Goal: Task Accomplishment & Management: Use online tool/utility

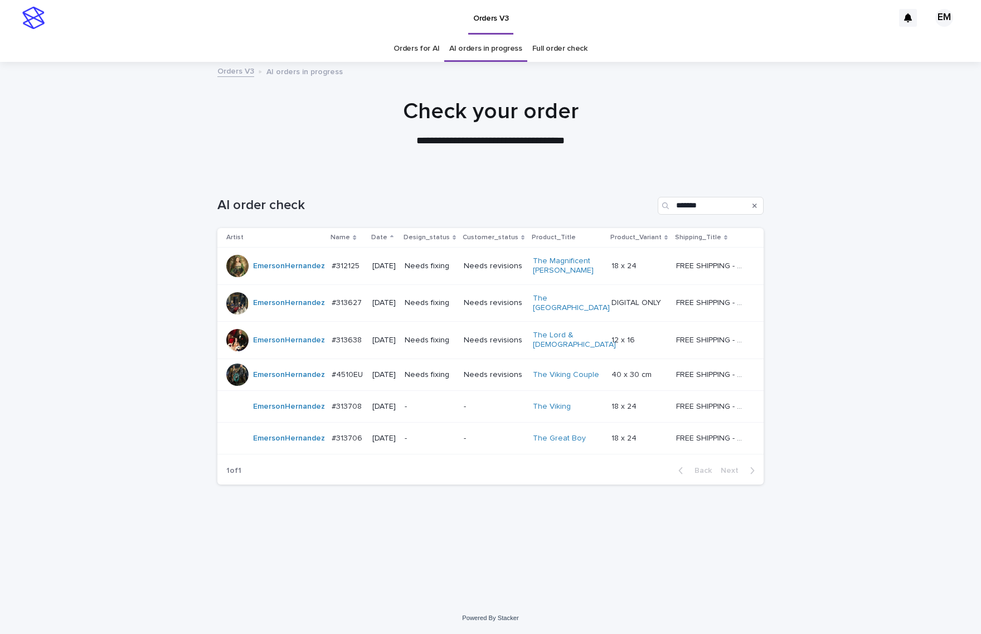
click at [71, 334] on div "Loading... Saving… Loading... Saving… AI order check ******* Artist Name Date D…" at bounding box center [490, 387] width 981 height 427
click at [446, 269] on p "Needs fixing" at bounding box center [430, 265] width 50 height 9
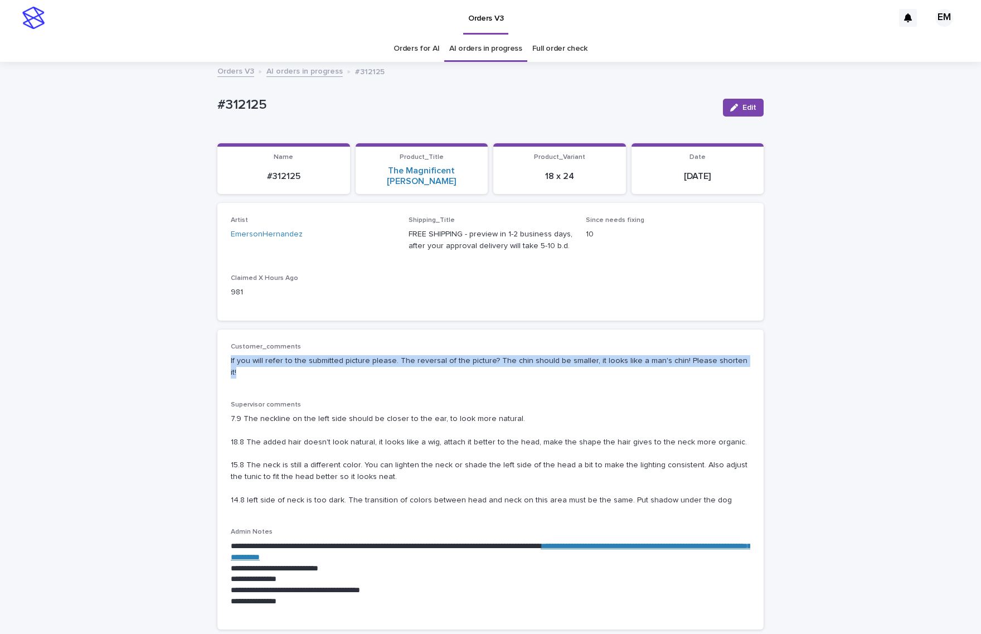
drag, startPoint x: 223, startPoint y: 346, endPoint x: 741, endPoint y: 349, distance: 517.8
click at [741, 349] on div "**********" at bounding box center [490, 479] width 546 height 300
copy p "If you will refer to the submitted picture please. The reversal of the picture?…"
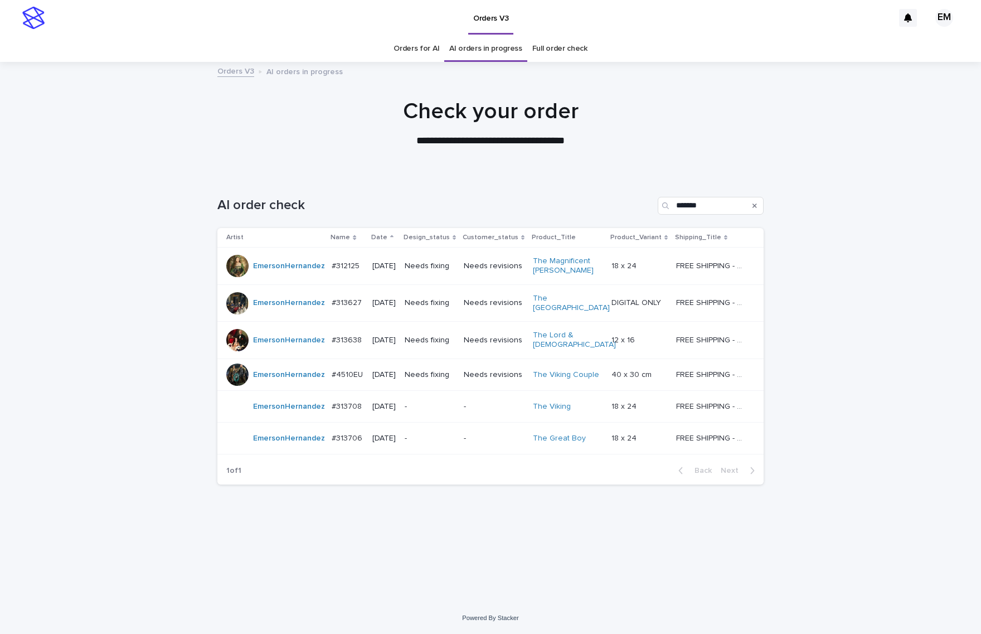
click at [444, 344] on p "Needs fixing" at bounding box center [430, 340] width 50 height 9
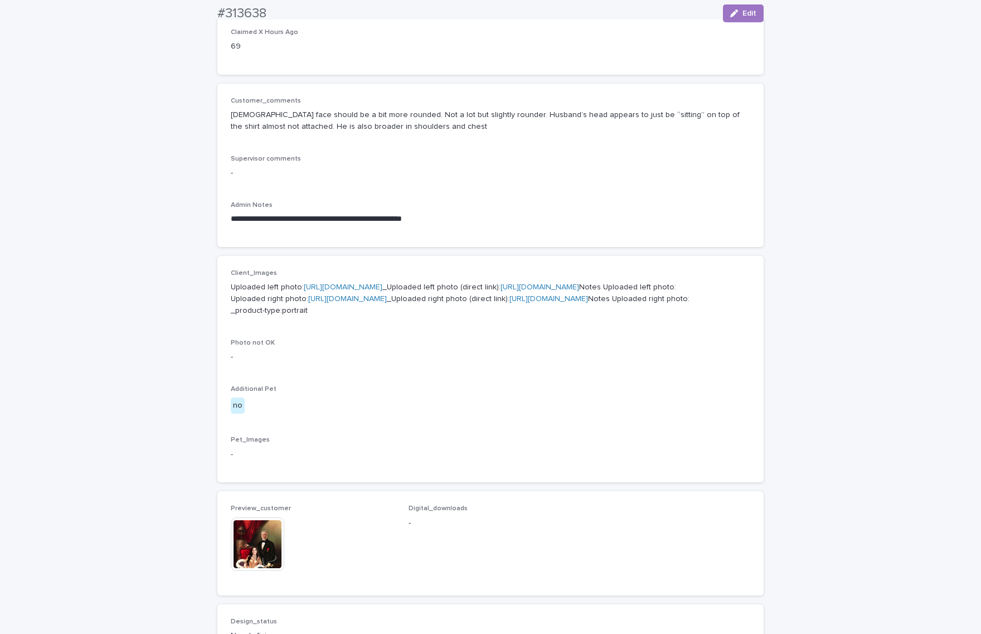
scroll to position [418, 0]
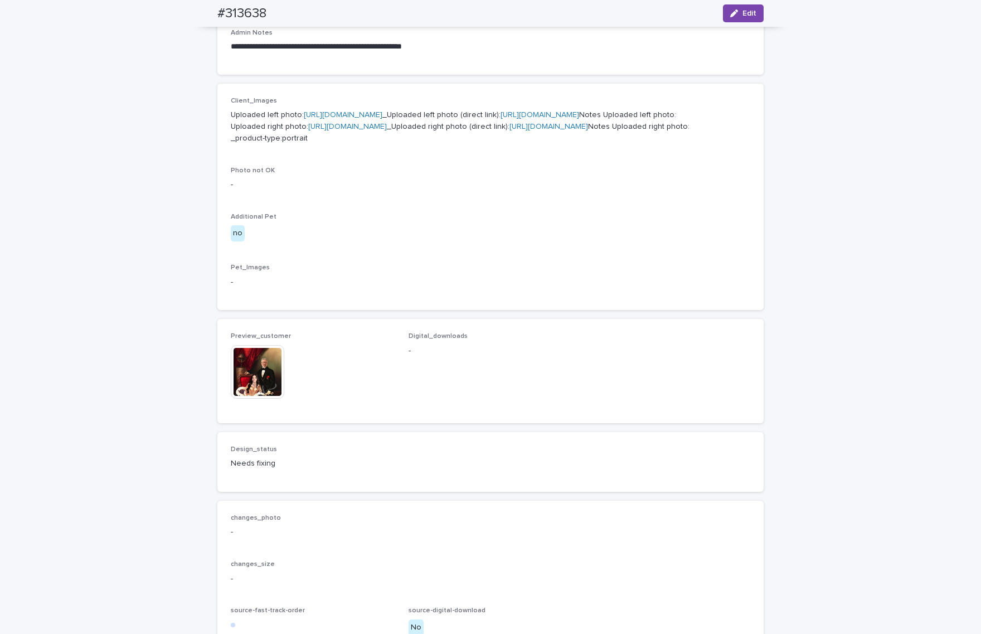
click at [246, 398] on img at bounding box center [258, 372] width 54 height 54
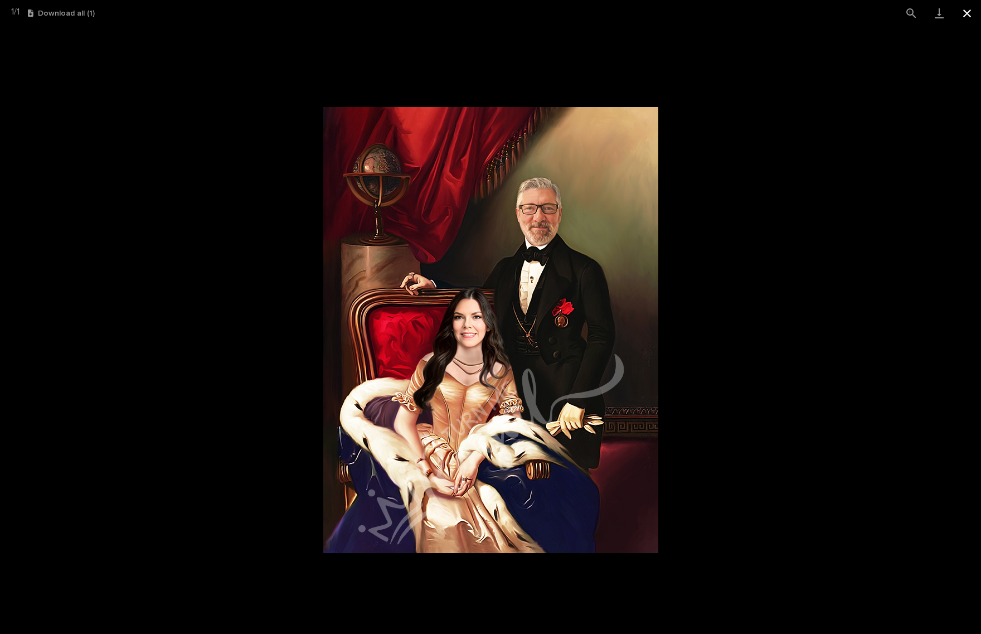
click at [965, 16] on button "Close gallery" at bounding box center [967, 13] width 28 height 26
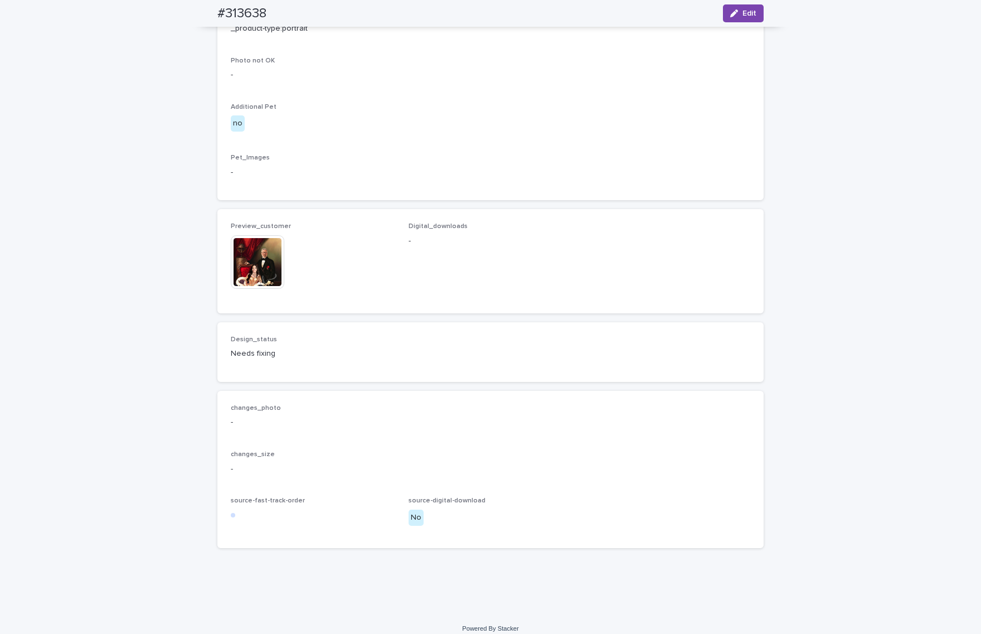
scroll to position [604, 0]
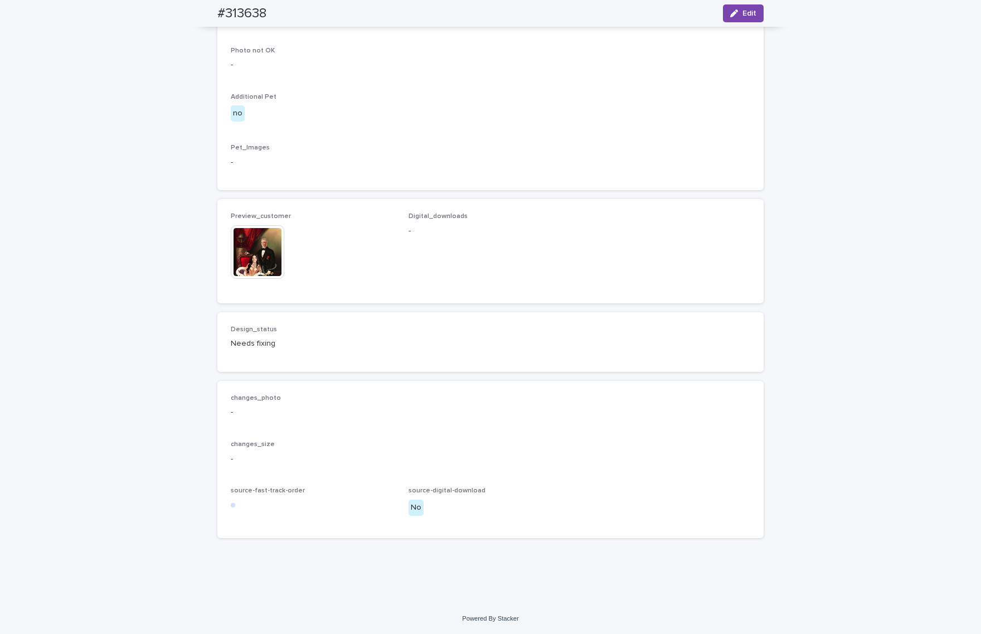
click at [255, 279] on img at bounding box center [258, 252] width 54 height 54
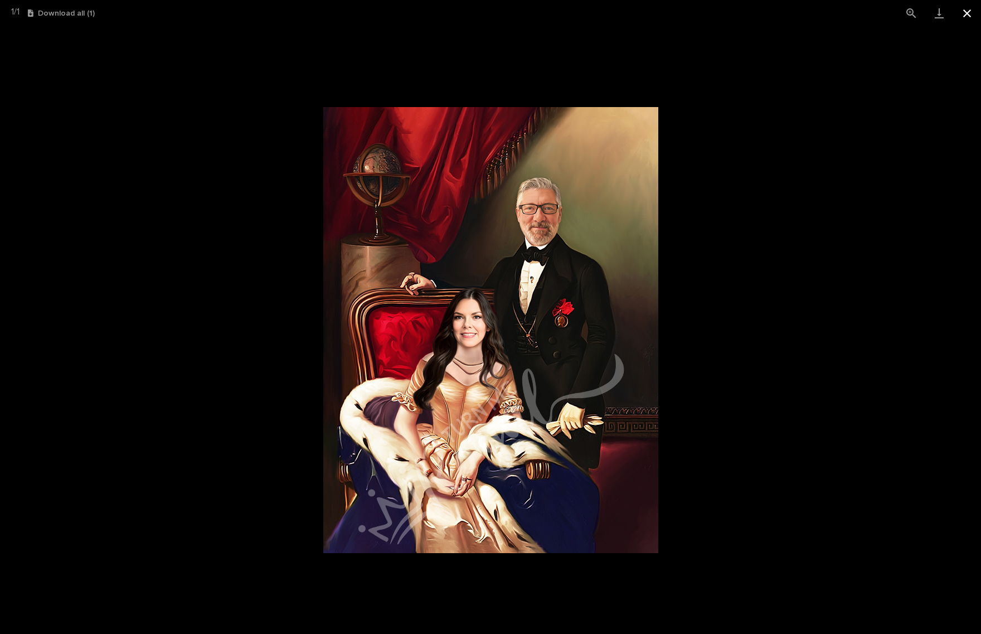
click at [968, 13] on button "Close gallery" at bounding box center [967, 13] width 28 height 26
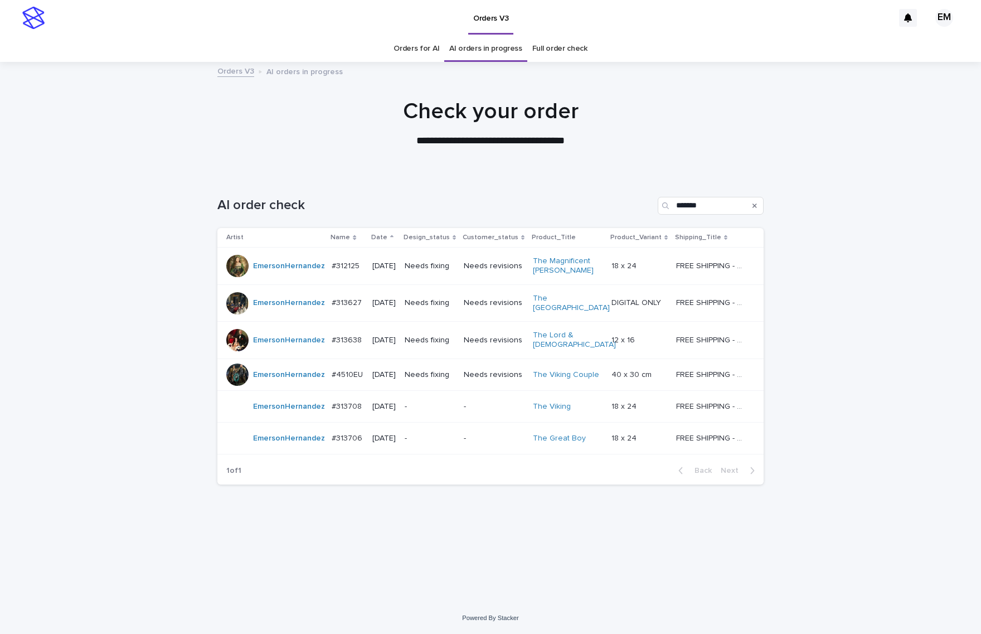
click at [443, 387] on td "Needs fixing" at bounding box center [429, 374] width 59 height 32
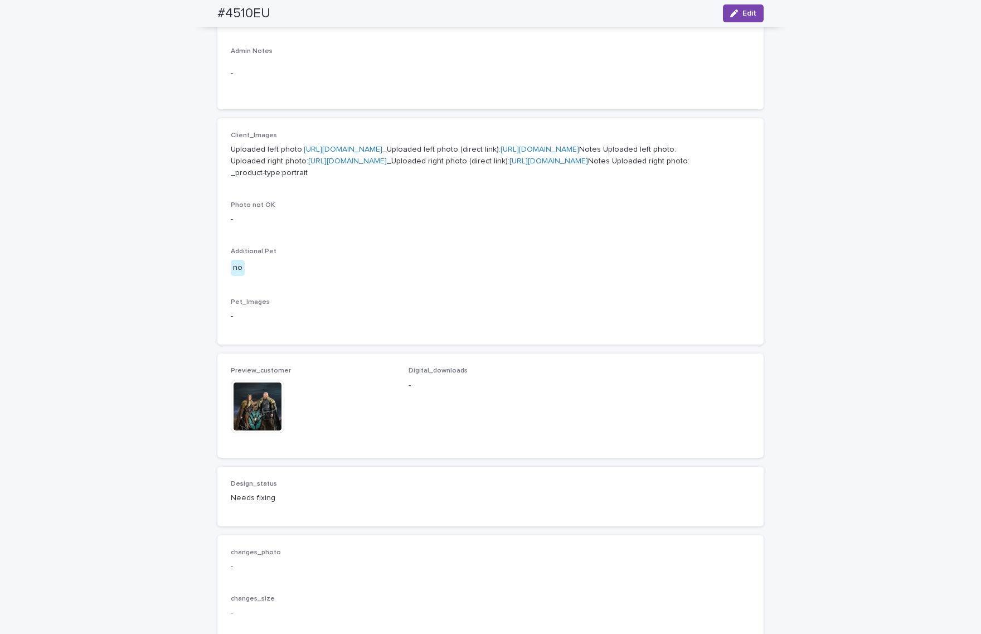
scroll to position [511, 0]
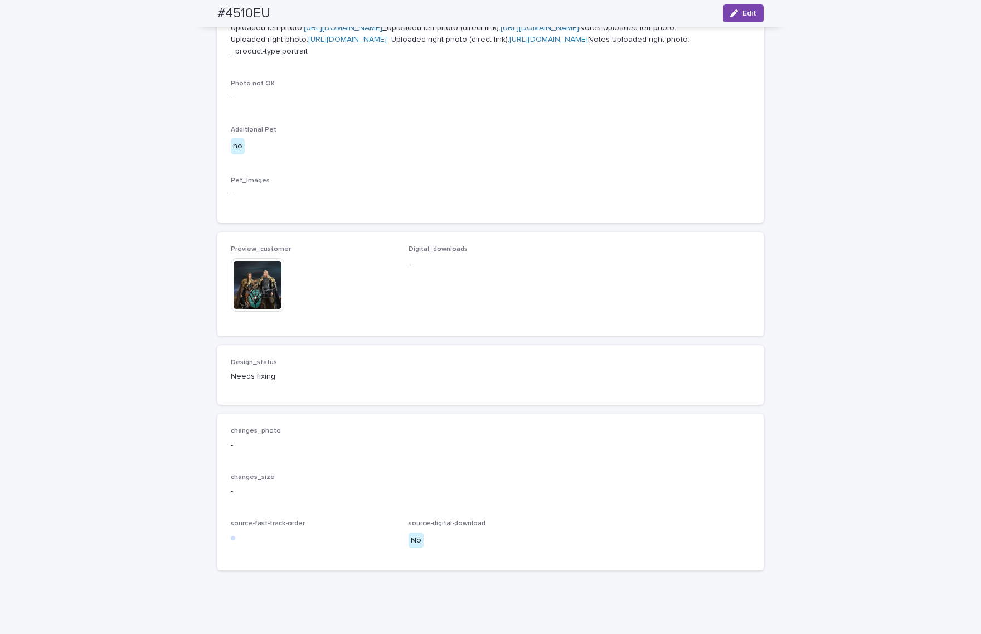
click at [252, 312] on img at bounding box center [258, 285] width 54 height 54
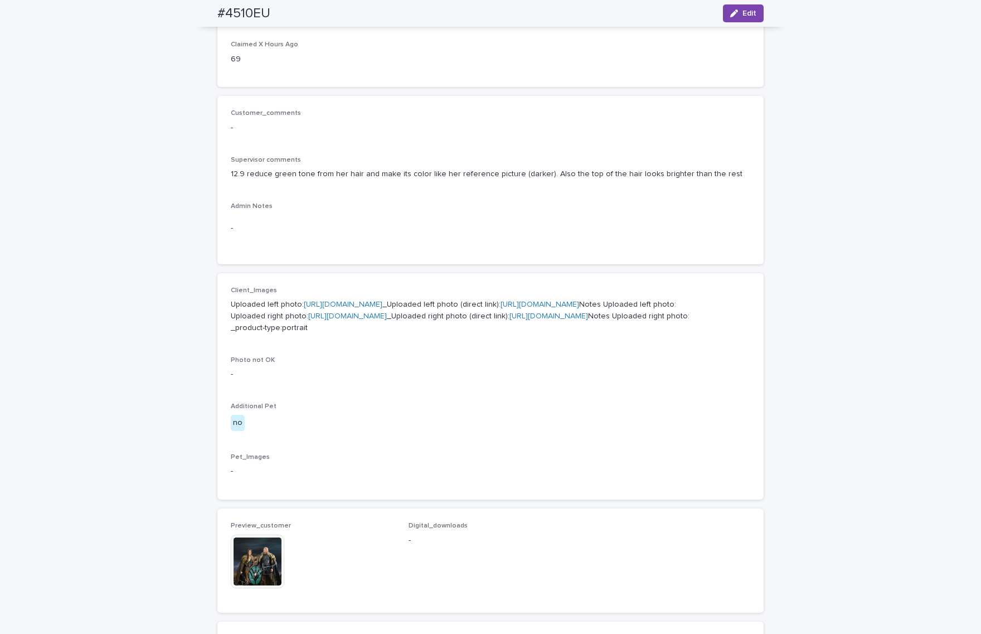
scroll to position [232, 0]
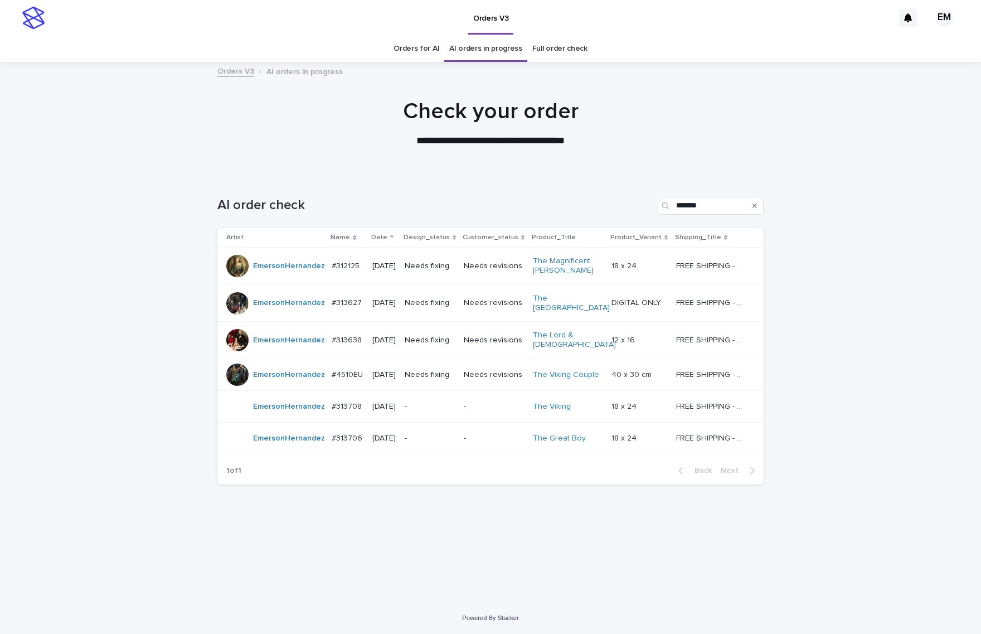
click at [108, 281] on div "Loading... Saving… Loading... Saving… AI order check ******* Artist Name Date D…" at bounding box center [490, 387] width 981 height 427
drag, startPoint x: 472, startPoint y: 164, endPoint x: 493, endPoint y: 163, distance: 21.2
click at [473, 164] on div at bounding box center [490, 117] width 981 height 111
click at [722, 211] on input "*******" at bounding box center [711, 206] width 106 height 18
type input "**********"
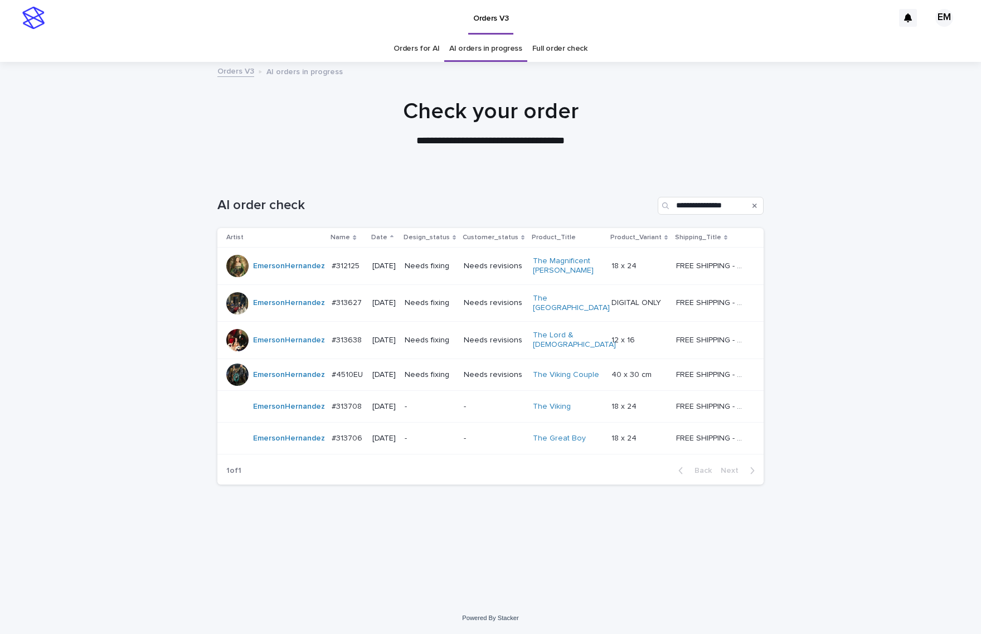
drag, startPoint x: 859, startPoint y: 148, endPoint x: 980, endPoint y: 82, distance: 136.9
click at [860, 148] on div "**********" at bounding box center [490, 123] width 981 height 50
click at [347, 270] on div "#312125 #312125" at bounding box center [347, 266] width 31 height 18
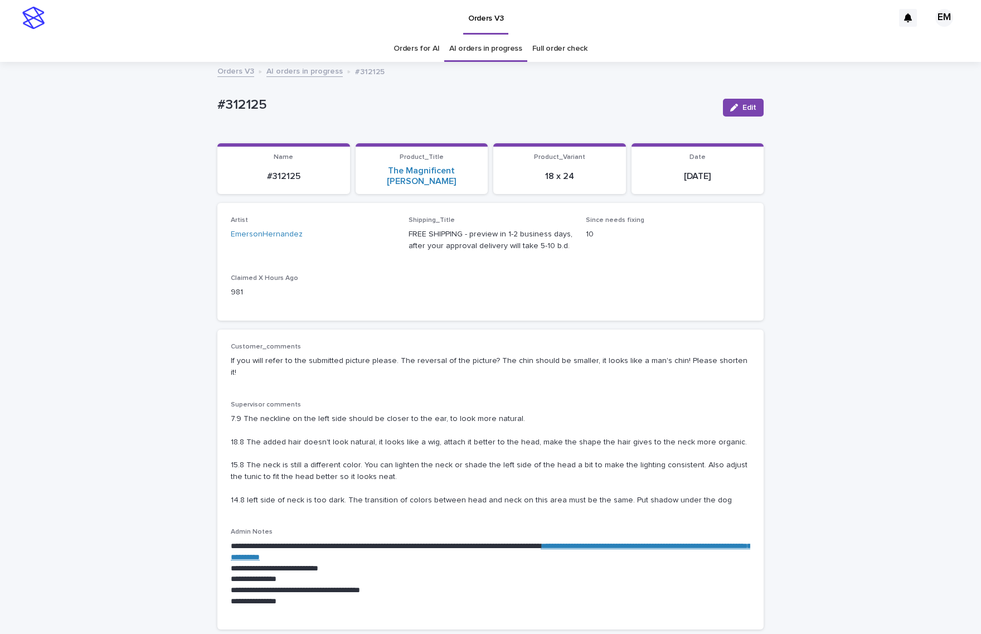
scroll to position [35, 0]
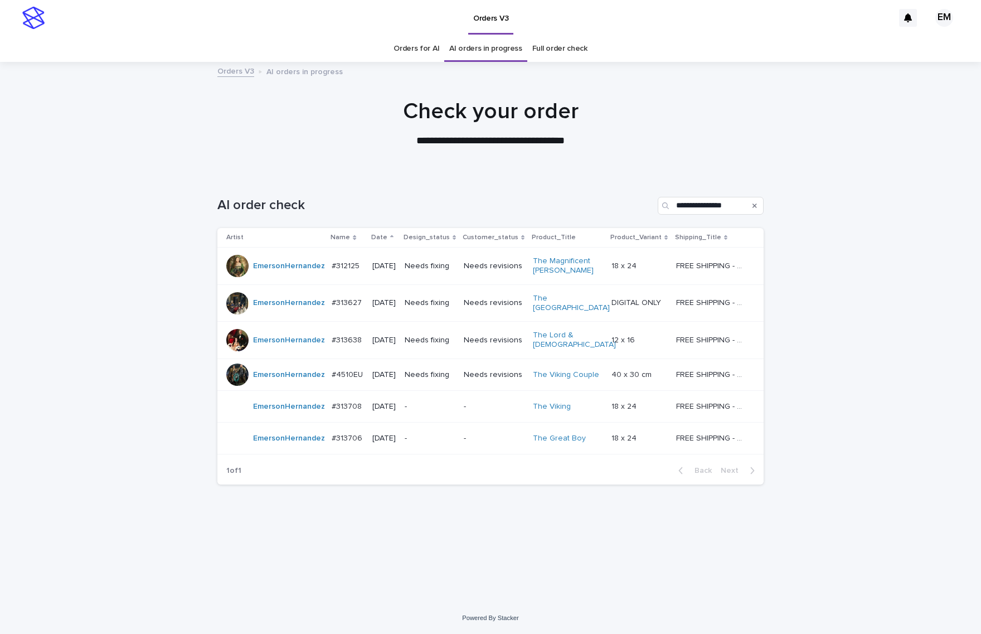
click at [428, 308] on div "Needs fixing" at bounding box center [430, 303] width 50 height 18
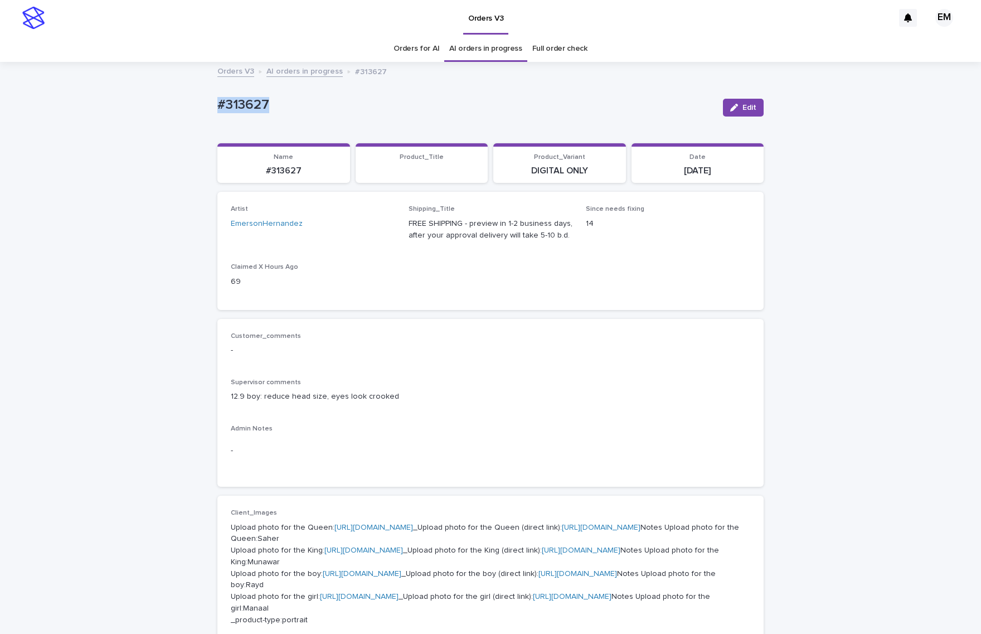
drag, startPoint x: 319, startPoint y: 96, endPoint x: 152, endPoint y: 102, distance: 166.7
click at [152, 102] on div "Loading... Saving… Loading... Saving… #313627 Edit #313627 Edit Sorry, there wa…" at bounding box center [490, 633] width 981 height 1141
copy p "#313627"
drag, startPoint x: 265, startPoint y: 400, endPoint x: 437, endPoint y: 227, distance: 244.3
click at [419, 404] on div "Supervisor comments 12.9 boy: reduce head size, eyes look crooked" at bounding box center [490, 394] width 519 height 33
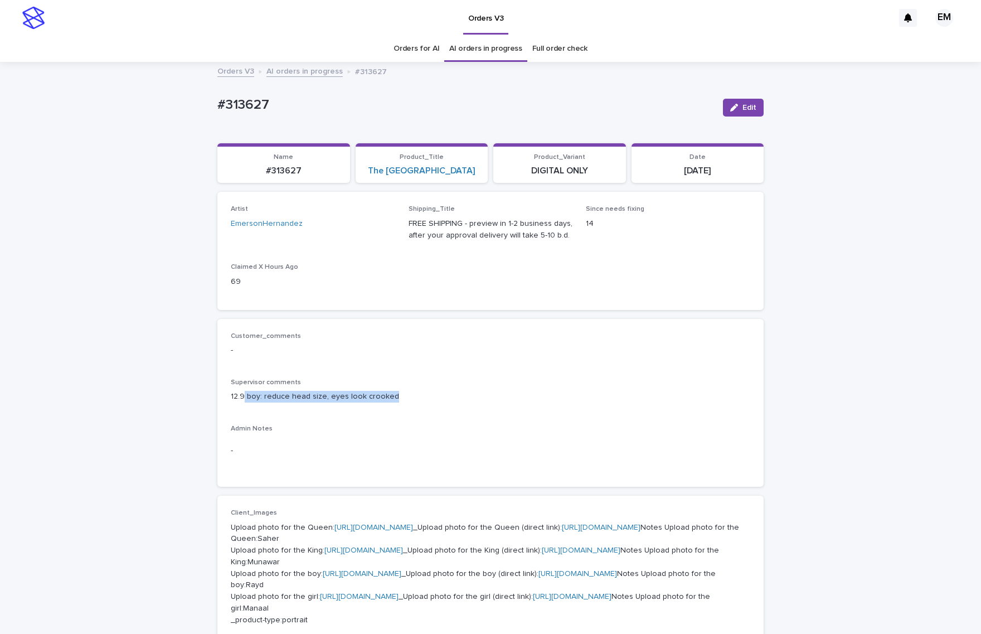
copy p "boy: reduce head size, eyes look crooked"
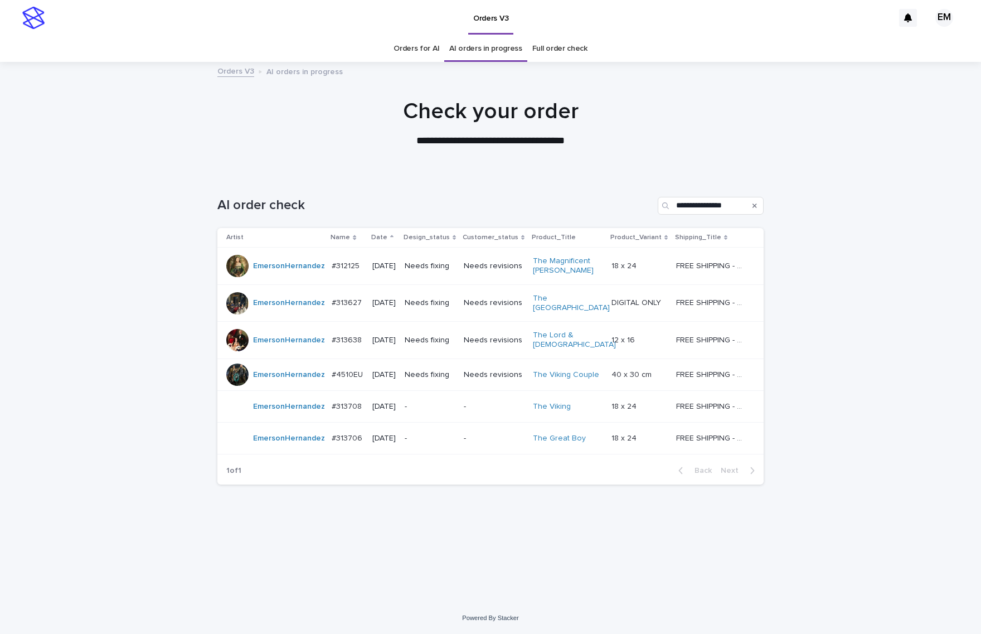
click at [567, 163] on div at bounding box center [490, 117] width 981 height 111
click at [351, 346] on div "#313638 #313638" at bounding box center [347, 340] width 31 height 18
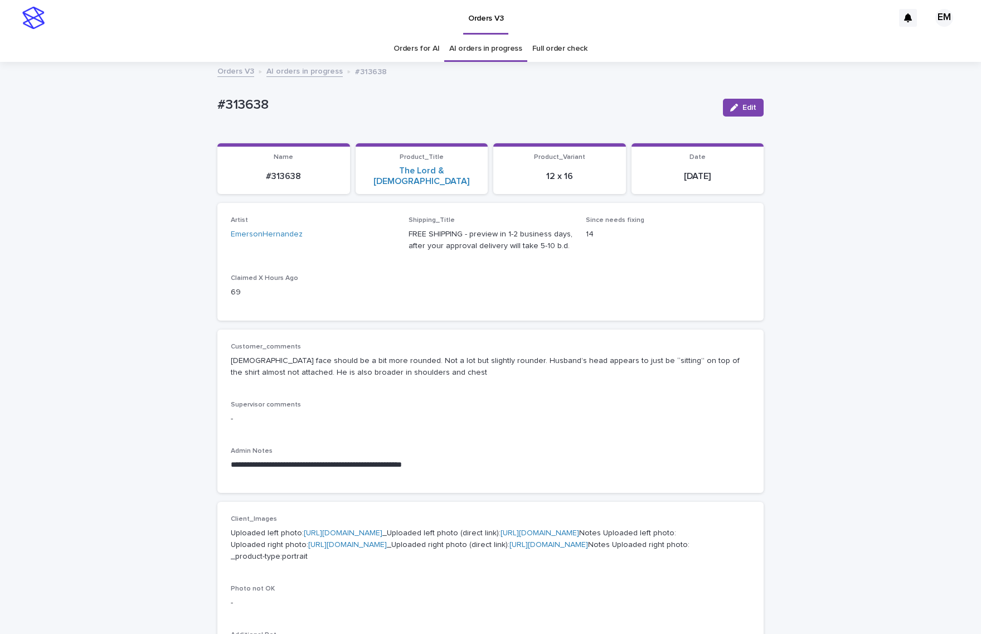
scroll to position [35, 0]
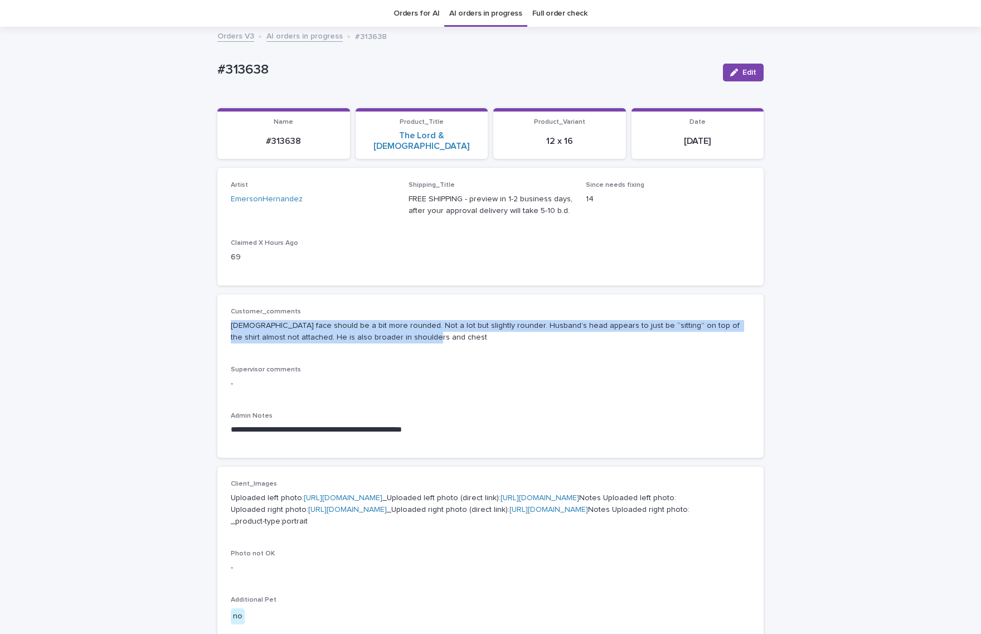
drag, startPoint x: 230, startPoint y: 319, endPoint x: 467, endPoint y: 318, distance: 237.4
click at [466, 338] on div "**********" at bounding box center [490, 375] width 546 height 163
copy p "[DEMOGRAPHIC_DATA] face should be a bit more rounded. Not a lot but slightly ro…"
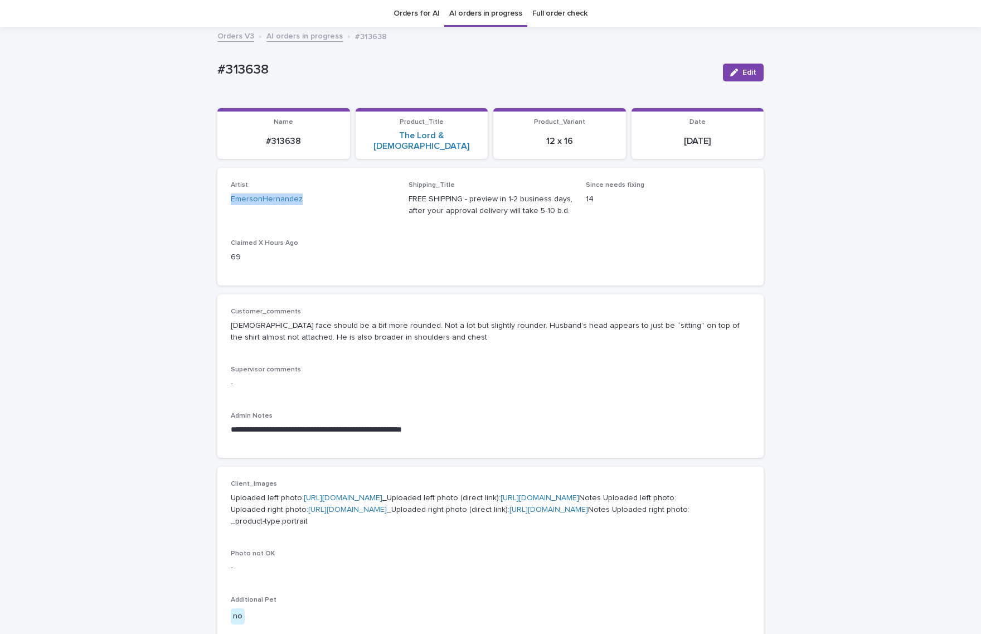
drag, startPoint x: 240, startPoint y: 201, endPoint x: 177, endPoint y: 202, distance: 63.0
click at [177, 202] on div "**********" at bounding box center [490, 566] width 981 height 1077
copy link "EmersonHernandez"
drag, startPoint x: 330, startPoint y: 84, endPoint x: 198, endPoint y: 81, distance: 132.1
click at [198, 81] on div "**********" at bounding box center [490, 566] width 981 height 1077
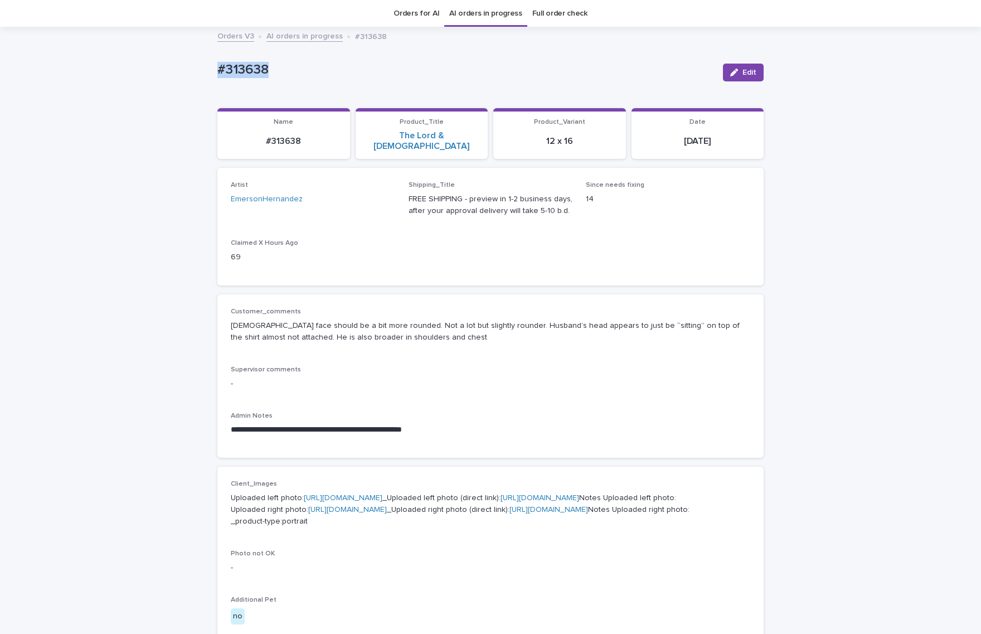
copy p "#313638"
click at [736, 77] on button "Edit" at bounding box center [743, 73] width 41 height 18
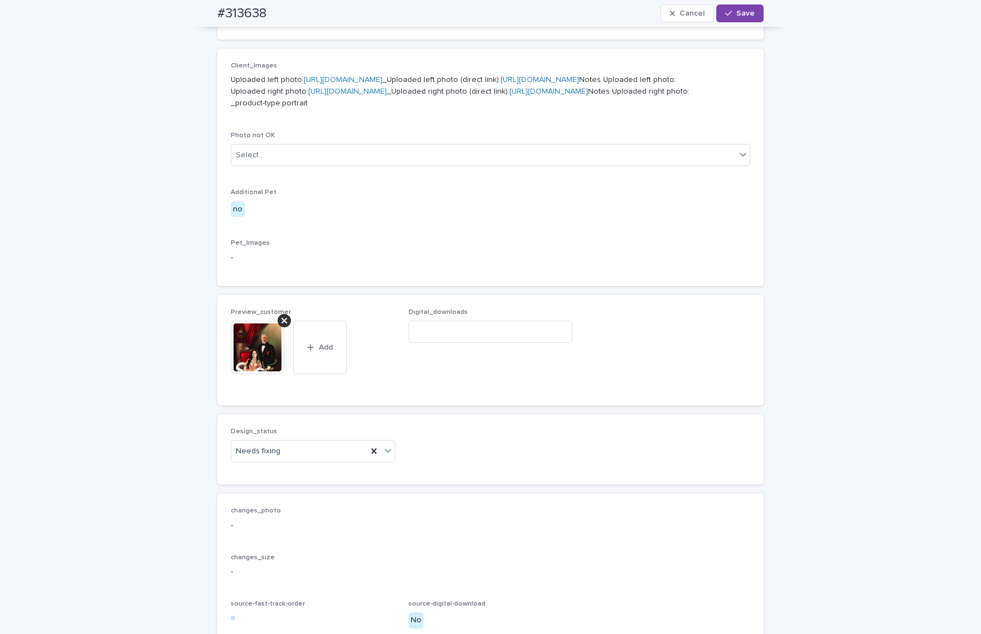
click at [281, 325] on icon at bounding box center [284, 320] width 6 height 9
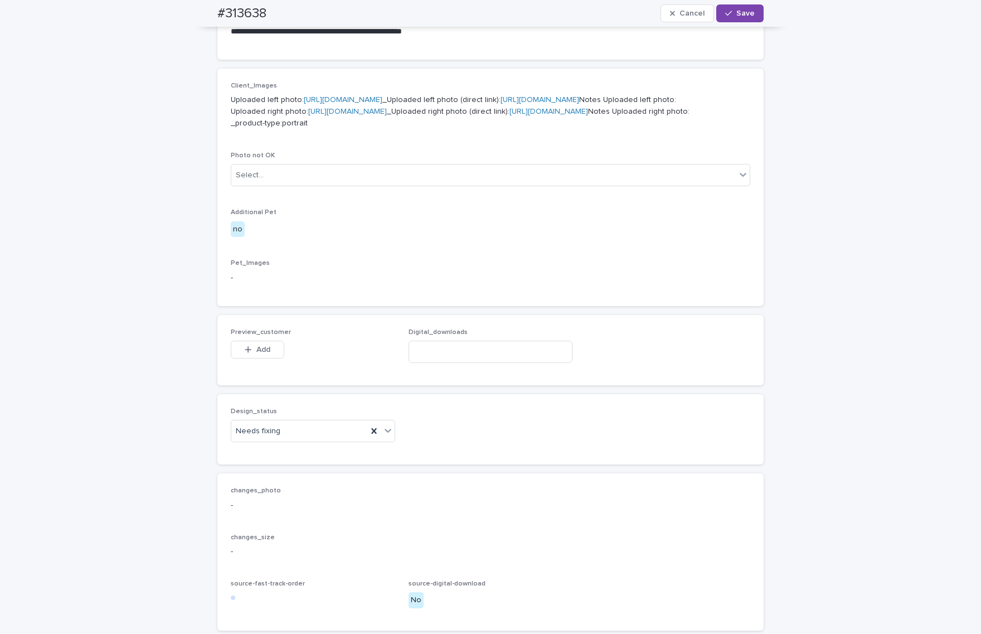
click at [260, 358] on button "Add" at bounding box center [258, 350] width 54 height 18
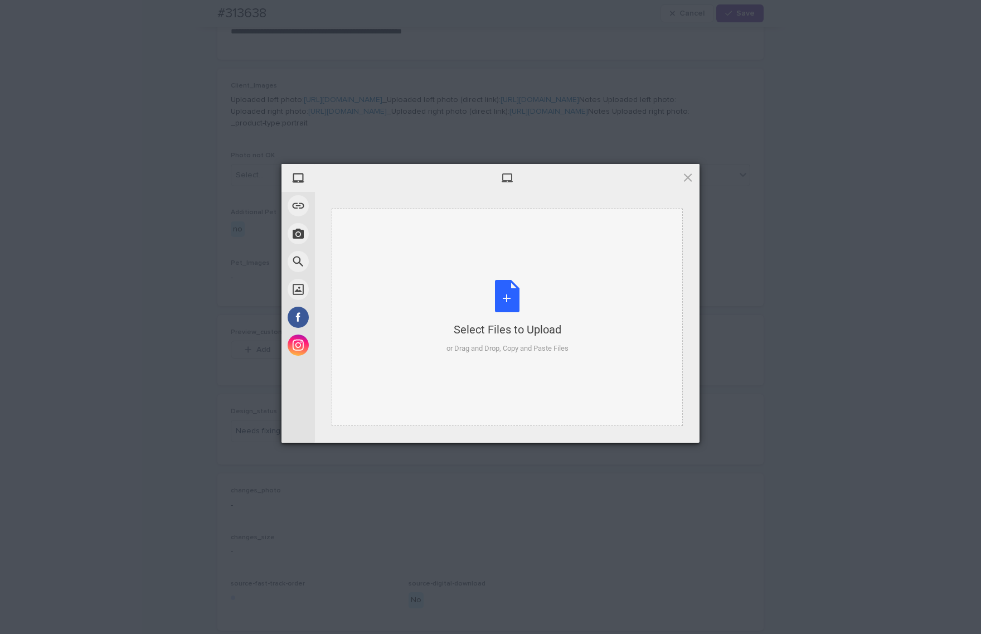
click at [435, 269] on div "Select Files to Upload or Drag and Drop, Copy and Paste Files" at bounding box center [507, 316] width 351 height 217
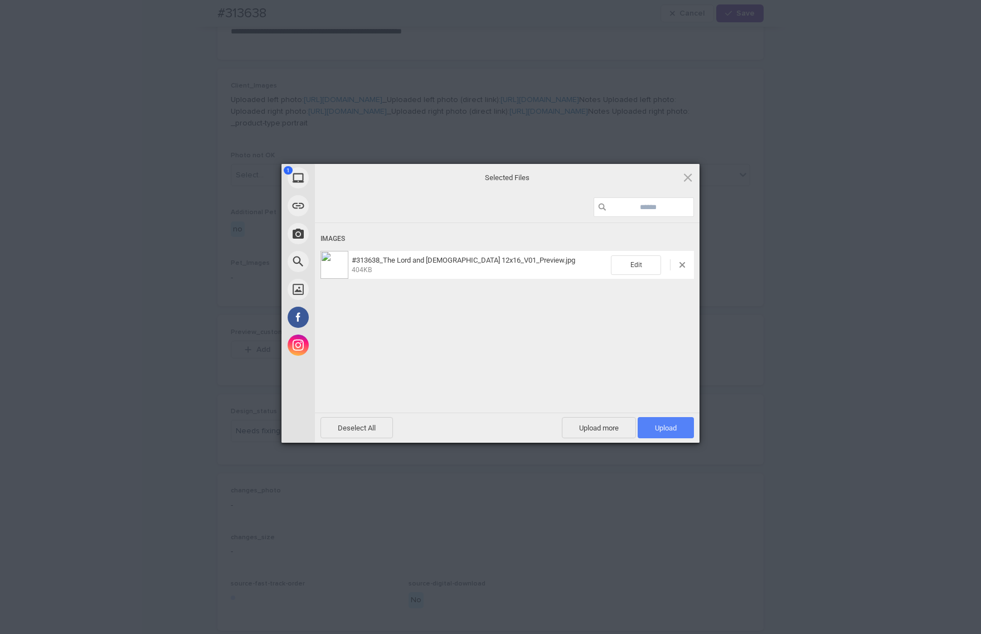
click at [664, 427] on span "Upload 1" at bounding box center [666, 428] width 22 height 8
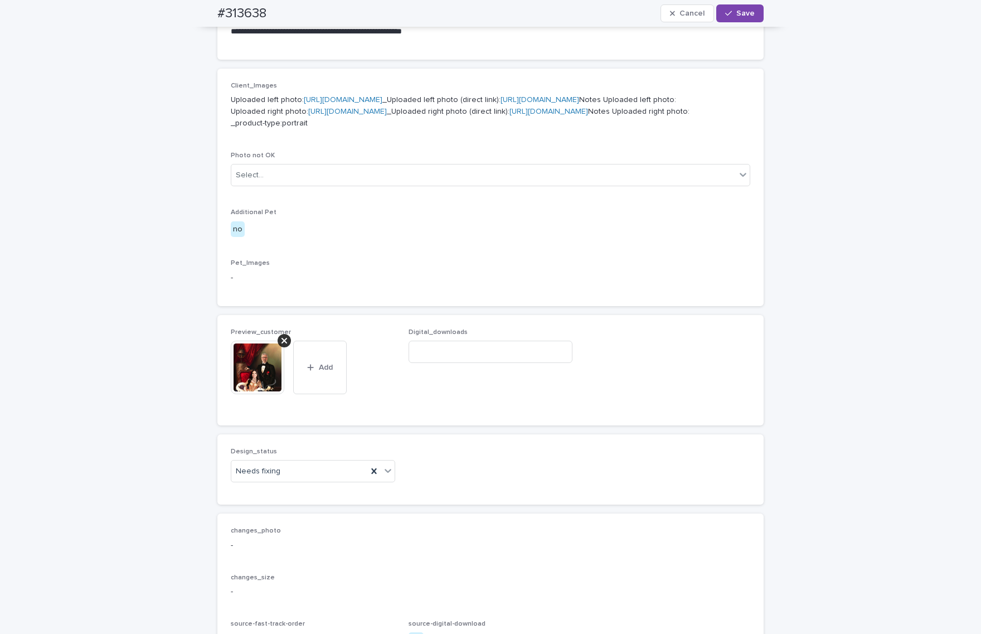
scroll to position [453, 0]
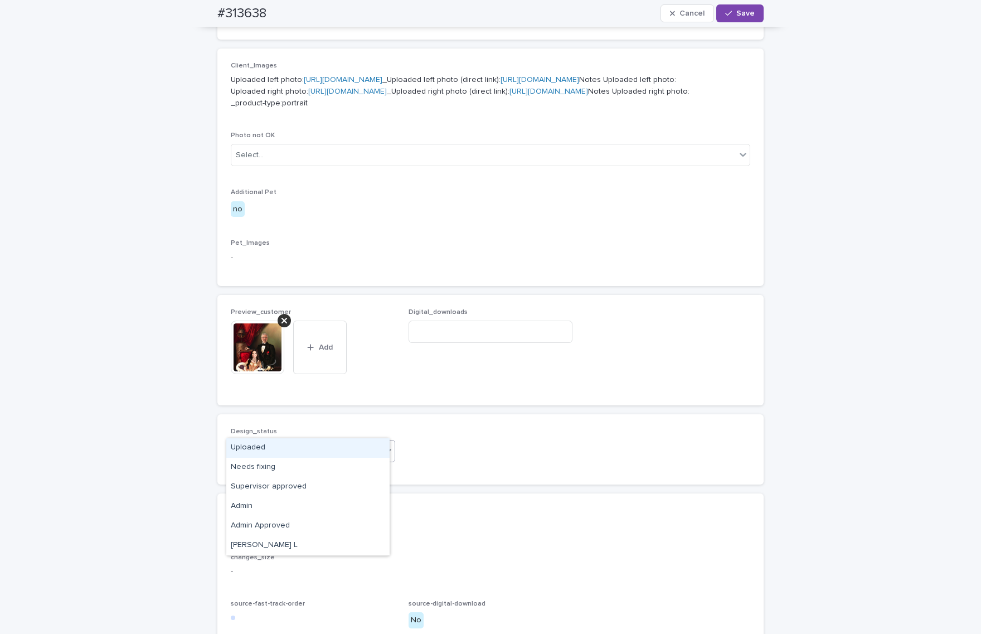
drag, startPoint x: 308, startPoint y: 575, endPoint x: 302, endPoint y: 575, distance: 6.2
click at [305, 460] on div "Needs fixing" at bounding box center [299, 451] width 136 height 18
click at [281, 445] on div "Uploaded" at bounding box center [307, 448] width 163 height 20
click at [725, 17] on icon "button" at bounding box center [728, 13] width 7 height 8
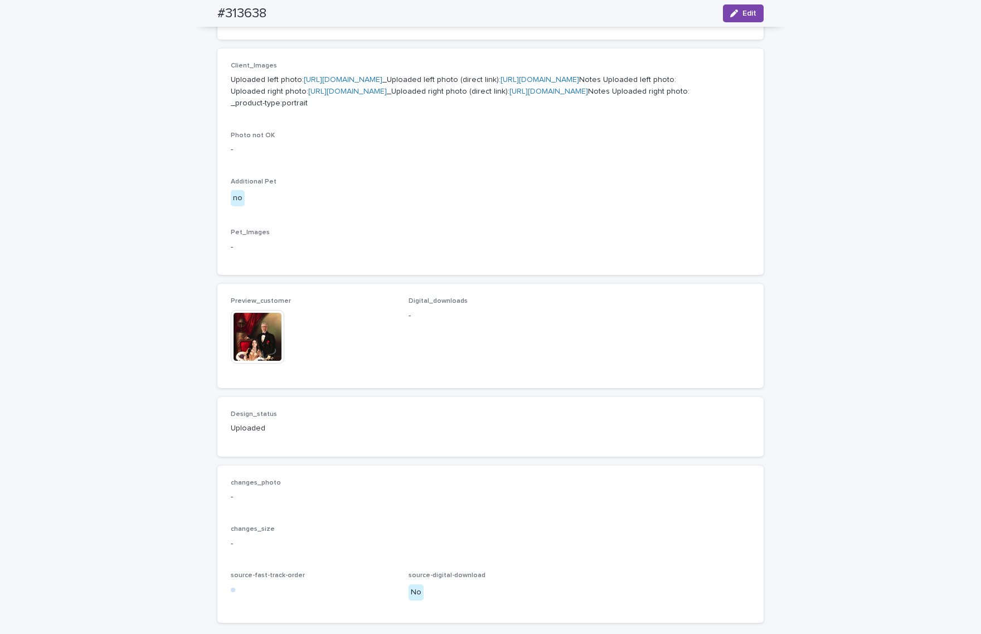
scroll to position [439, 0]
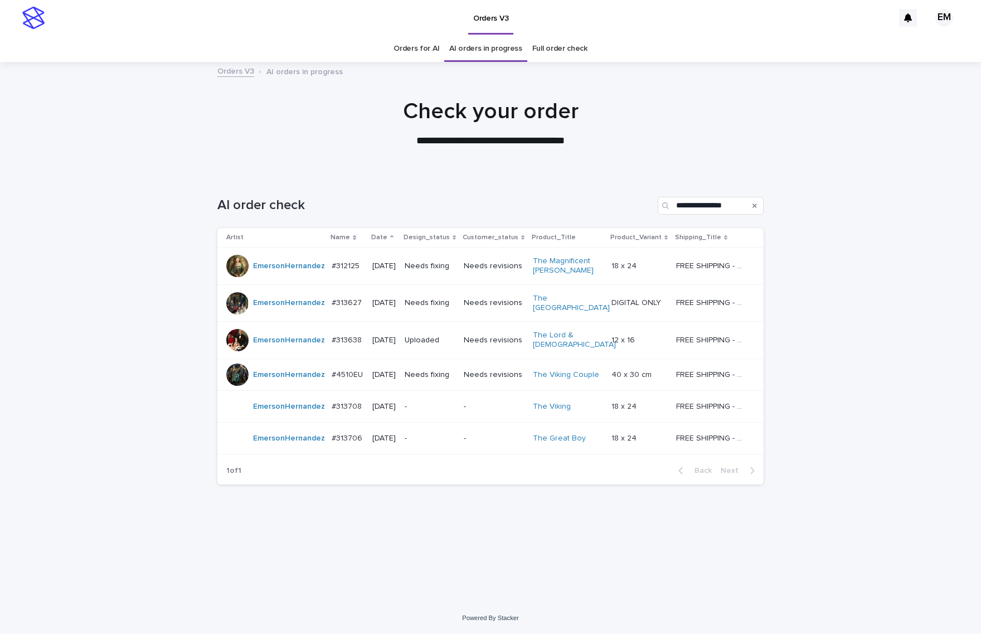
click at [438, 384] on div "Needs fixing" at bounding box center [430, 375] width 50 height 18
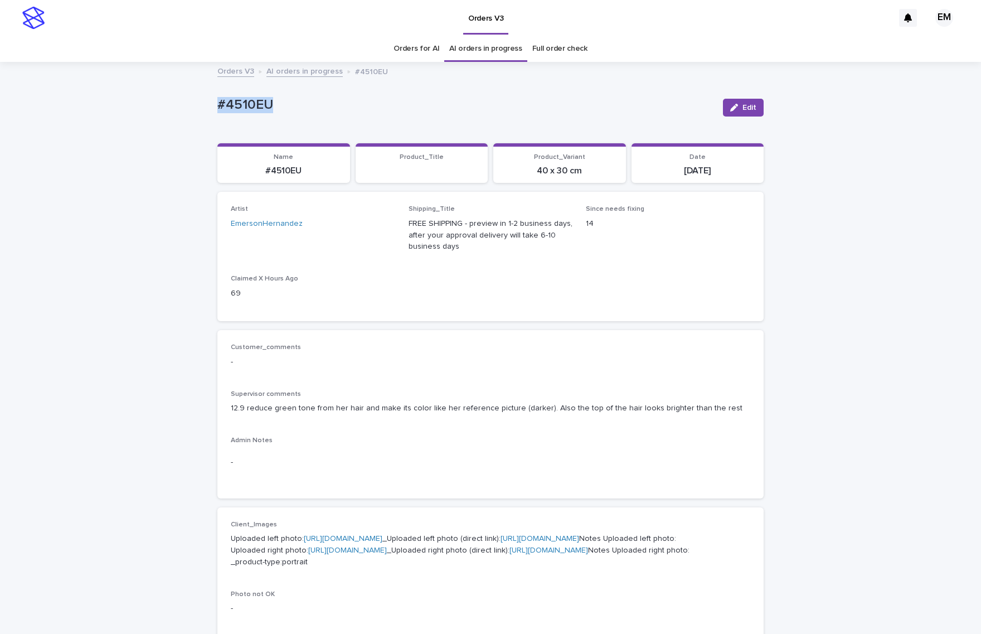
drag, startPoint x: 329, startPoint y: 99, endPoint x: 251, endPoint y: 106, distance: 79.0
click at [143, 99] on div "Loading... Saving… Loading... Saving… #4510EU Edit #4510EU Edit Sorry, there wa…" at bounding box center [490, 604] width 981 height 1083
copy p "#4510EU"
click at [734, 107] on div "button" at bounding box center [736, 108] width 12 height 8
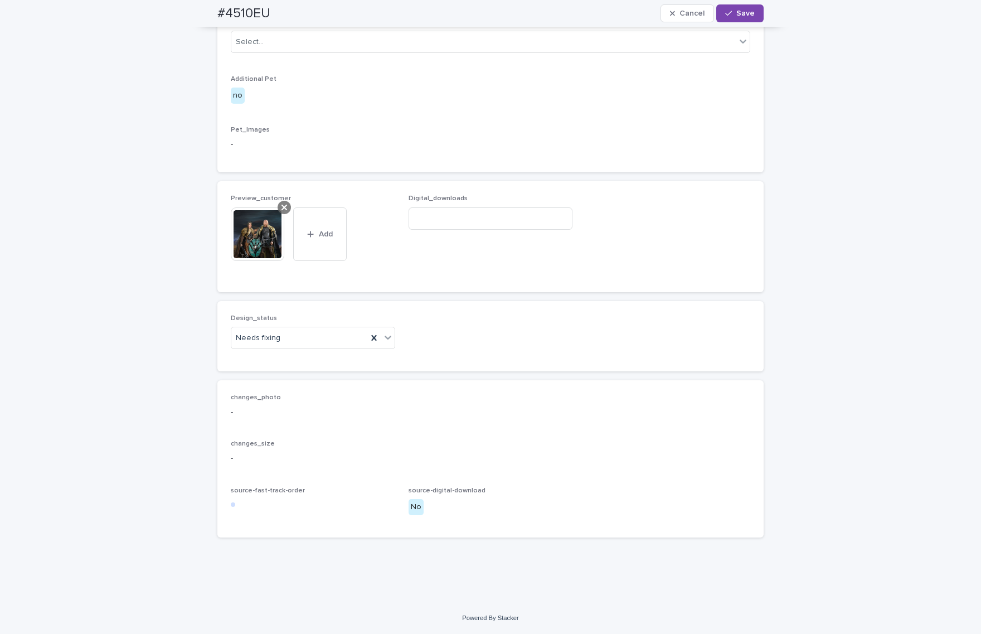
click at [278, 214] on div at bounding box center [284, 207] width 13 height 13
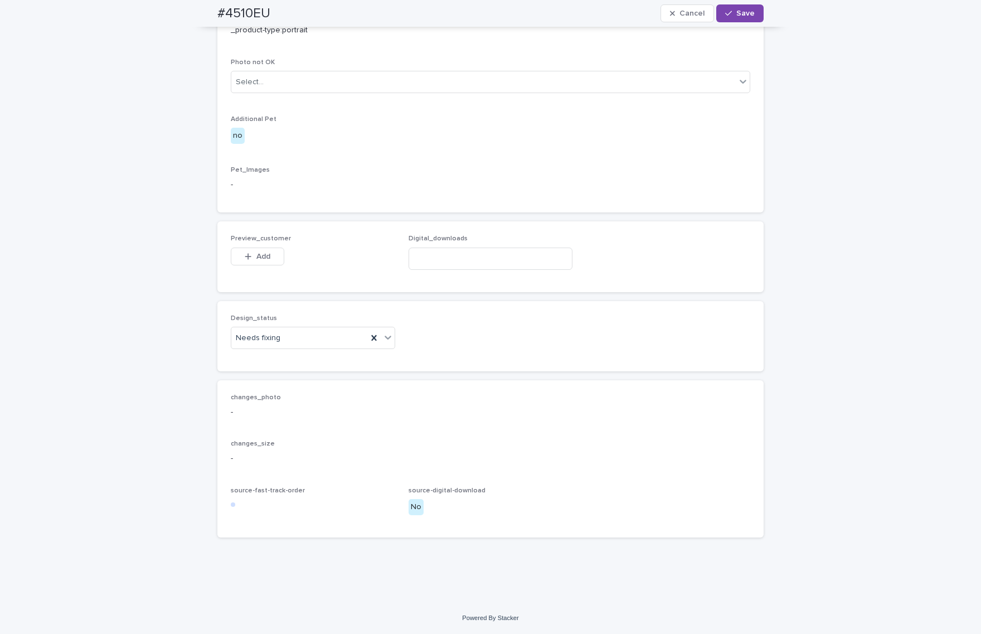
scroll to position [630, 0]
click at [256, 260] on span "Add" at bounding box center [263, 256] width 14 height 8
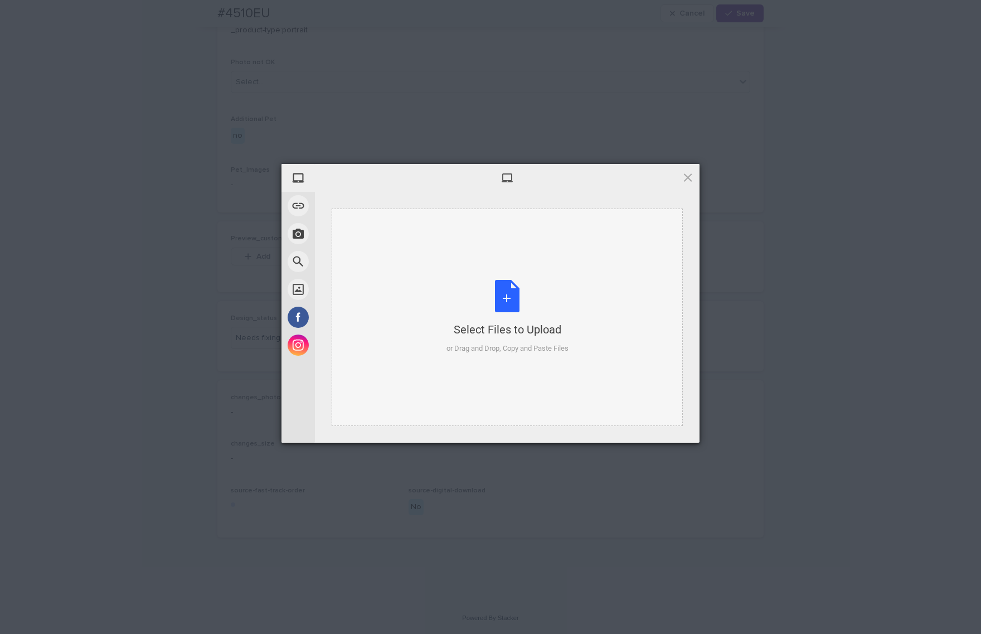
click at [405, 262] on div "Select Files to Upload or Drag and Drop, Copy and Paste Files" at bounding box center [507, 316] width 351 height 217
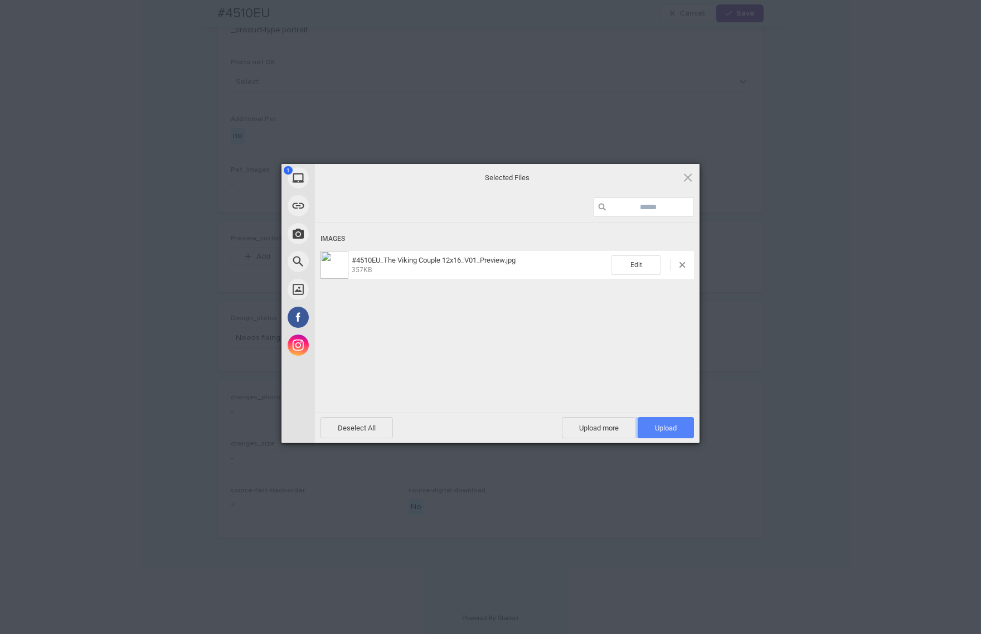
click at [670, 419] on div "Deselect All Upload more Upload 1" at bounding box center [507, 427] width 385 height 30
click at [669, 422] on span "Upload 1" at bounding box center [666, 427] width 56 height 21
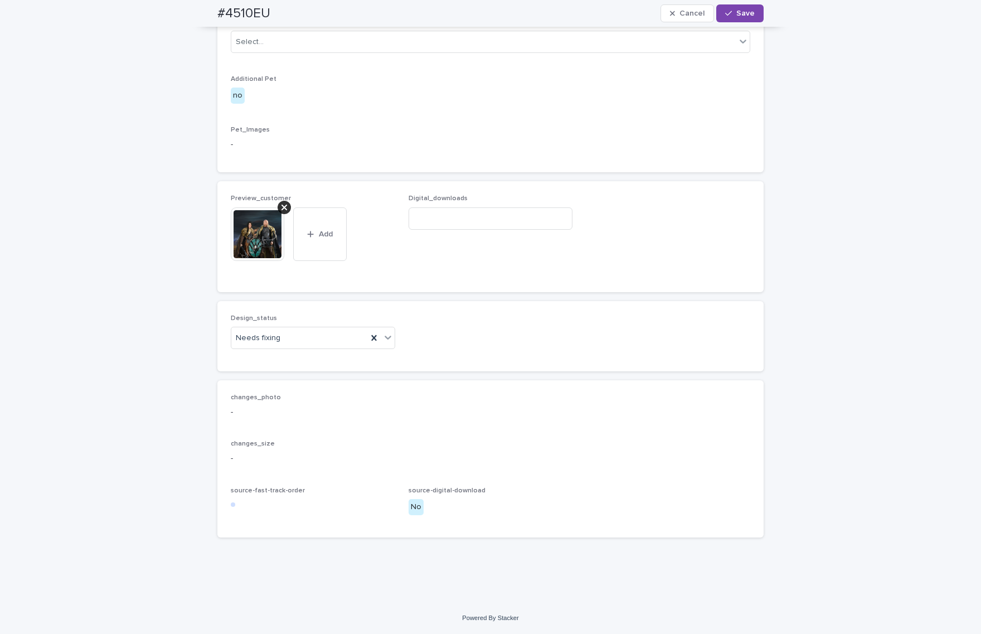
scroll to position [650, 0]
drag, startPoint x: 318, startPoint y: 383, endPoint x: 315, endPoint y: 390, distance: 8.0
click at [318, 358] on div "Design_status Needs fixing" at bounding box center [313, 335] width 164 height 43
click at [310, 347] on div "Needs fixing" at bounding box center [299, 338] width 136 height 18
drag, startPoint x: 291, startPoint y: 422, endPoint x: 303, endPoint y: 414, distance: 13.9
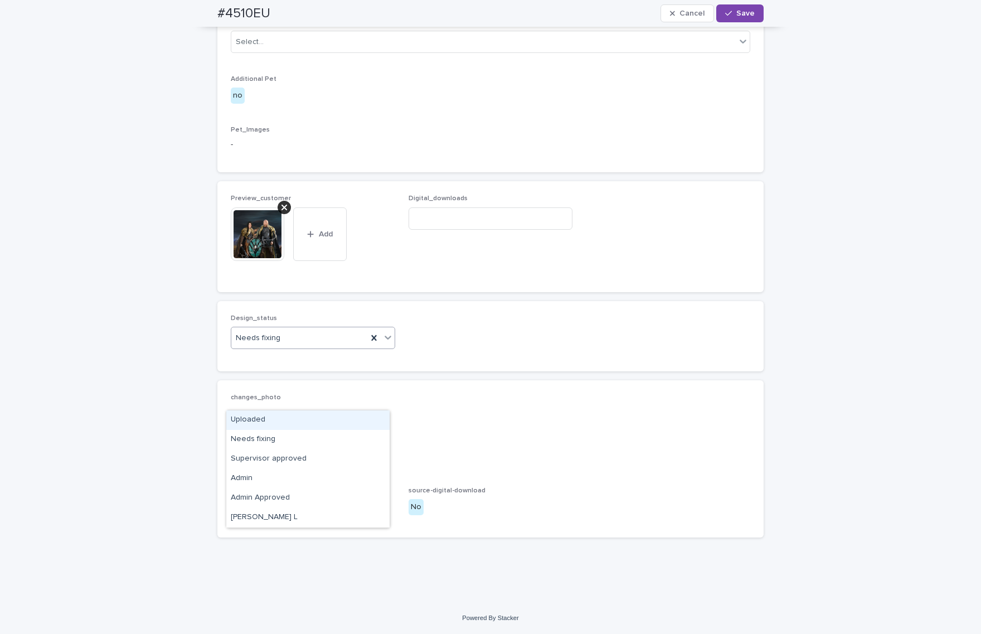
click at [291, 422] on div "Uploaded" at bounding box center [307, 420] width 163 height 20
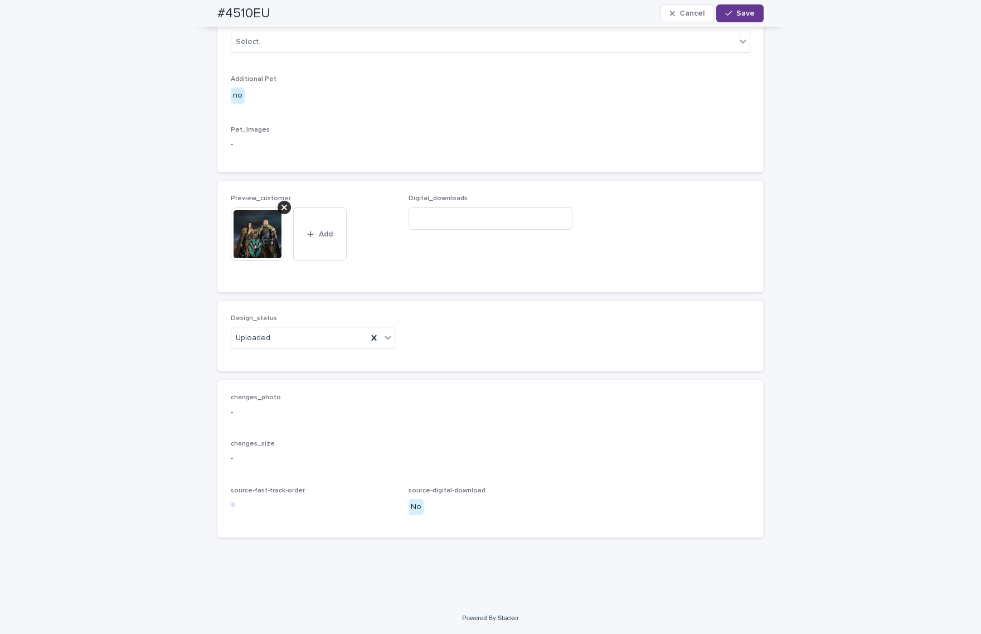
click at [731, 18] on button "Save" at bounding box center [739, 13] width 47 height 18
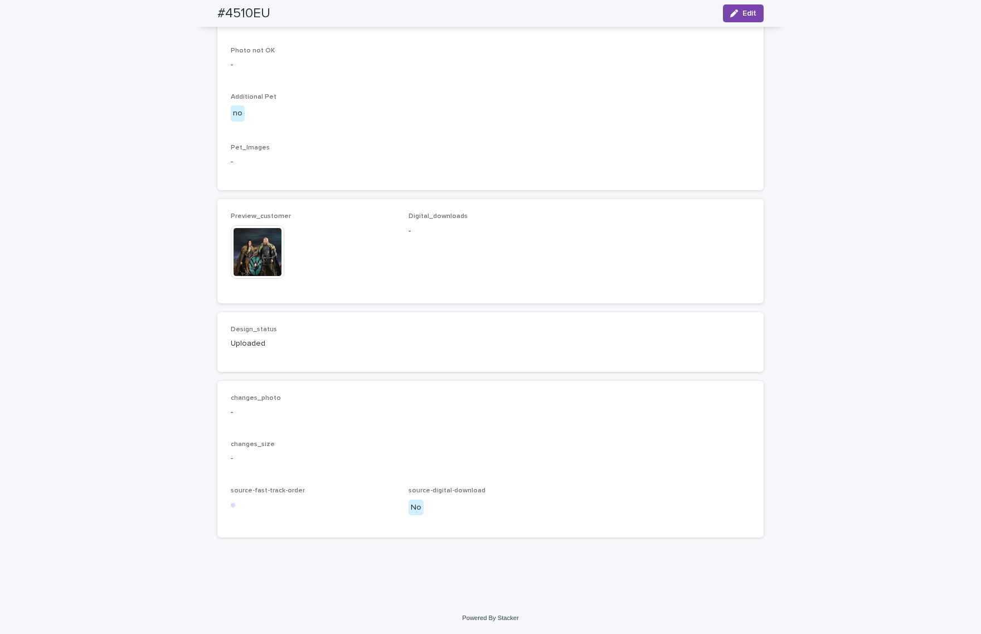
scroll to position [635, 0]
drag, startPoint x: 294, startPoint y: 271, endPoint x: 280, endPoint y: 276, distance: 14.6
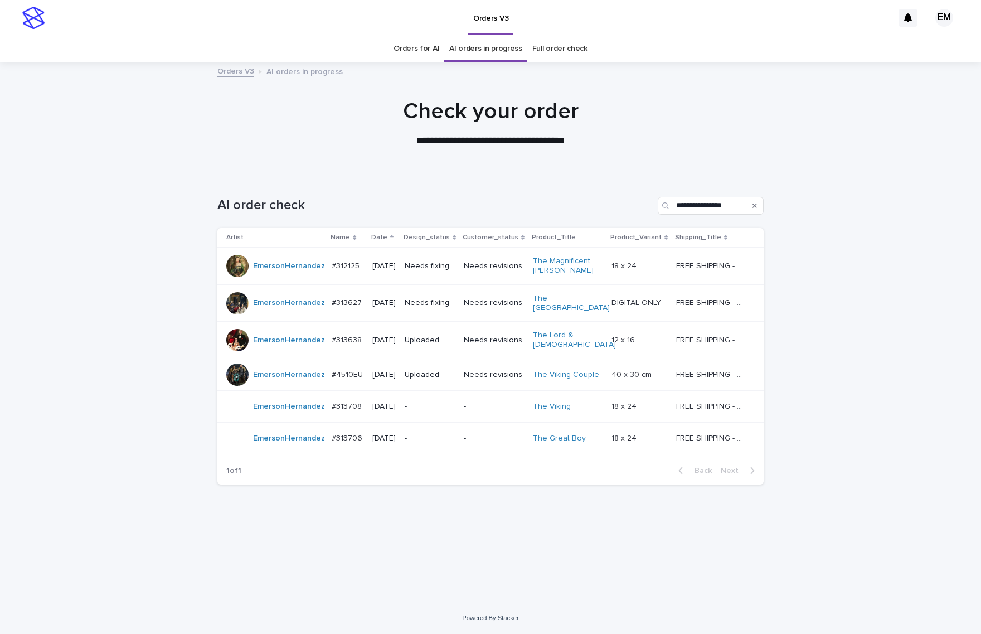
click at [445, 313] on td "Needs fixing" at bounding box center [429, 302] width 59 height 37
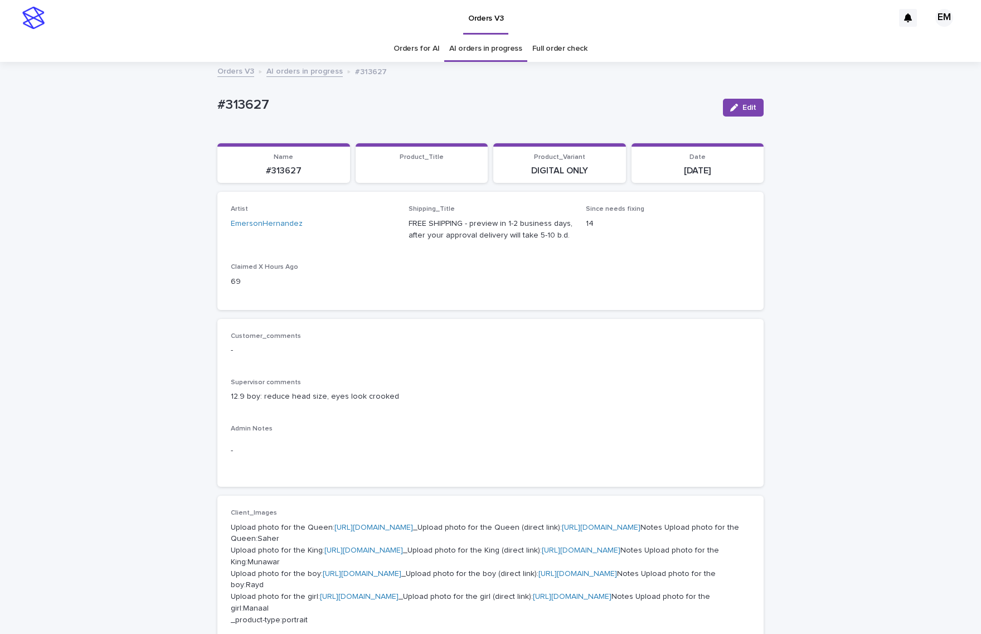
scroll to position [35, 0]
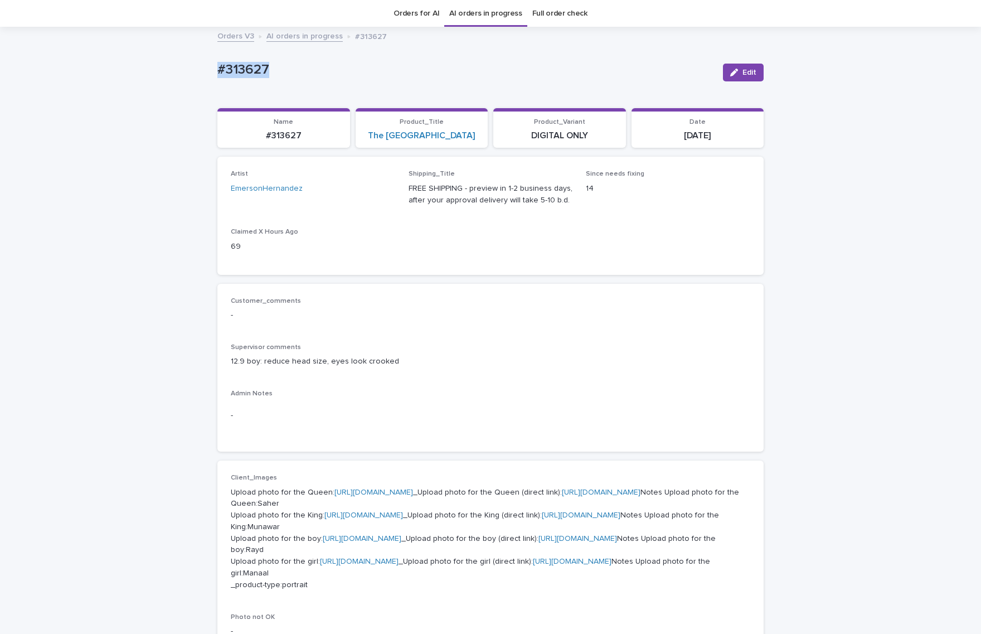
drag, startPoint x: 246, startPoint y: 70, endPoint x: 211, endPoint y: 75, distance: 36.0
click at [212, 75] on div "Loading... Saving… Loading... Saving… #313627 Edit #313627 Edit Sorry, there wa…" at bounding box center [490, 584] width 557 height 1113
copy p "#313627"
click at [735, 71] on div "button" at bounding box center [736, 73] width 12 height 8
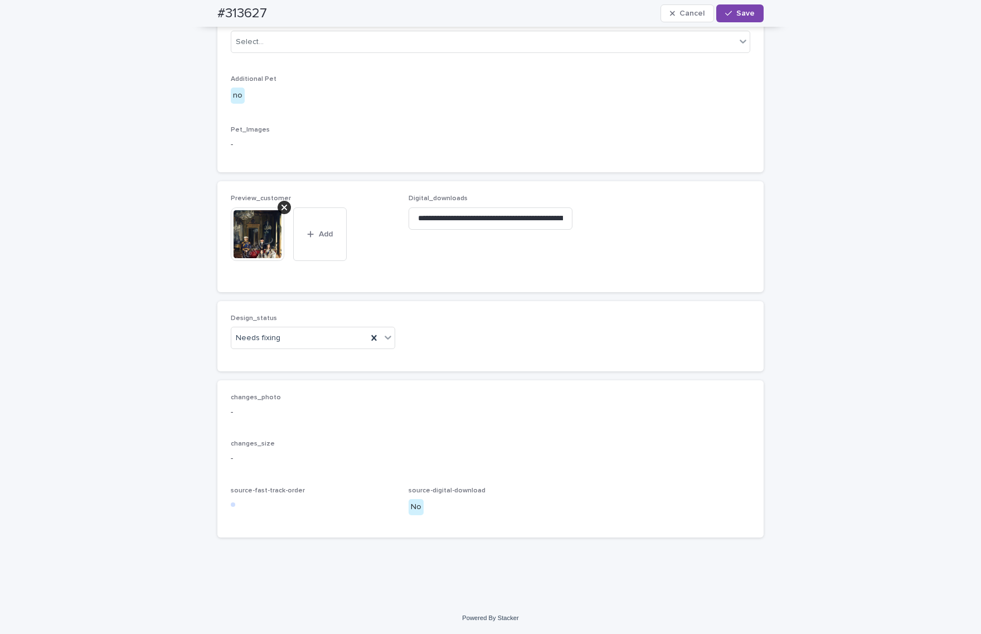
scroll to position [779, 0]
click at [281, 212] on icon at bounding box center [284, 207] width 6 height 9
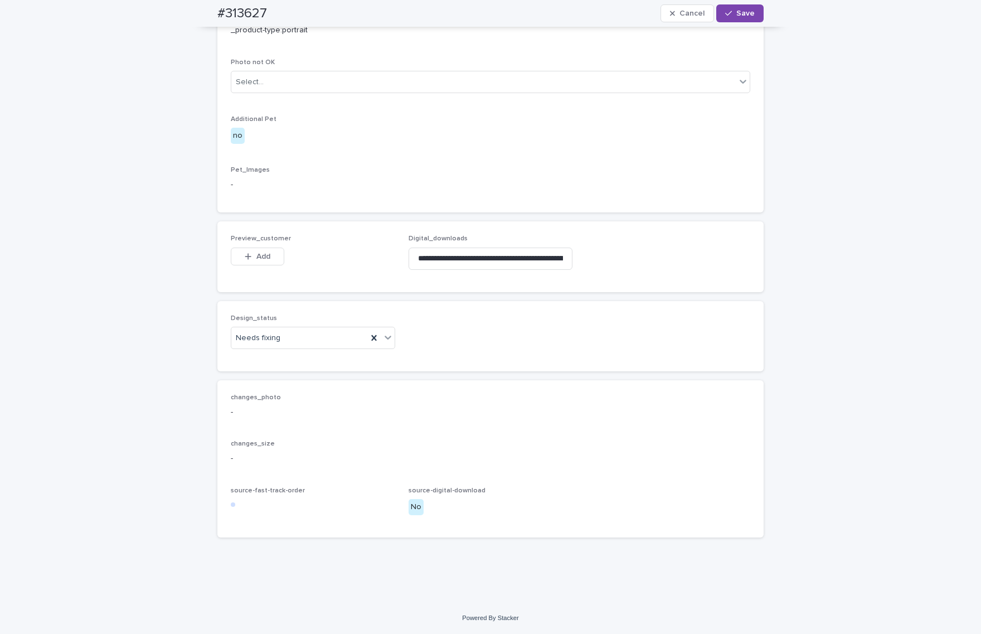
click at [246, 278] on div "Preview_customer This file cannot be opened Download File Add" at bounding box center [313, 256] width 164 height 43
drag, startPoint x: 255, startPoint y: 295, endPoint x: 265, endPoint y: 296, distance: 9.5
click at [256, 260] on span "Add" at bounding box center [263, 256] width 14 height 8
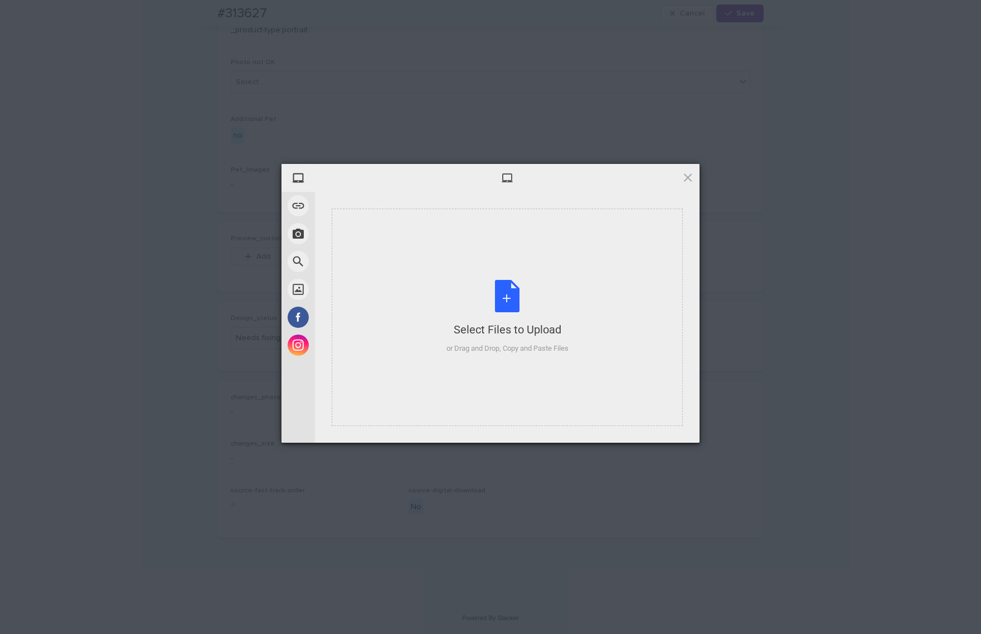
click at [431, 250] on div "Select Files to Upload or Drag and Drop, Copy and Paste Files" at bounding box center [507, 316] width 351 height 217
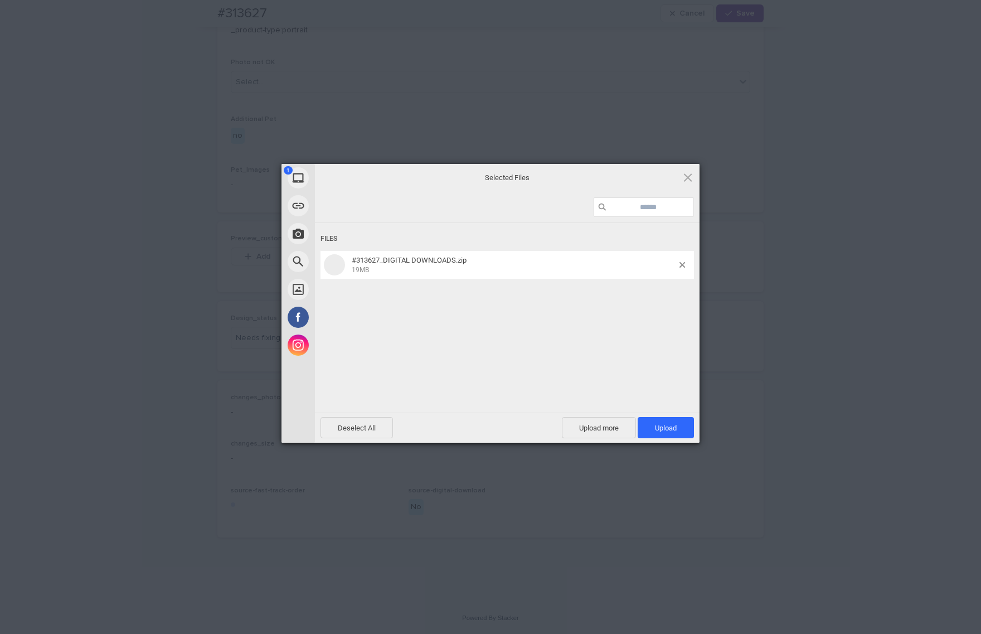
click at [679, 270] on span "#313627_DIGITAL DOWNLOADS.zip 19MB" at bounding box center [513, 265] width 331 height 18
click at [679, 269] on span "#313627_DIGITAL DOWNLOADS.zip 19MB" at bounding box center [513, 265] width 331 height 18
click at [679, 266] on span at bounding box center [682, 265] width 6 height 6
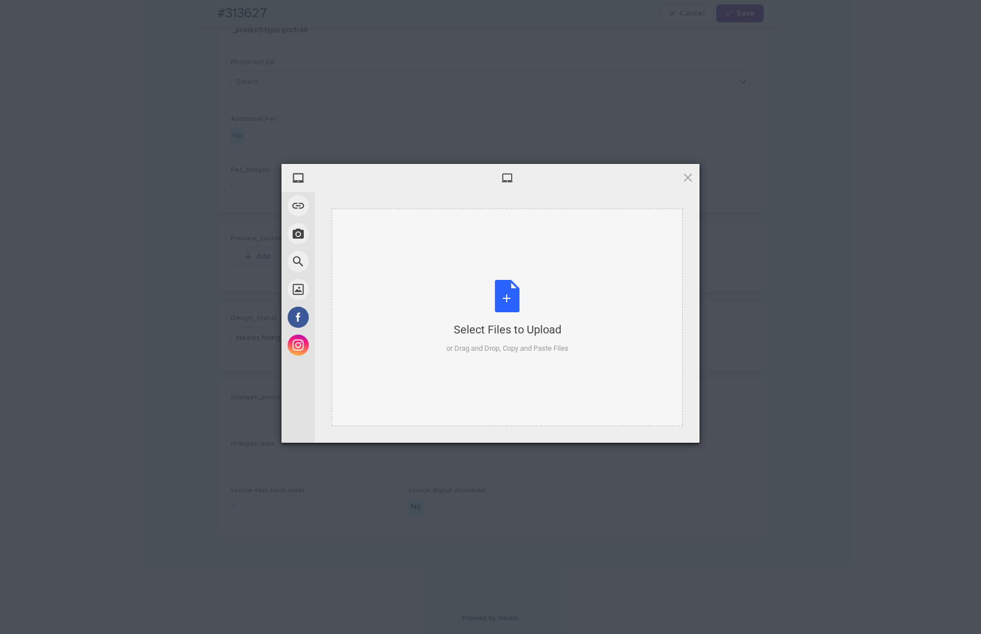
click at [612, 287] on div "Select Files to Upload or Drag and Drop, Copy and Paste Files" at bounding box center [507, 316] width 351 height 217
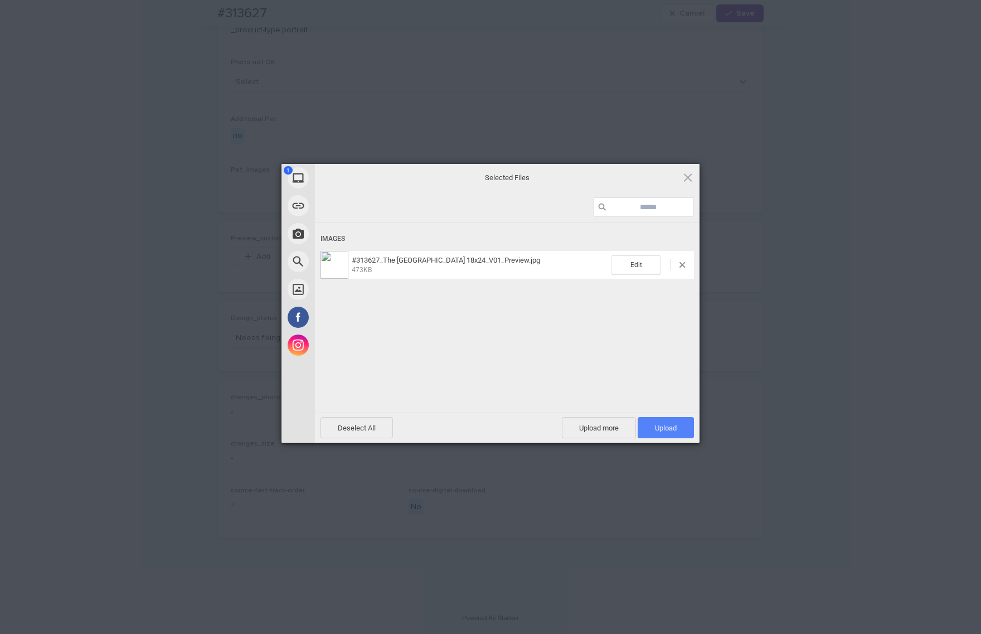
click at [662, 420] on span "Upload 1" at bounding box center [666, 427] width 56 height 21
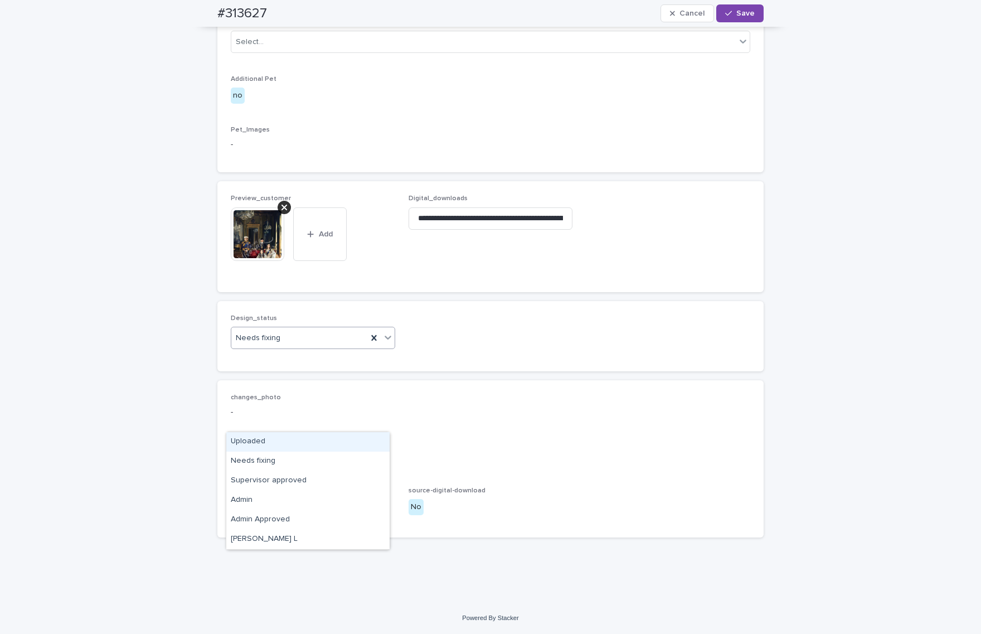
drag, startPoint x: 302, startPoint y: 418, endPoint x: 294, endPoint y: 435, distance: 18.5
click at [302, 347] on div "Needs fixing" at bounding box center [299, 338] width 136 height 18
click at [289, 445] on div "Uploaded" at bounding box center [307, 442] width 163 height 20
click at [739, 12] on span "Save" at bounding box center [745, 13] width 18 height 8
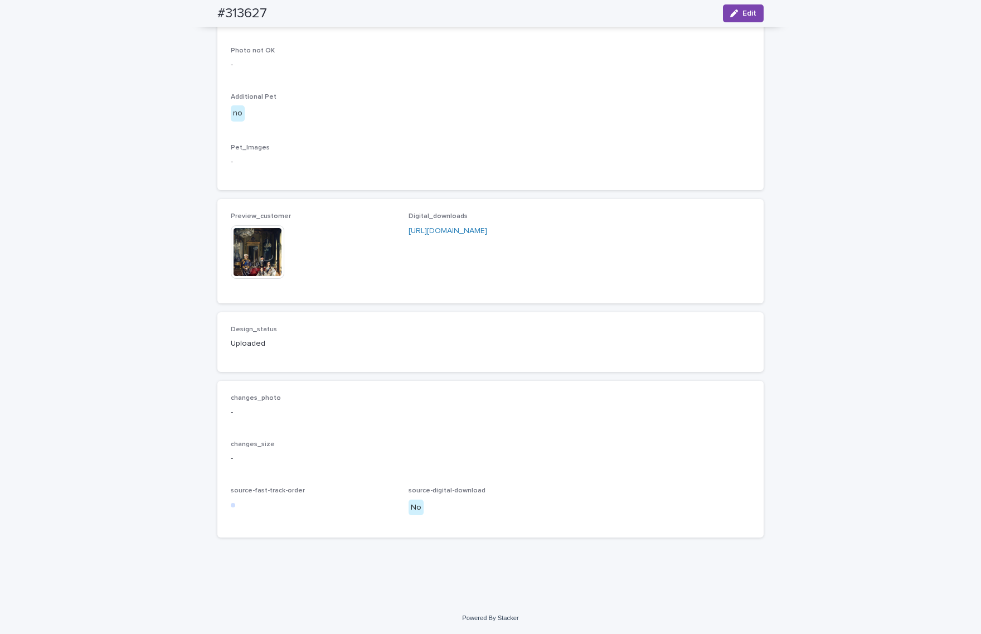
scroll to position [832, 0]
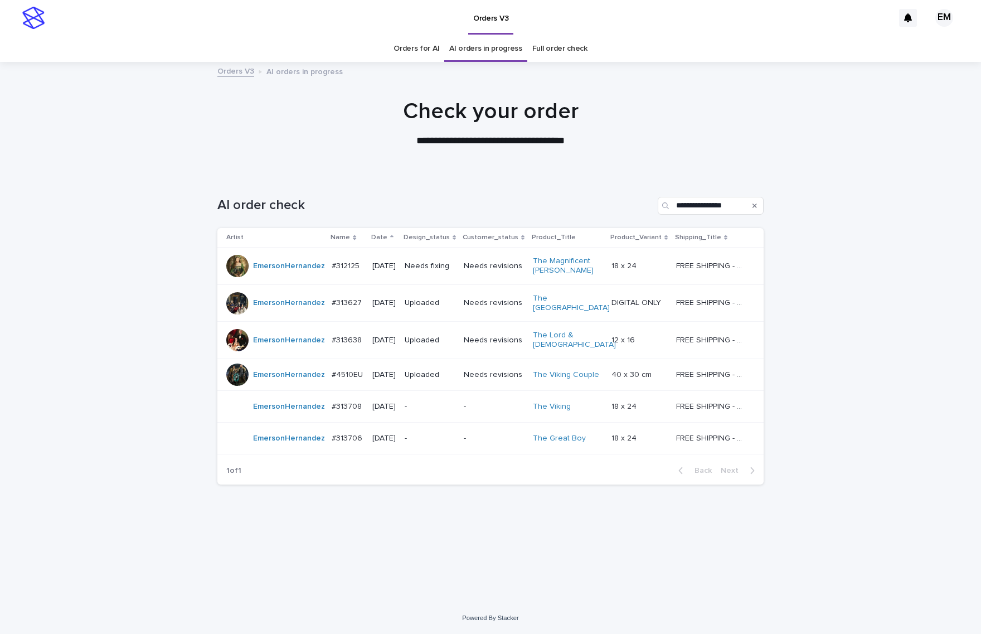
click at [459, 276] on td "Needs fixing" at bounding box center [429, 265] width 59 height 37
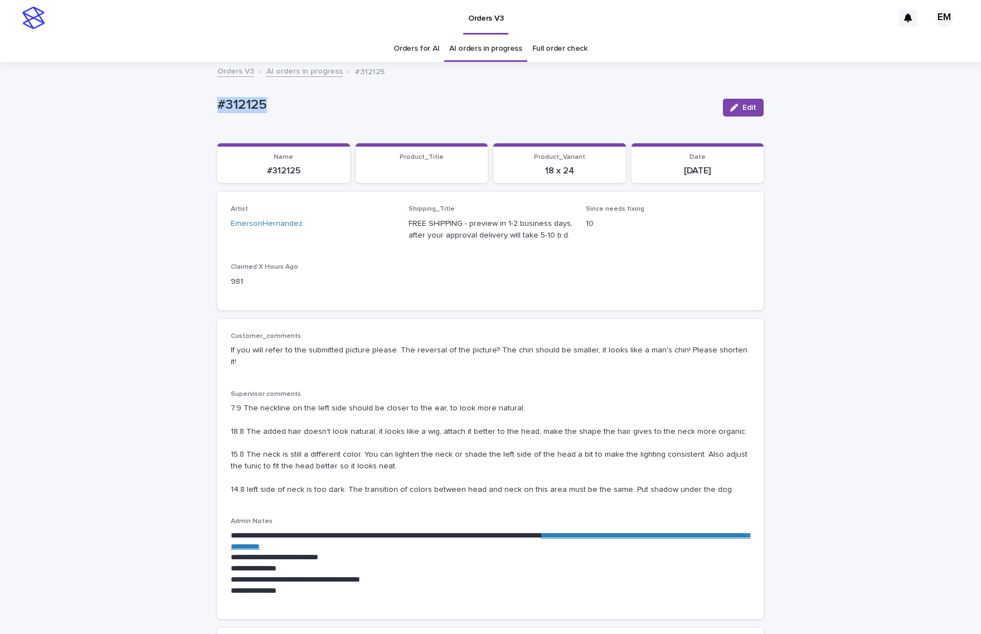
drag, startPoint x: 344, startPoint y: 99, endPoint x: 88, endPoint y: 100, distance: 255.8
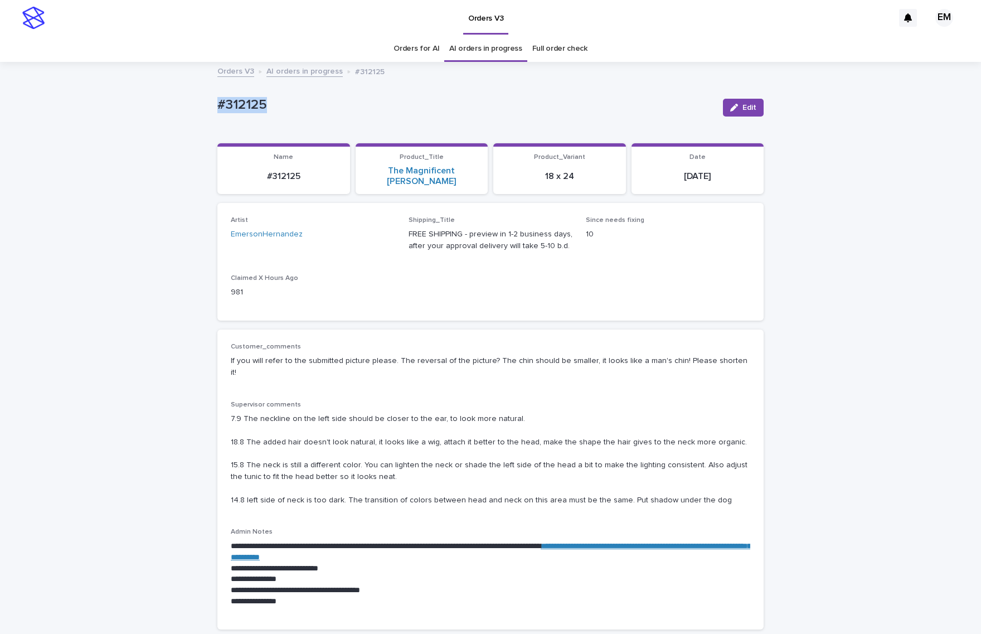
copy p "#312125"
drag, startPoint x: 735, startPoint y: 106, endPoint x: 570, endPoint y: 230, distance: 206.1
click at [735, 106] on div "button" at bounding box center [736, 108] width 12 height 8
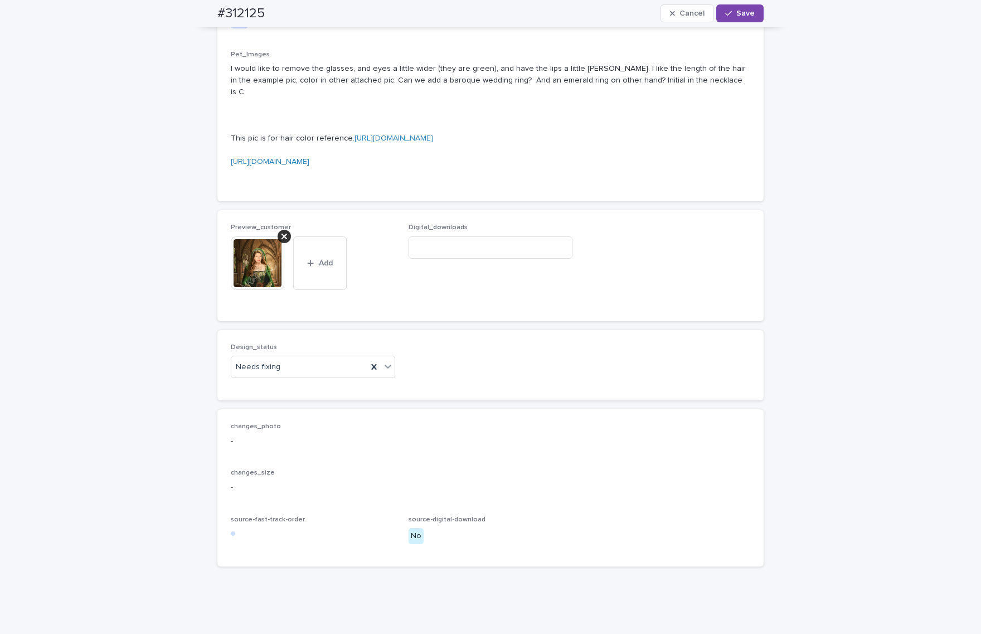
click at [283, 243] on div at bounding box center [284, 236] width 13 height 13
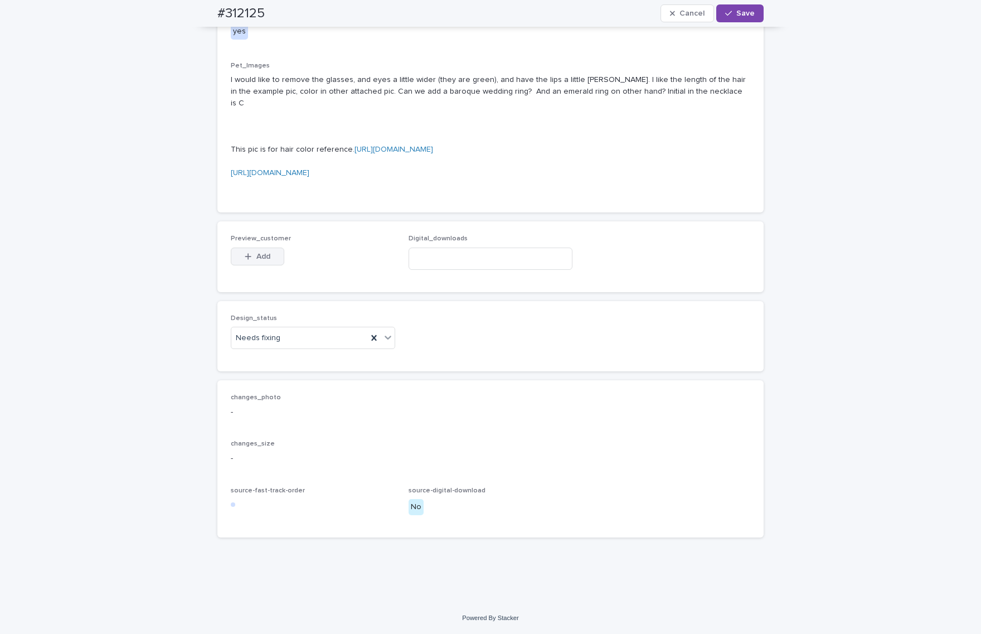
scroll to position [815, 0]
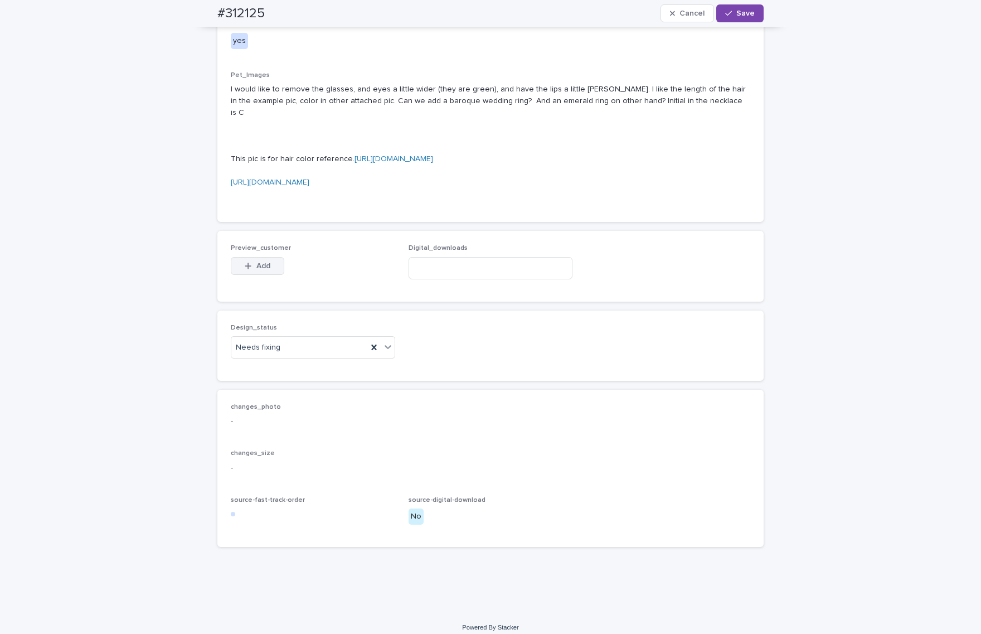
click at [260, 270] on span "Add" at bounding box center [263, 266] width 14 height 8
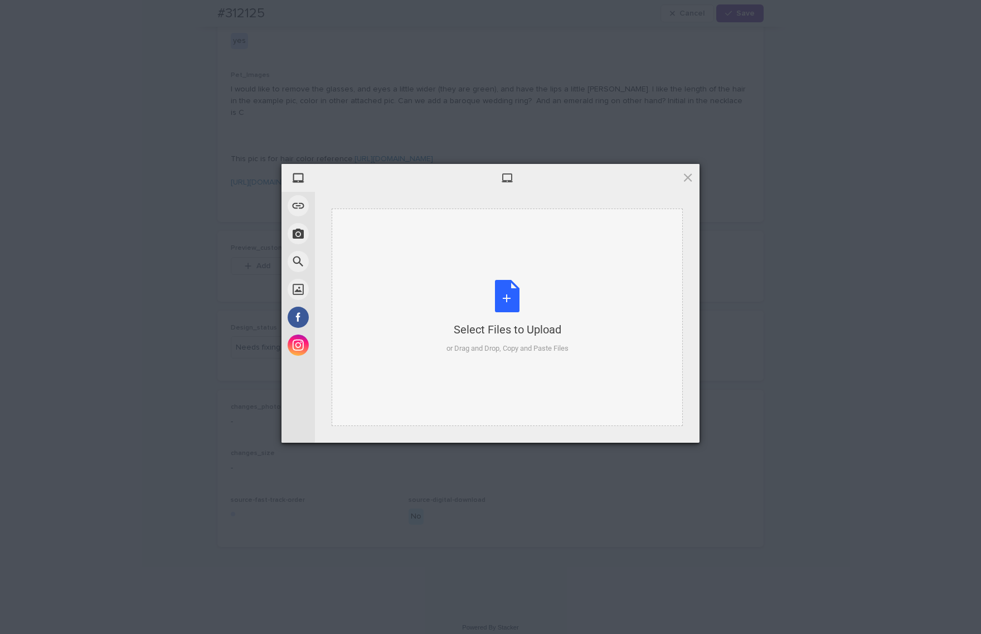
click at [481, 304] on div "Select Files to Upload or Drag and Drop, Copy and Paste Files" at bounding box center [507, 317] width 122 height 74
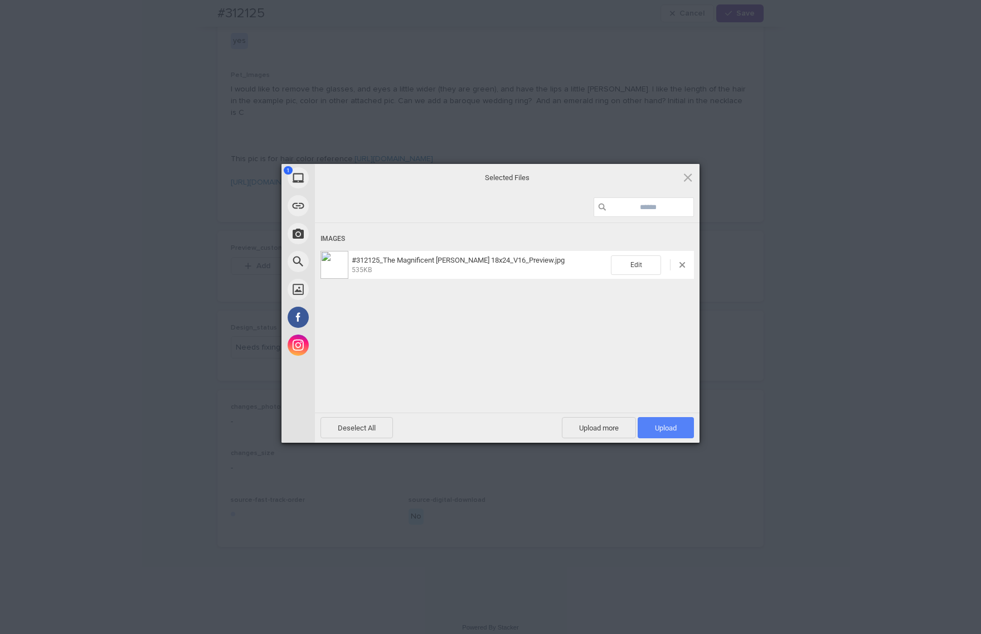
click at [684, 418] on span "Upload 1" at bounding box center [666, 427] width 56 height 21
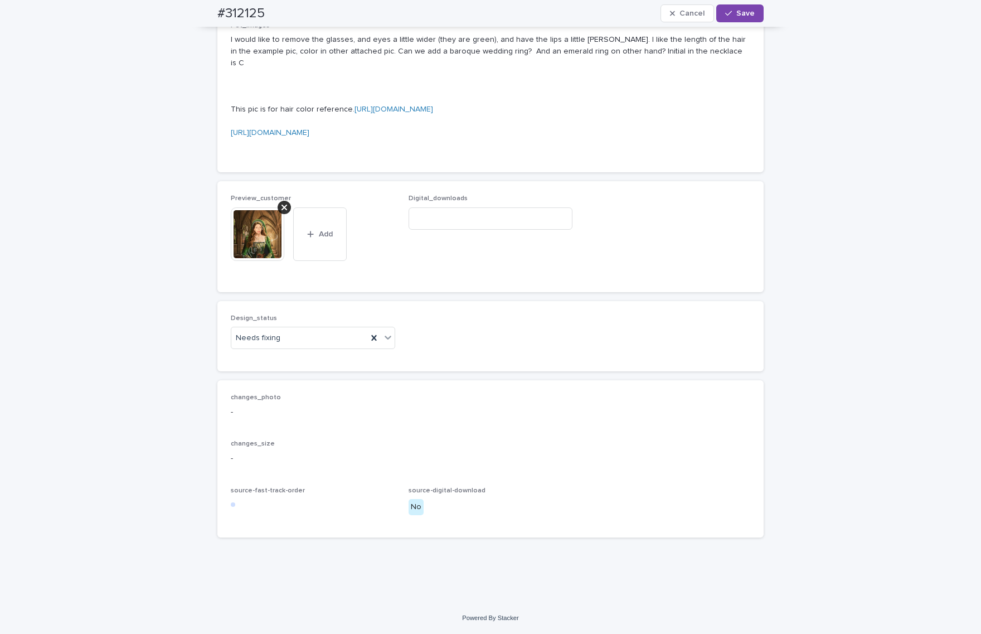
scroll to position [975, 0]
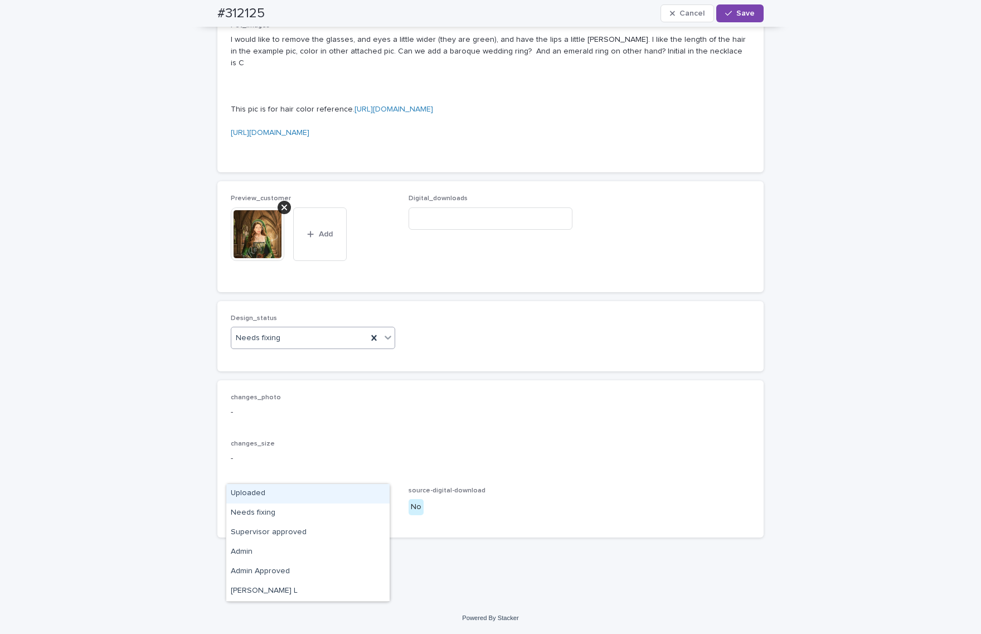
click at [297, 347] on div "Needs fixing" at bounding box center [299, 338] width 136 height 18
click at [288, 349] on div "Needs fixing" at bounding box center [313, 338] width 164 height 22
click at [293, 347] on div "Needs fixing" at bounding box center [299, 338] width 136 height 18
click at [285, 492] on div "Uploaded" at bounding box center [307, 494] width 163 height 20
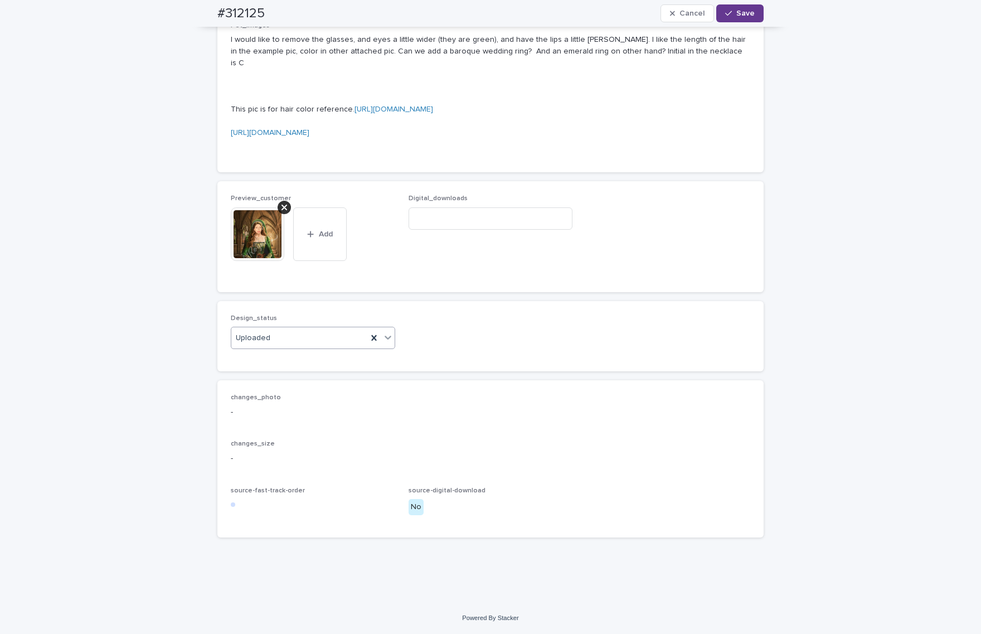
click at [742, 12] on span "Save" at bounding box center [745, 13] width 18 height 8
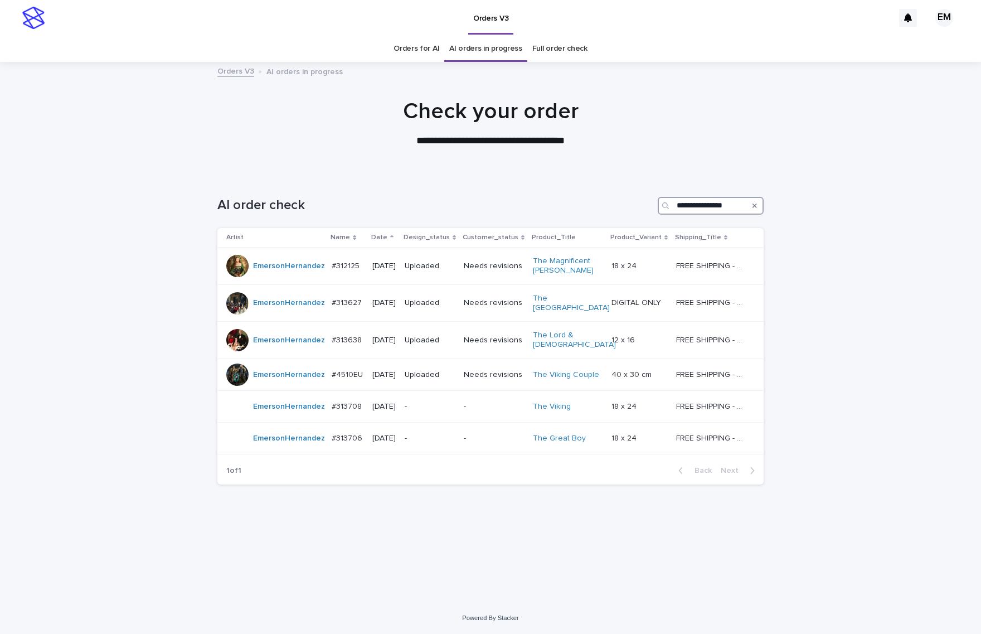
click at [730, 207] on input "**********" at bounding box center [711, 206] width 106 height 18
click at [730, 204] on input "**********" at bounding box center [711, 206] width 106 height 18
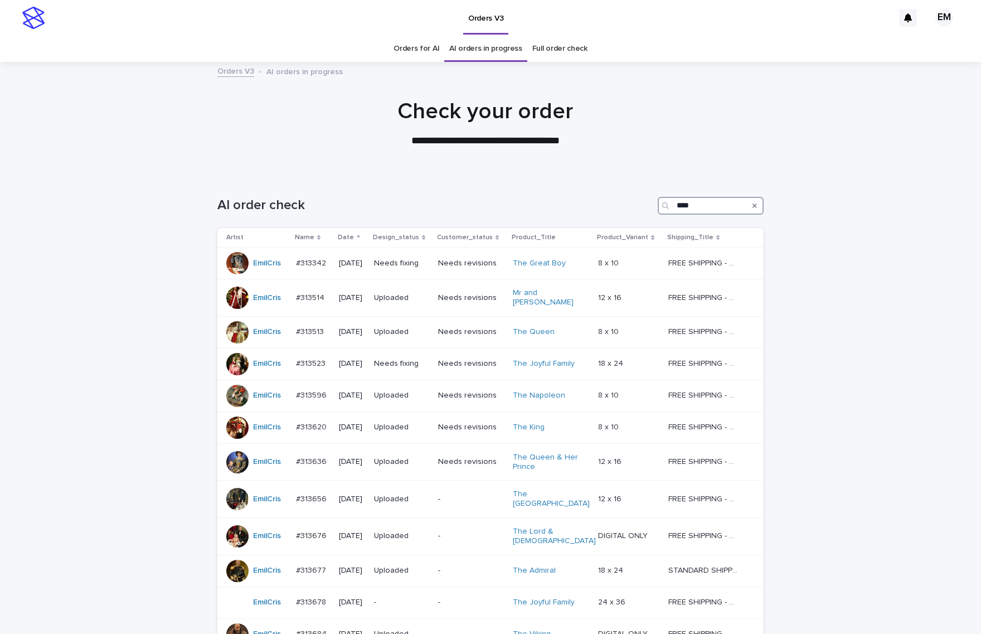
click at [726, 208] on input "****" at bounding box center [711, 206] width 106 height 18
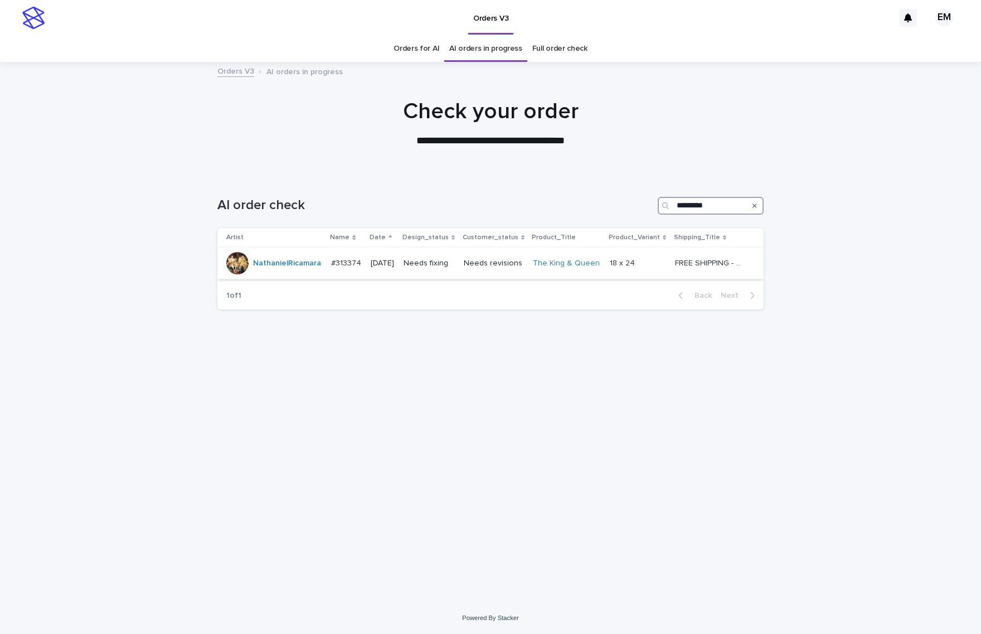
type input "*********"
click at [458, 275] on td "Needs fixing" at bounding box center [429, 263] width 60 height 32
drag, startPoint x: 733, startPoint y: 207, endPoint x: 504, endPoint y: 231, distance: 229.8
click at [504, 231] on div "AI order check ********* Artist Name Date Design_status Customer_status Product…" at bounding box center [490, 246] width 546 height 144
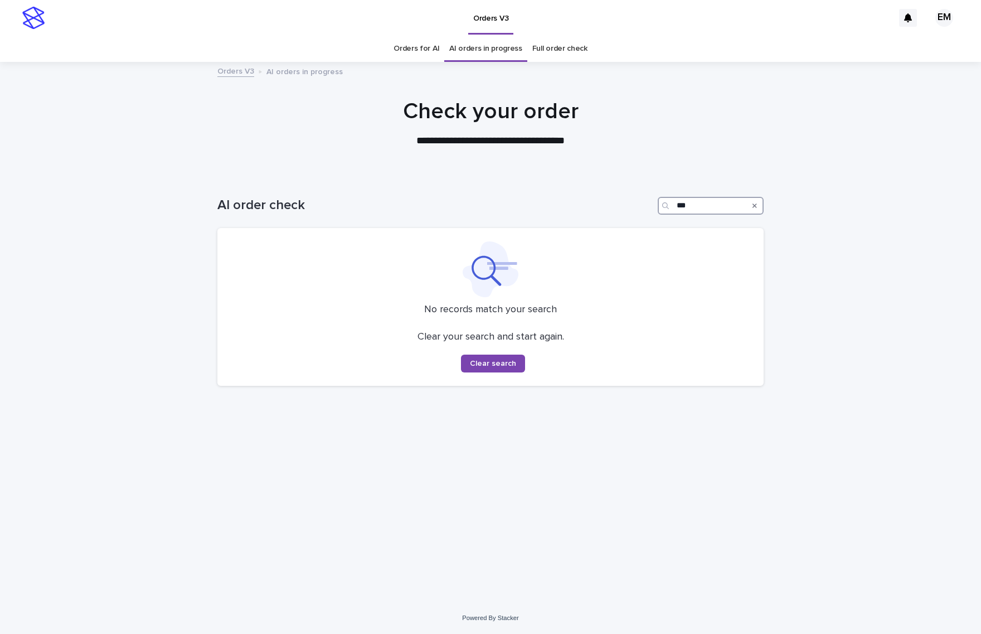
type input "***"
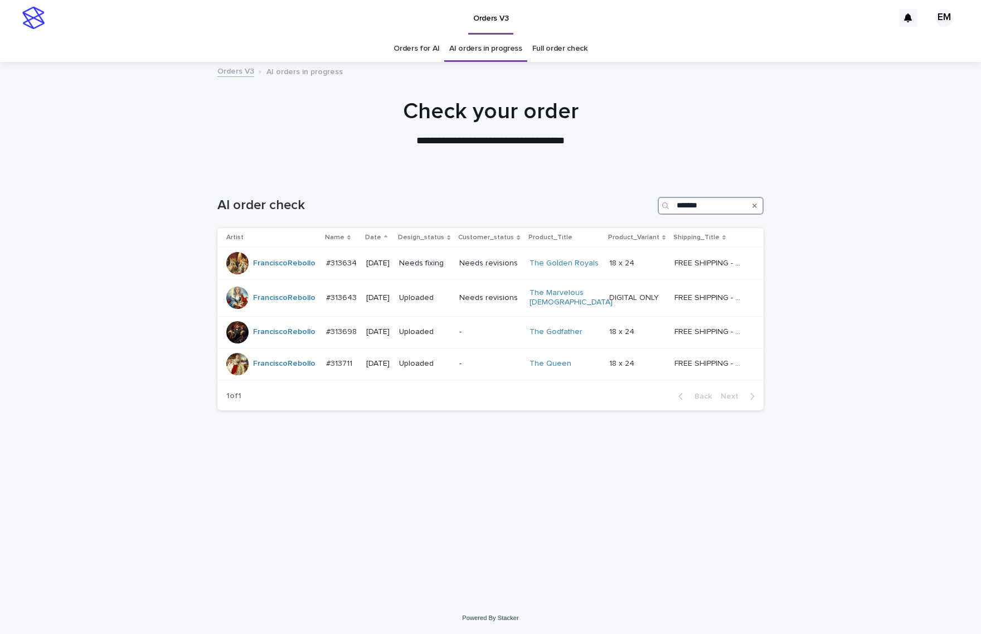
click at [568, 191] on div "AI order check *******" at bounding box center [490, 201] width 546 height 54
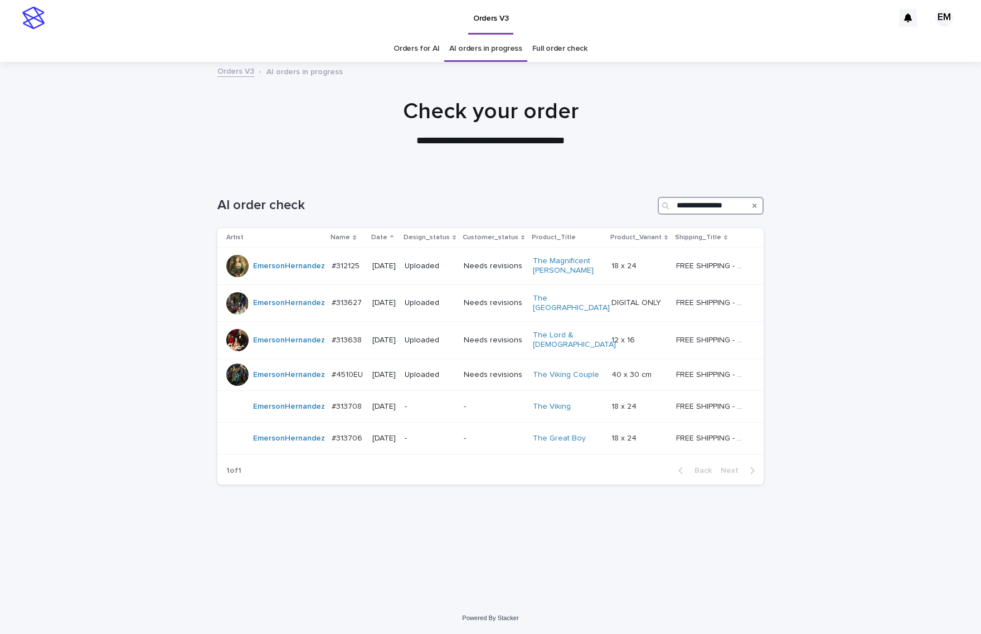
type input "**********"
click at [714, 203] on input "**********" at bounding box center [711, 206] width 106 height 18
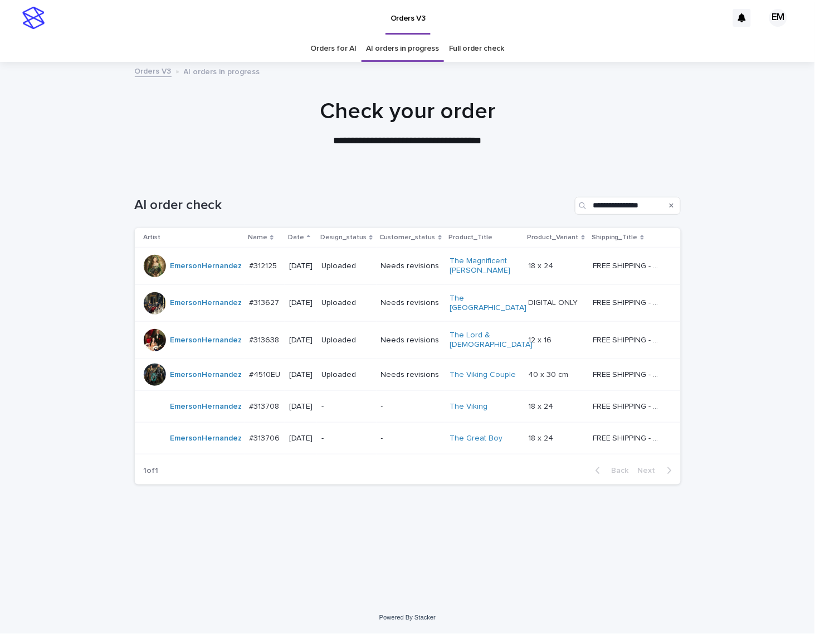
click at [365, 411] on p "-" at bounding box center [347, 406] width 50 height 9
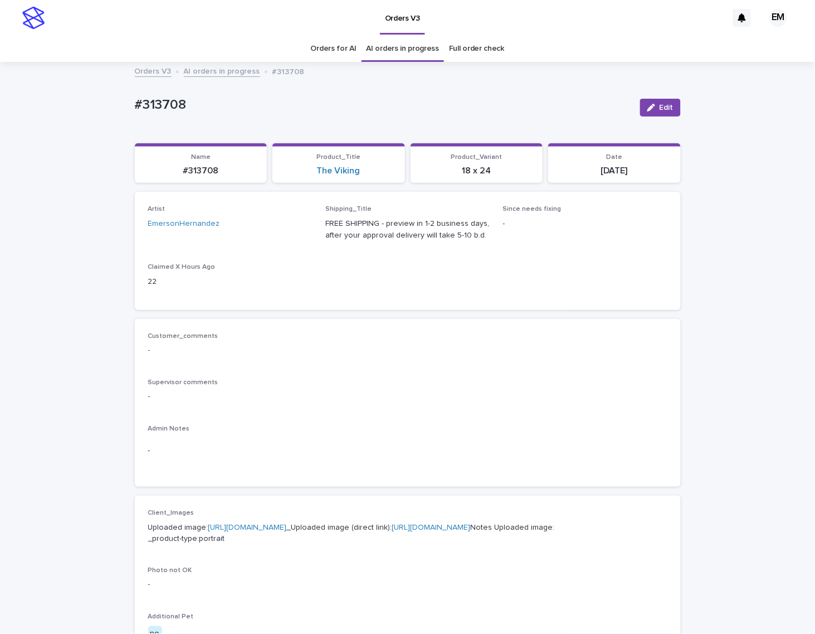
click at [287, 523] on link "[URL][DOMAIN_NAME]" at bounding box center [247, 527] width 79 height 8
click at [505, 123] on div "#313708 Edit" at bounding box center [408, 107] width 546 height 45
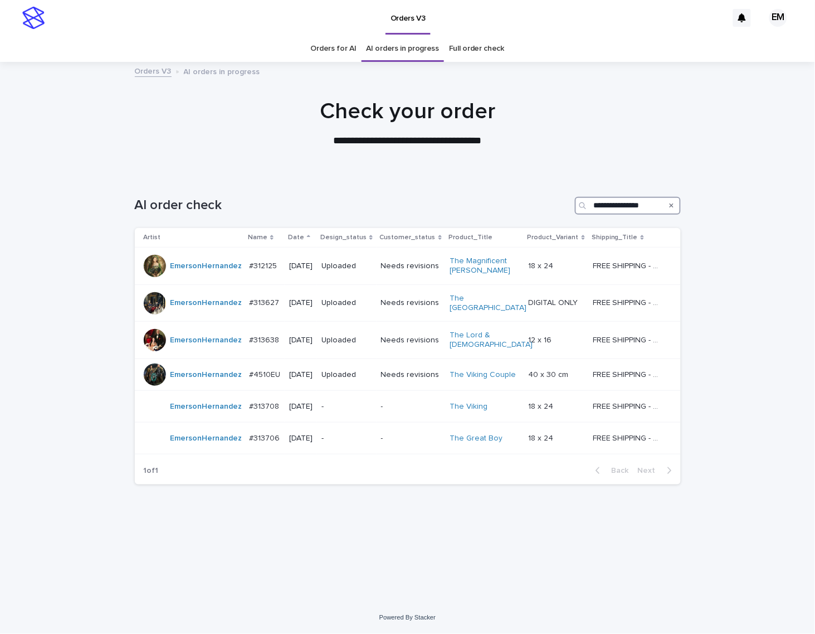
click at [620, 210] on input "**********" at bounding box center [628, 206] width 106 height 18
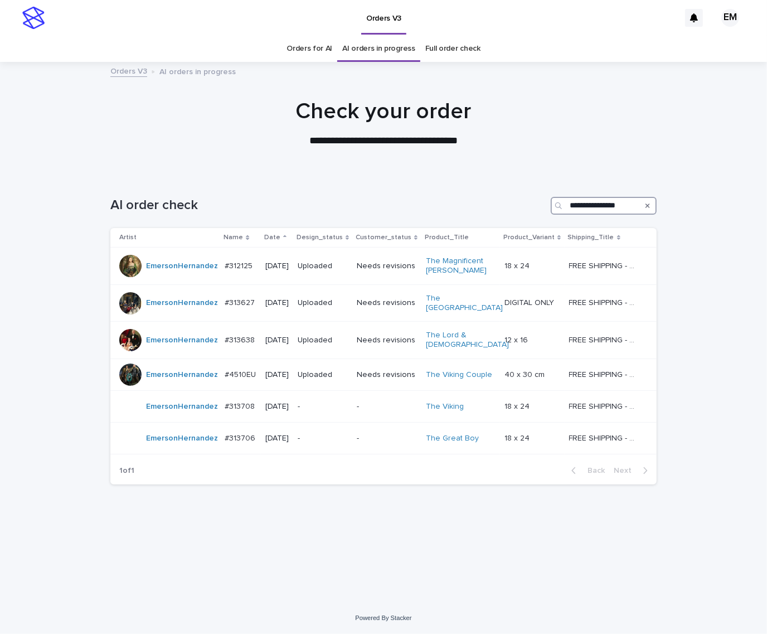
click at [612, 201] on input "**********" at bounding box center [604, 206] width 106 height 18
click at [608, 194] on div "**********" at bounding box center [383, 201] width 546 height 54
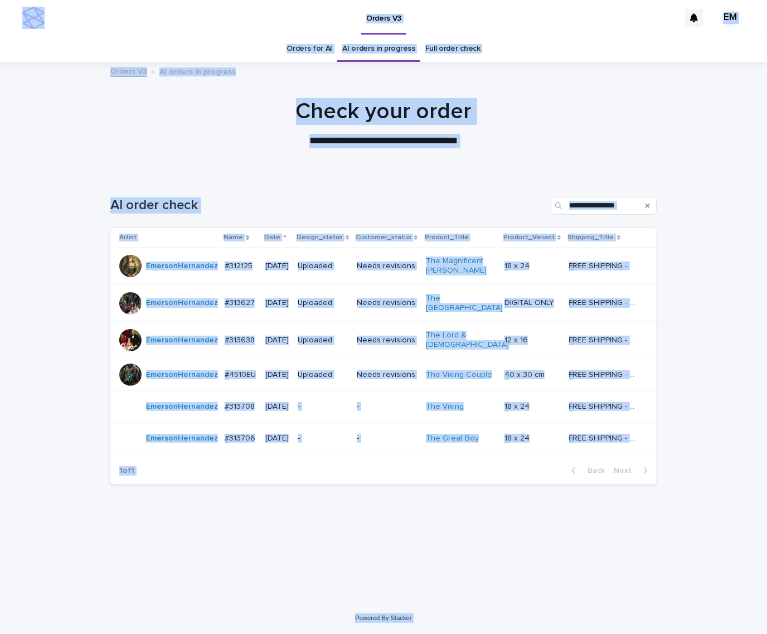
click at [656, 144] on div "**********" at bounding box center [383, 123] width 557 height 50
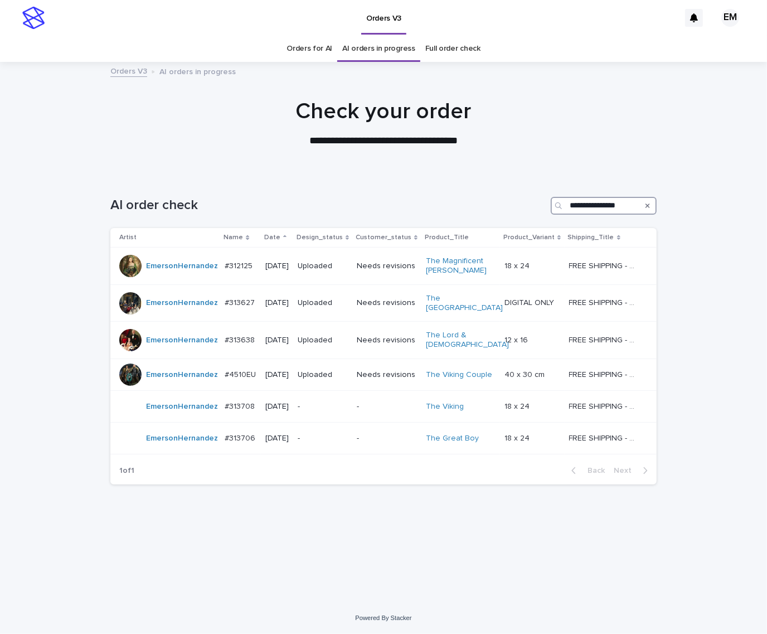
click at [618, 206] on input "**********" at bounding box center [604, 206] width 106 height 18
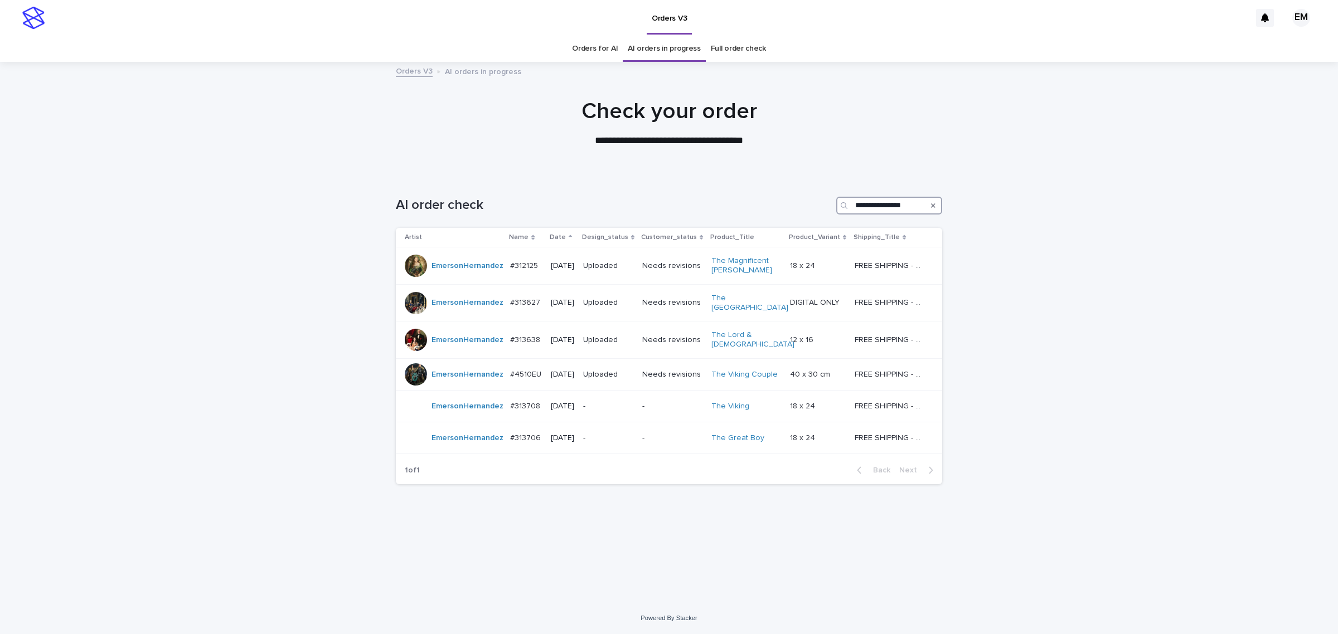
click at [893, 205] on input "**********" at bounding box center [889, 206] width 106 height 18
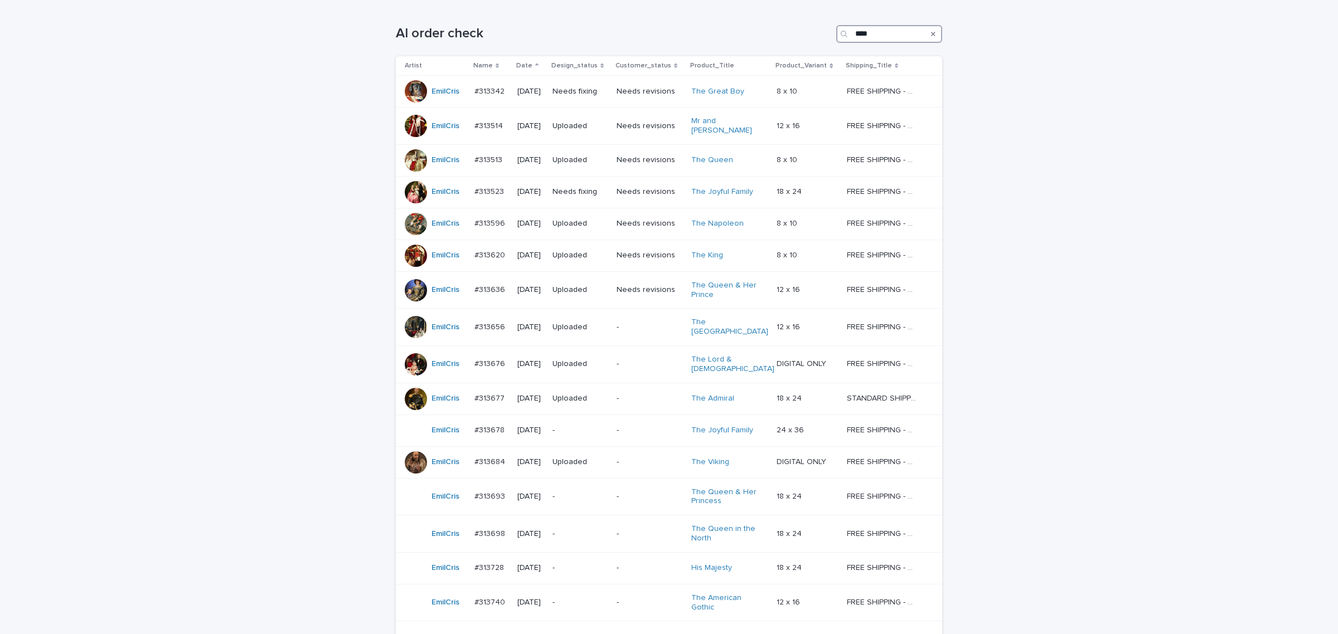
scroll to position [32, 0]
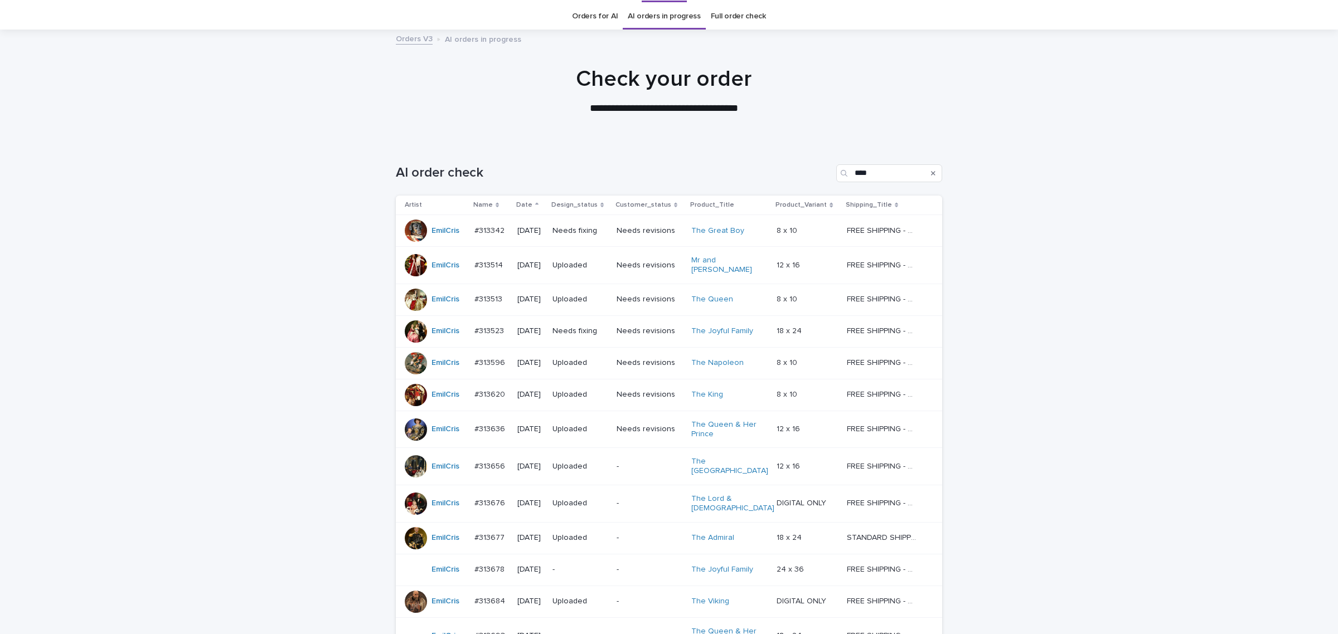
click at [930, 173] on div "Search" at bounding box center [933, 173] width 18 height 18
click at [912, 173] on input "****" at bounding box center [889, 173] width 106 height 18
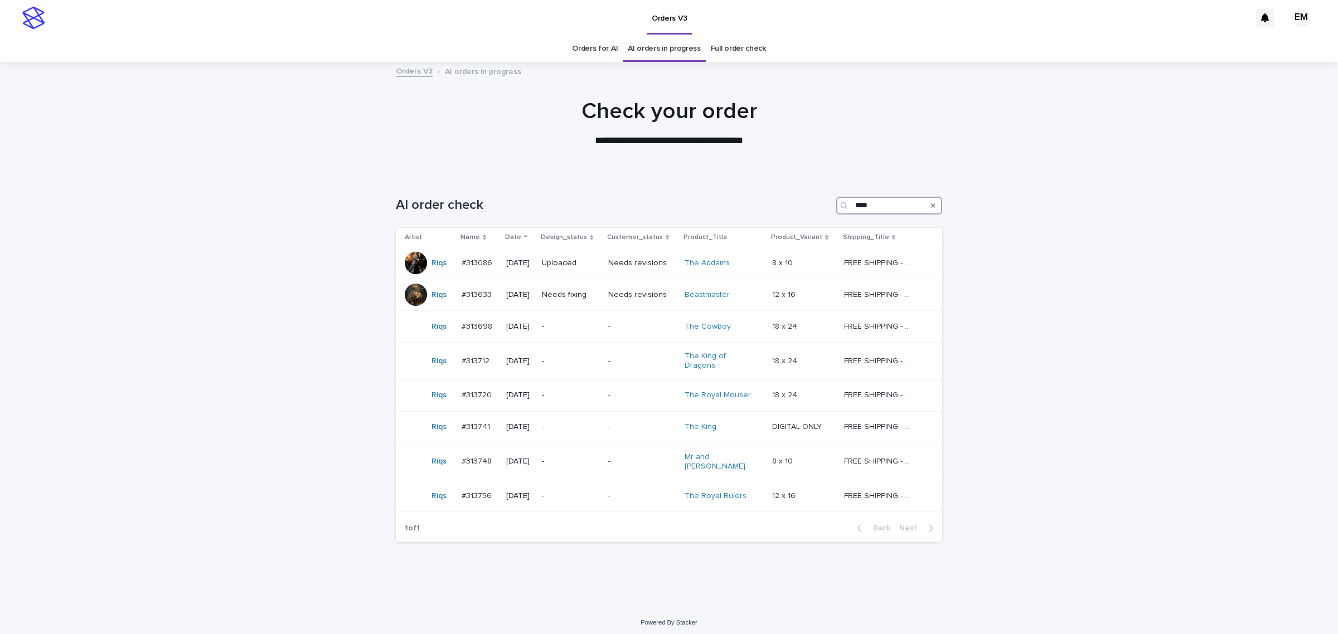
click at [872, 210] on input "****" at bounding box center [889, 206] width 106 height 18
type input "*****"
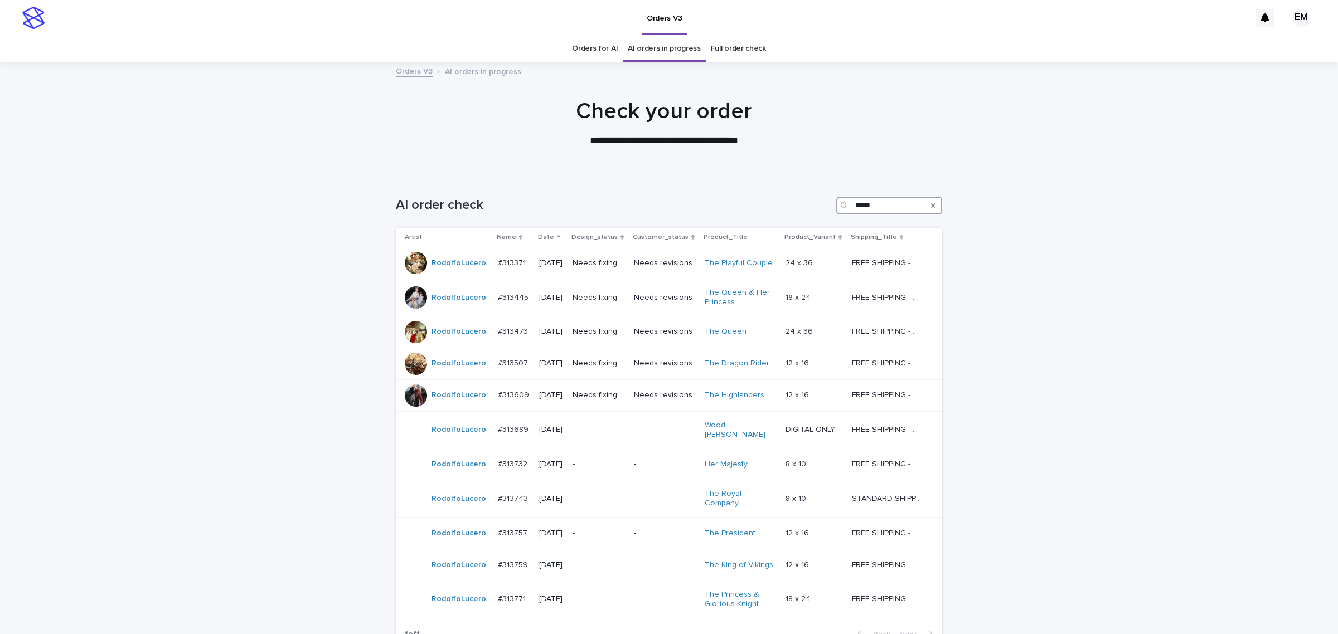
drag, startPoint x: 896, startPoint y: 205, endPoint x: 862, endPoint y: 202, distance: 34.1
click at [823, 213] on div "AI order check *****" at bounding box center [669, 206] width 546 height 18
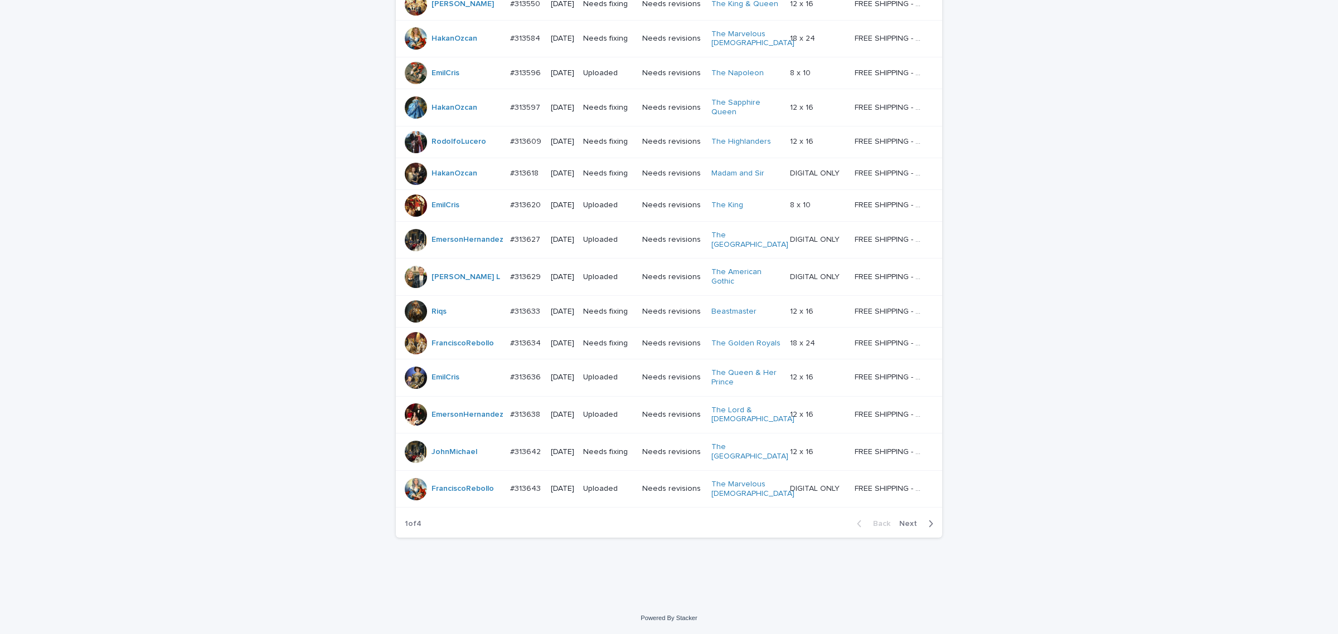
scroll to position [840, 0]
click at [912, 521] on span "Next" at bounding box center [911, 524] width 25 height 8
click at [910, 523] on span "Next" at bounding box center [911, 524] width 25 height 8
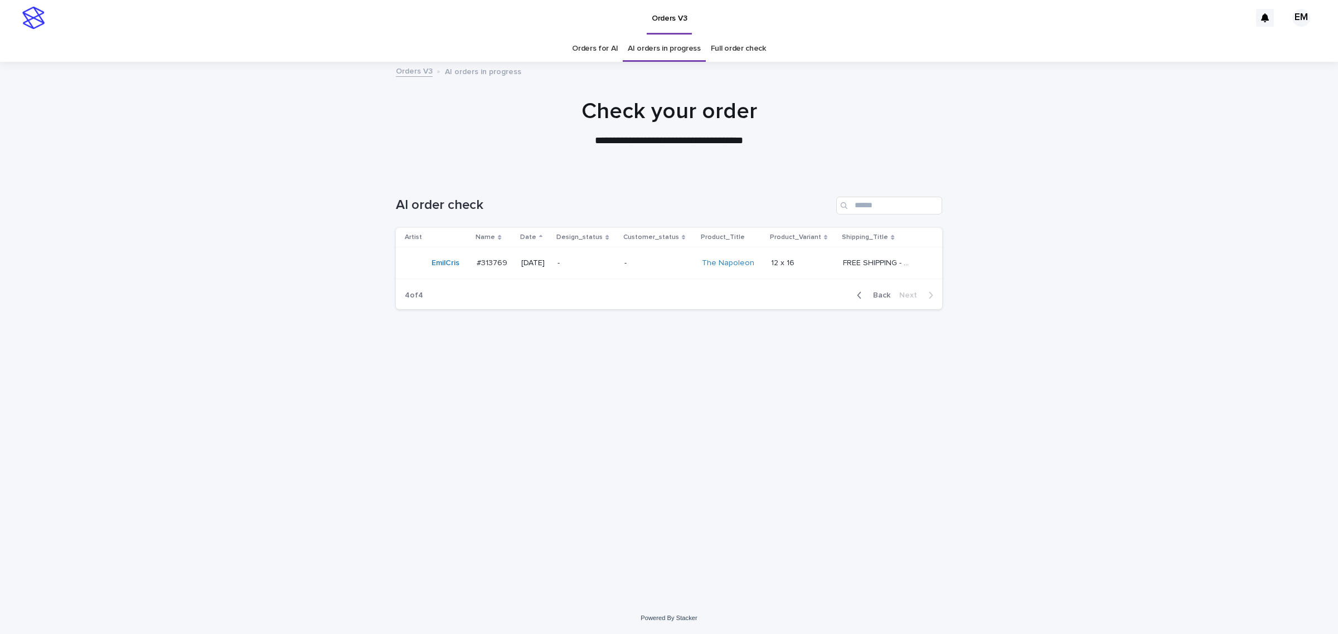
click at [882, 290] on button "Back" at bounding box center [871, 295] width 47 height 10
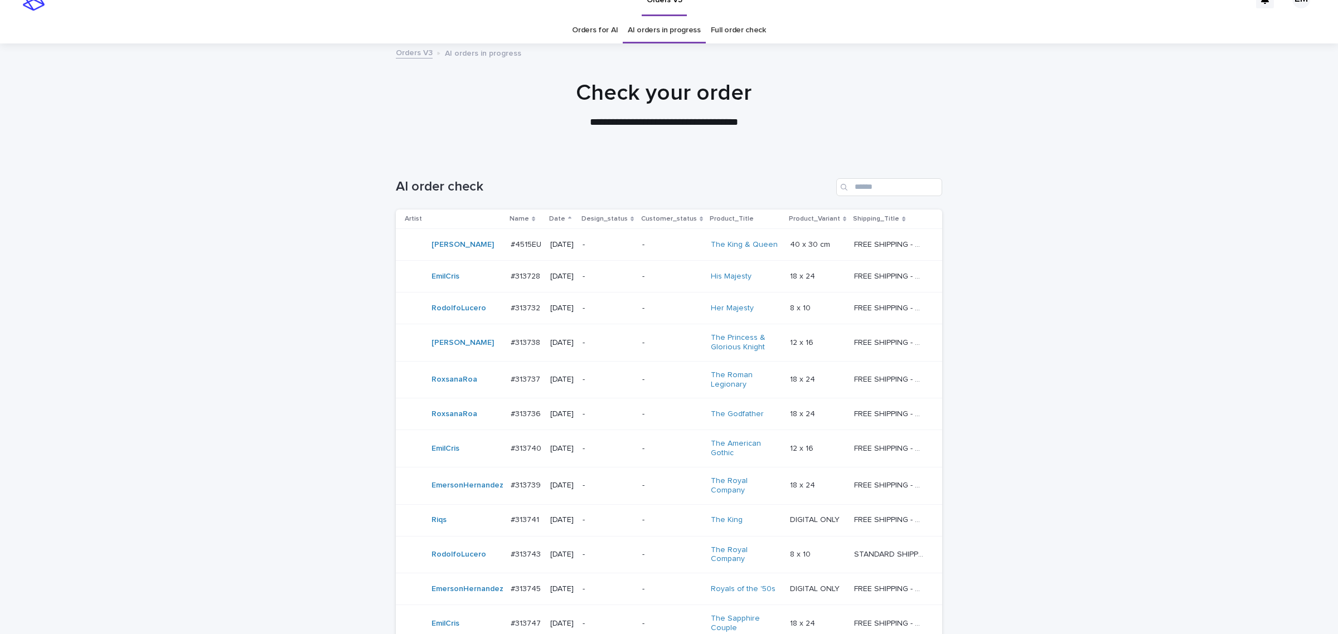
scroll to position [9, 0]
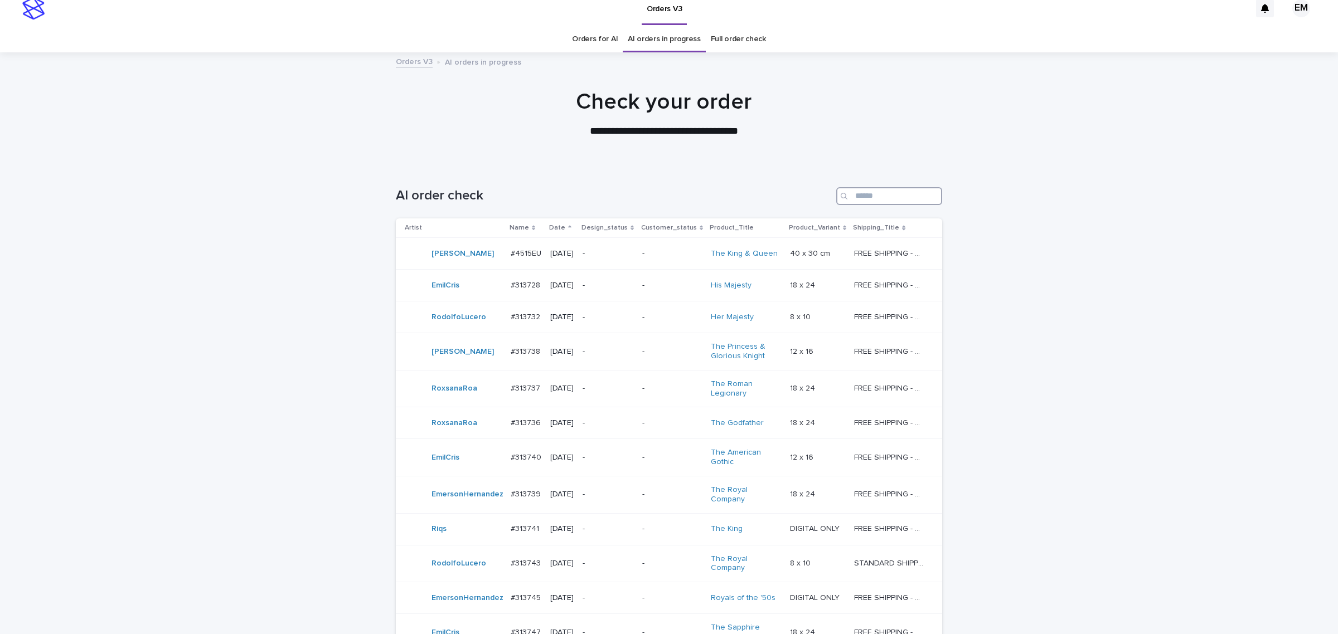
click at [874, 188] on input "Search" at bounding box center [889, 196] width 106 height 18
paste input "**********"
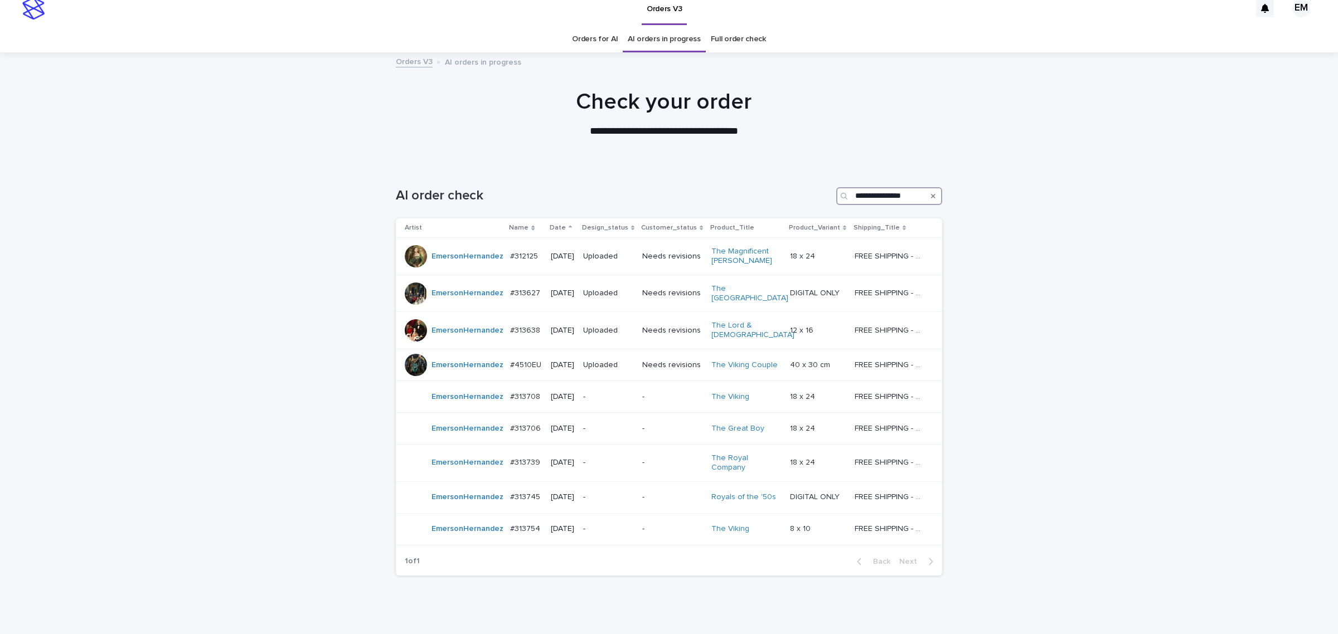
click at [904, 196] on input "**********" at bounding box center [889, 196] width 106 height 18
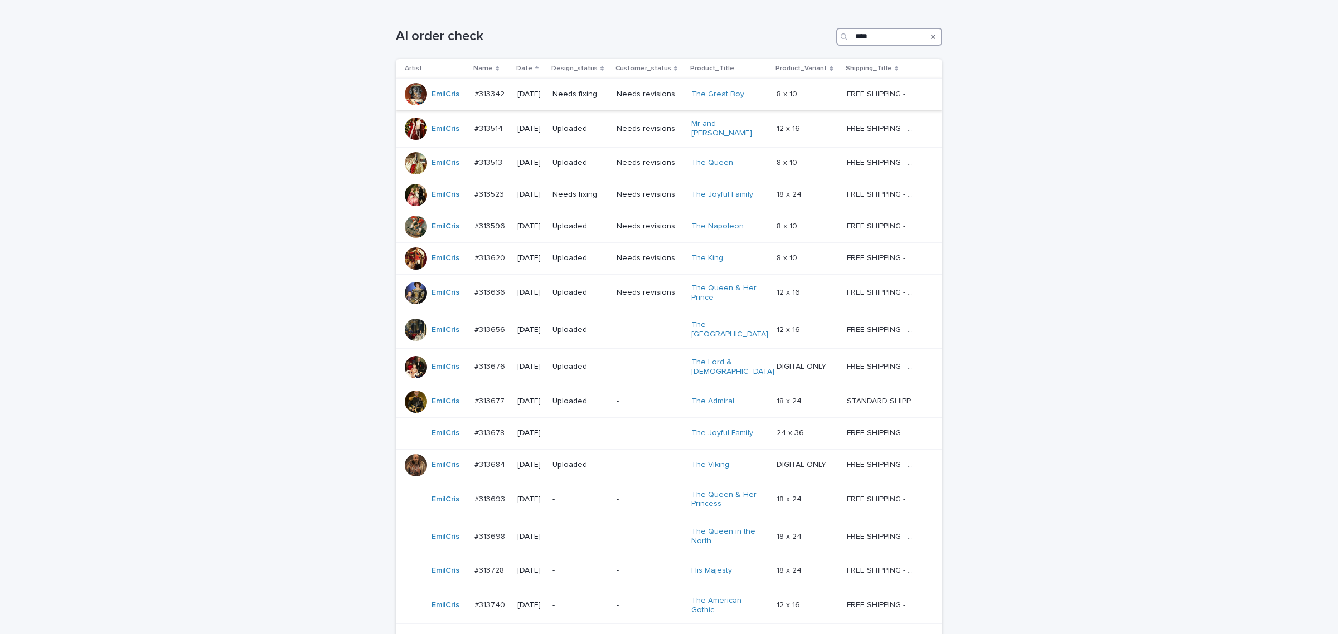
scroll to position [125, 0]
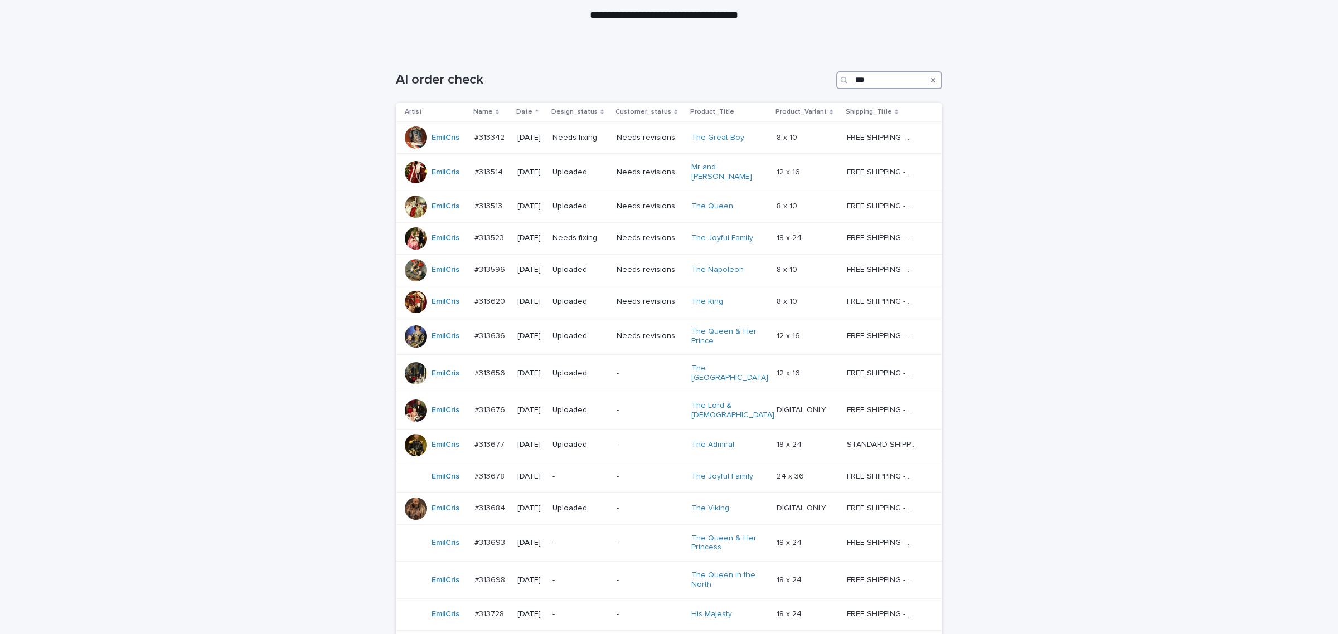
type input "****"
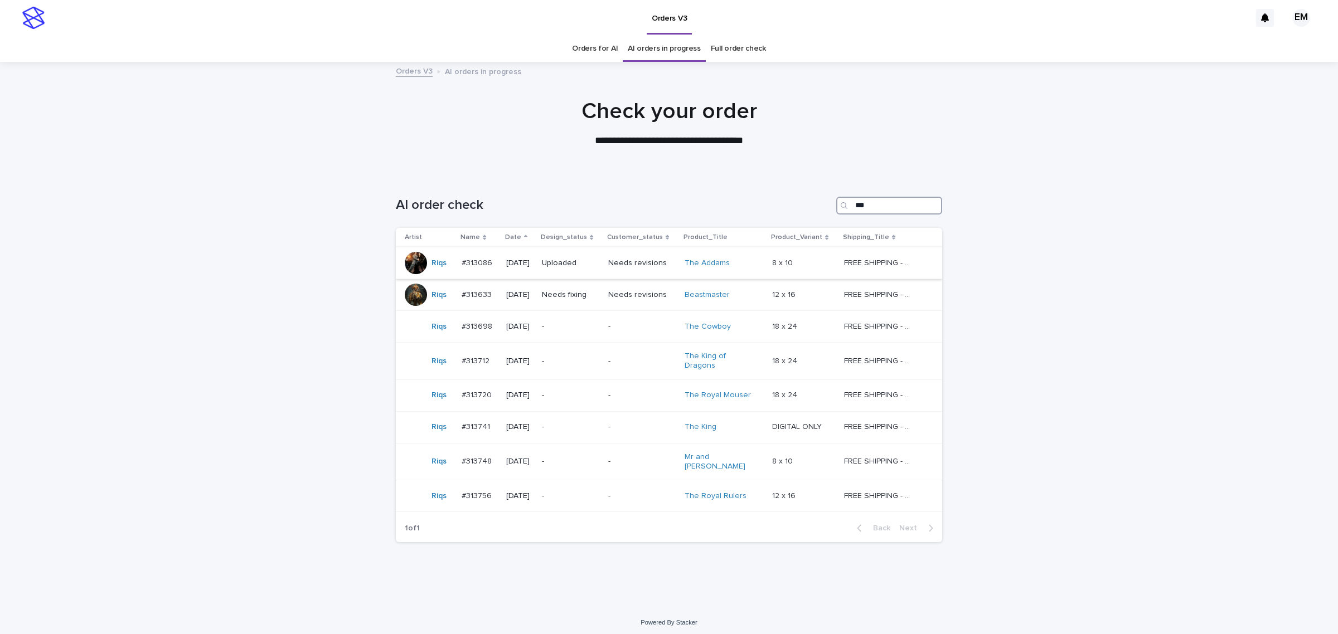
type input "***"
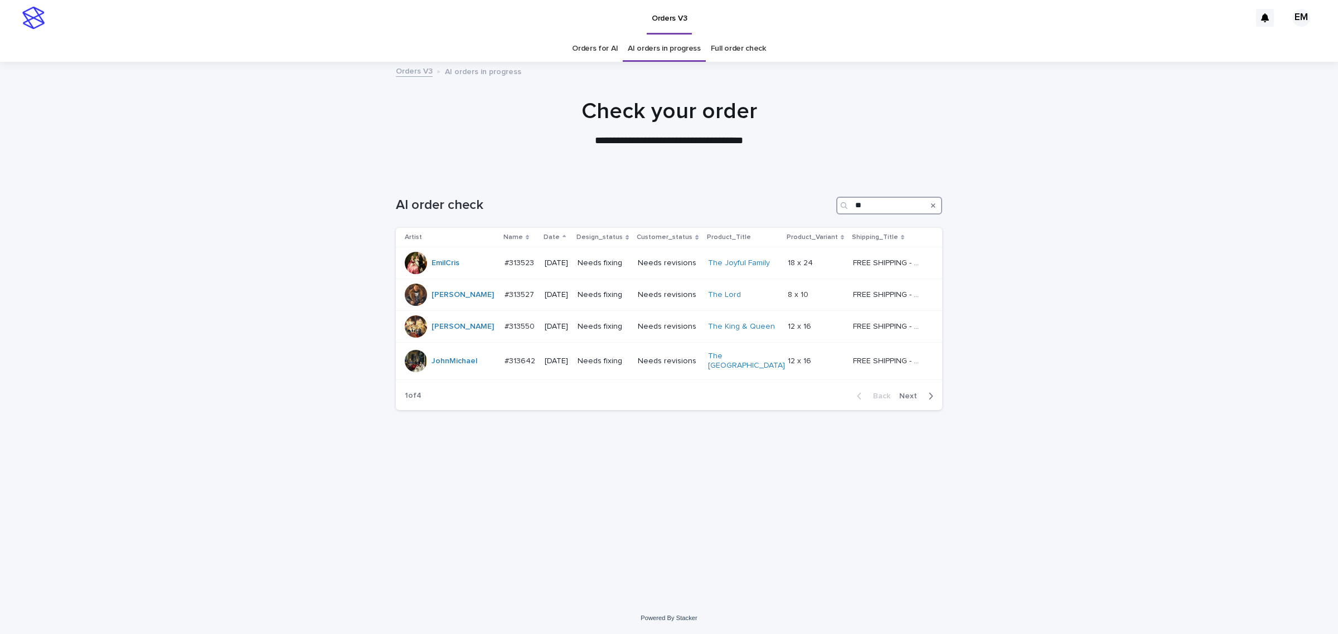
type input "**"
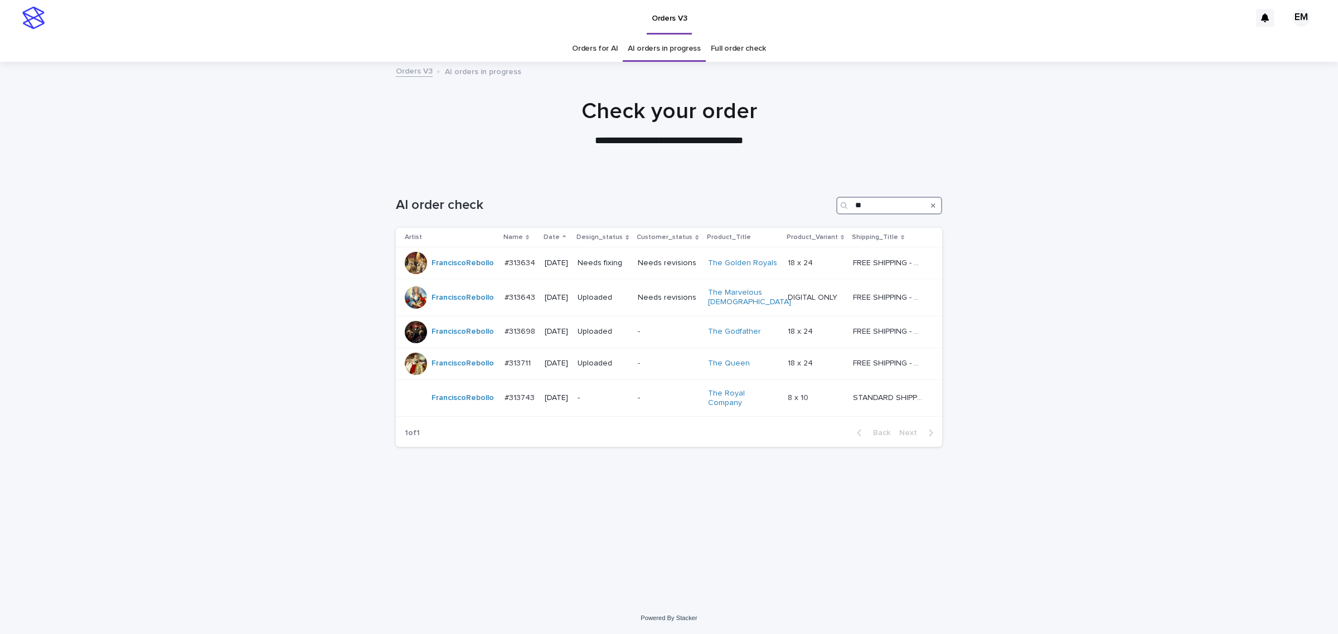
type input "***"
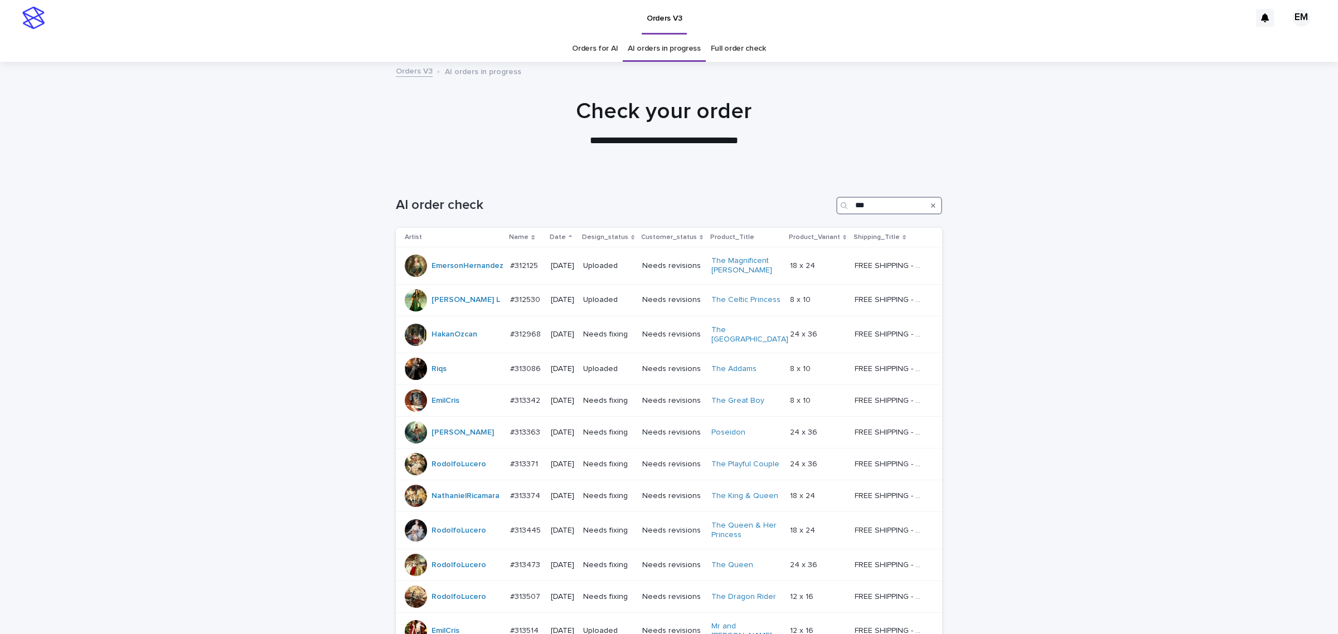
type input "****"
click at [876, 205] on input "Search" at bounding box center [889, 206] width 106 height 18
type input "*"
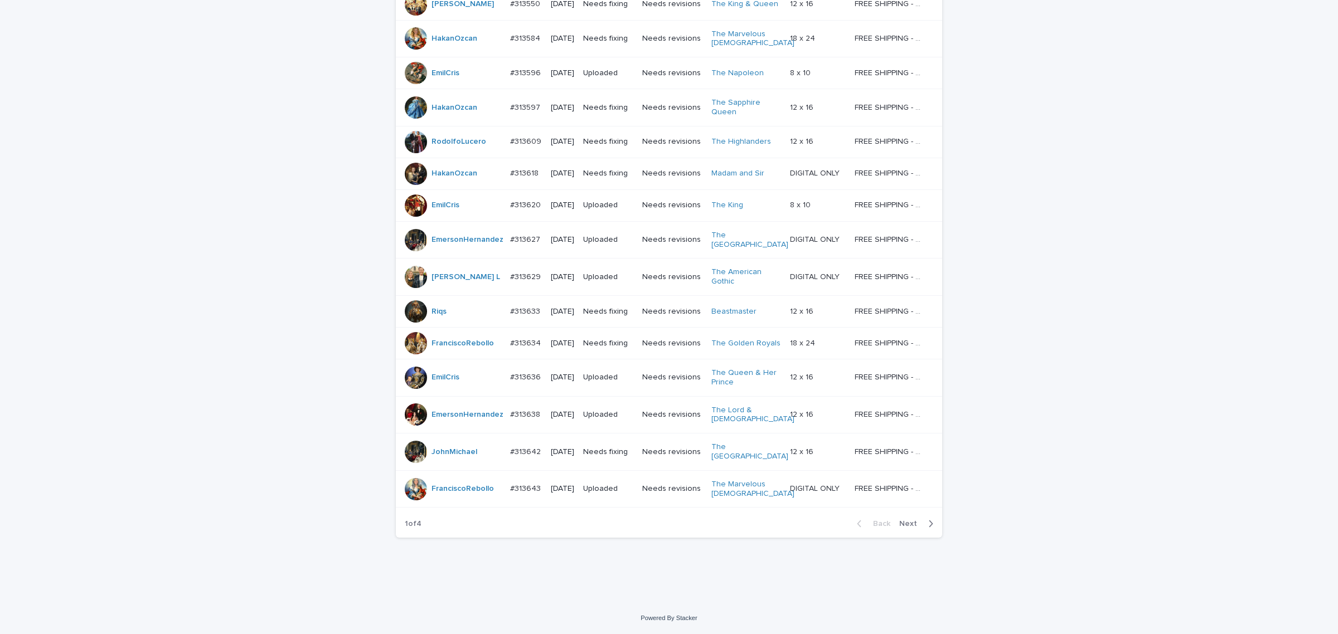
scroll to position [840, 0]
click at [905, 525] on span "Next" at bounding box center [911, 524] width 25 height 8
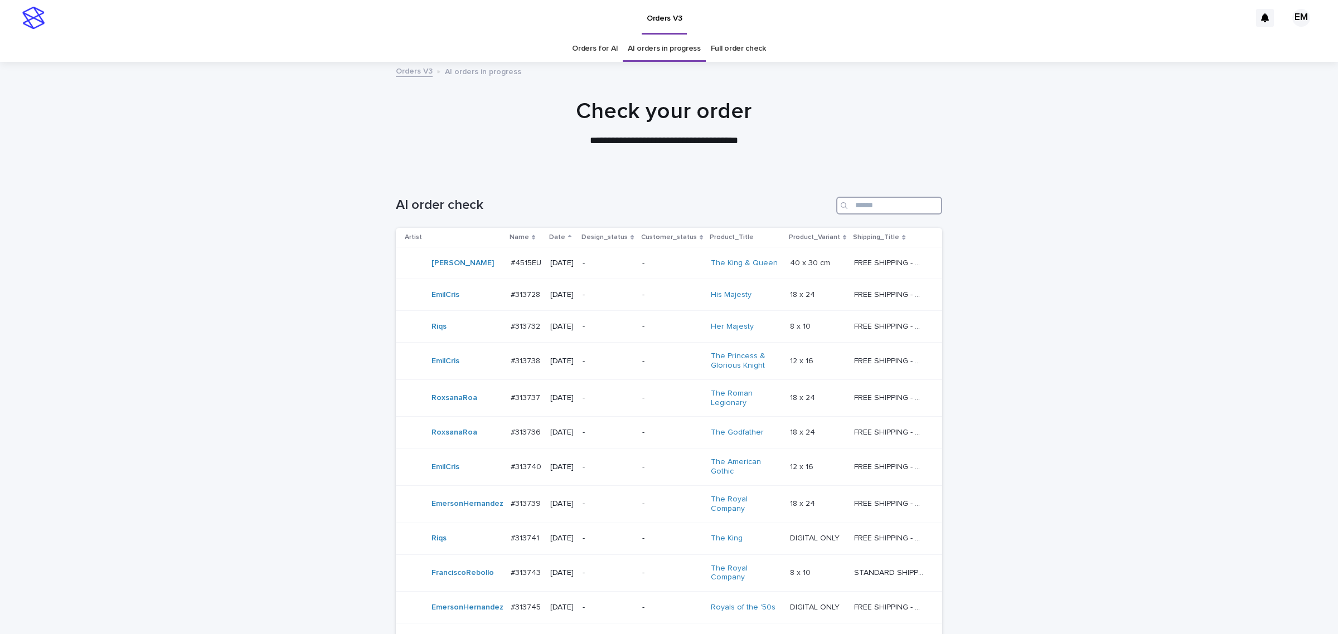
click at [888, 213] on input "Search" at bounding box center [889, 206] width 106 height 18
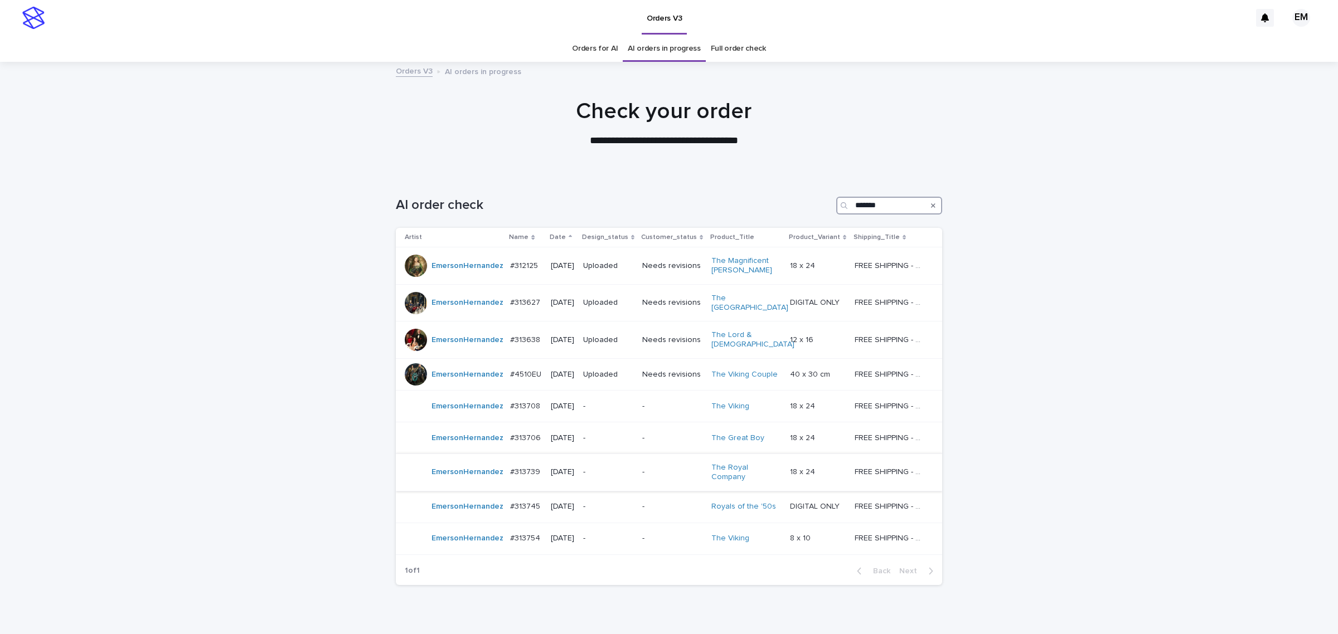
type input "*******"
click at [691, 475] on p "-" at bounding box center [672, 472] width 60 height 9
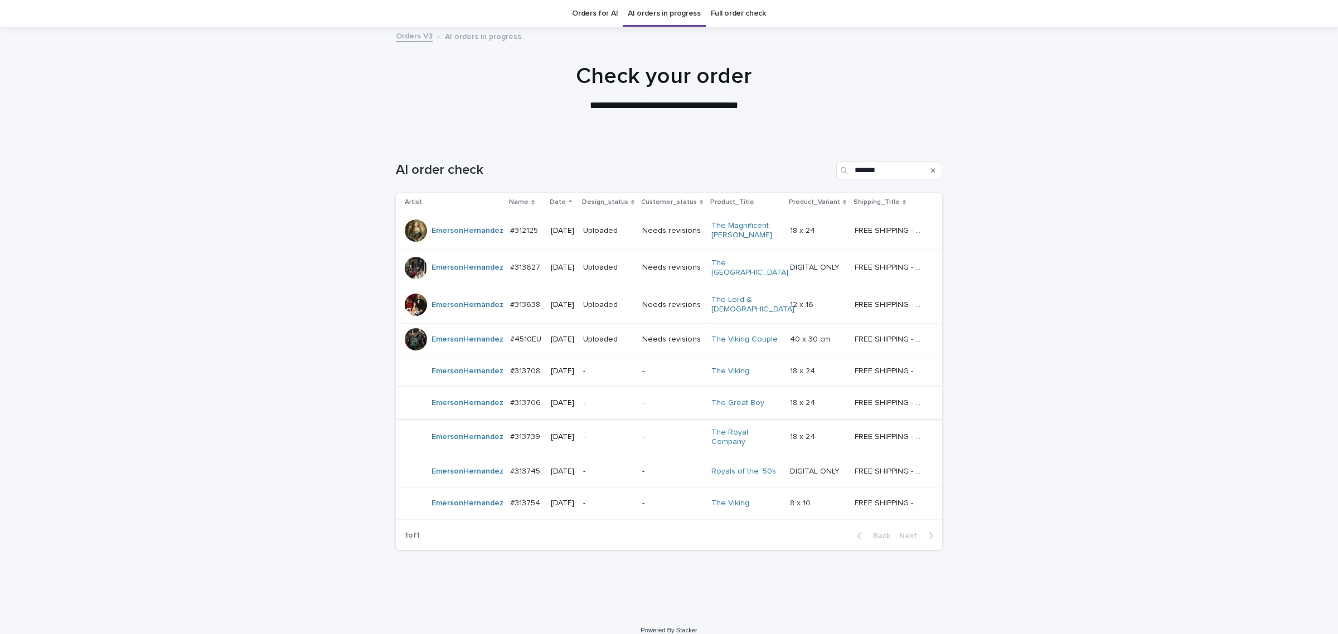
scroll to position [53, 0]
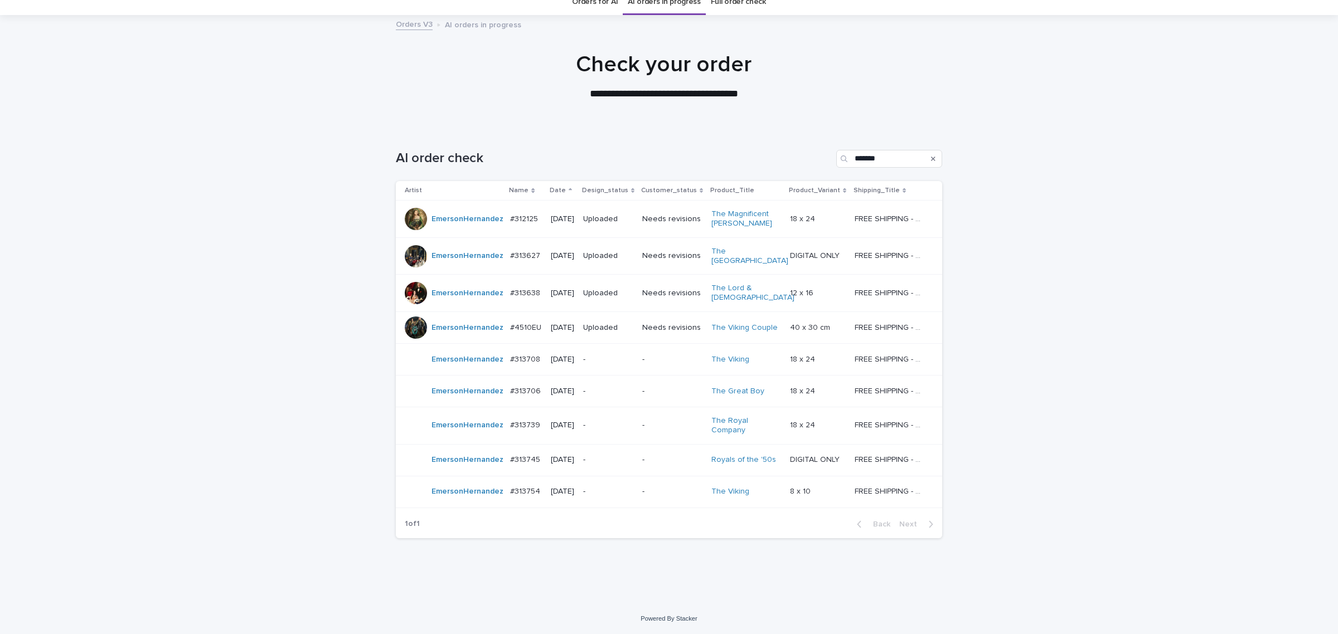
click at [675, 460] on p "-" at bounding box center [672, 459] width 60 height 9
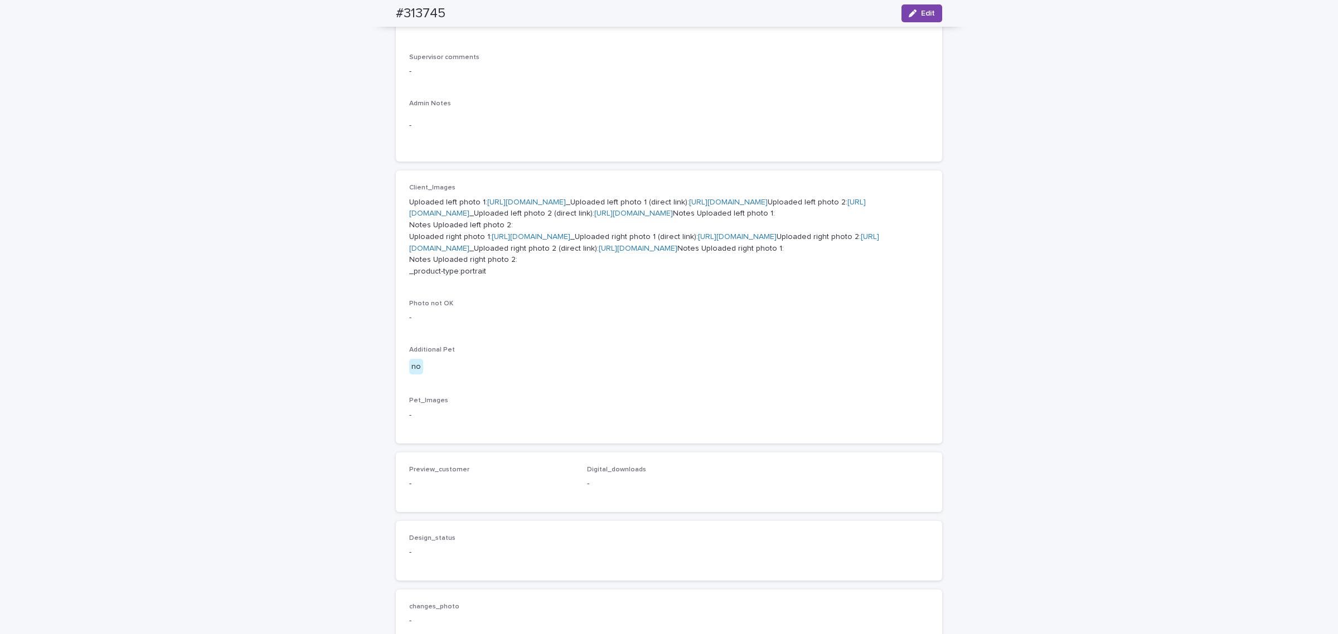
scroll to position [279, 0]
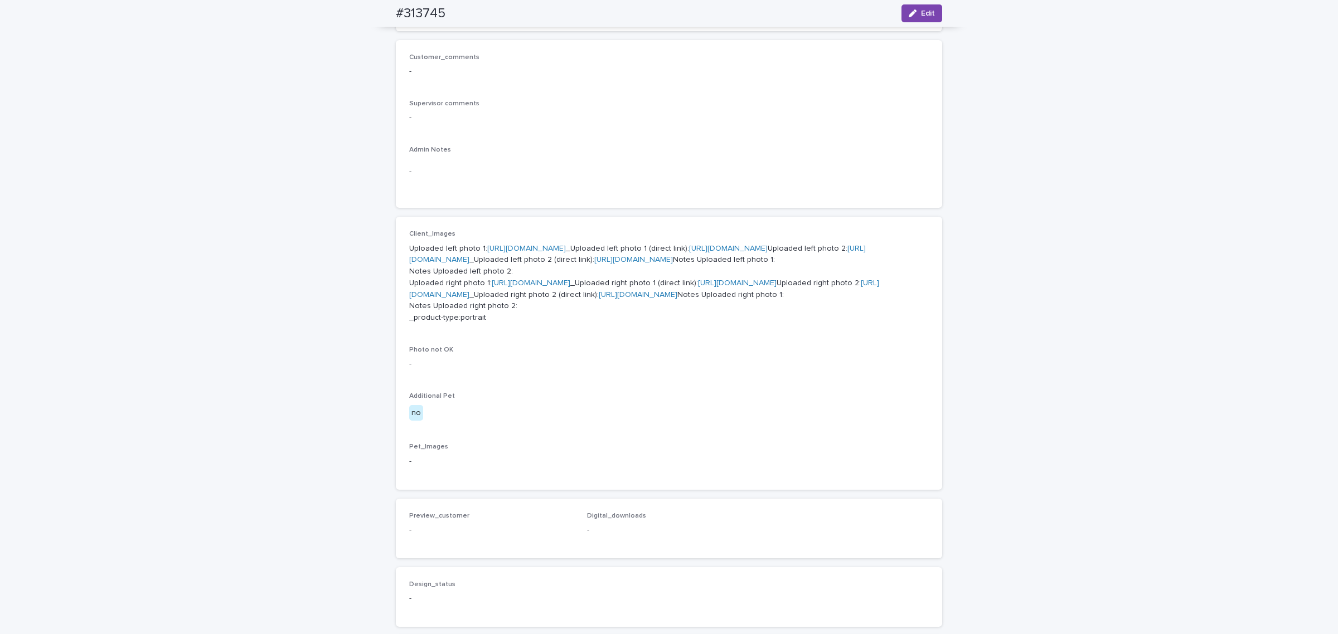
drag, startPoint x: 523, startPoint y: 444, endPoint x: 548, endPoint y: 324, distance: 121.9
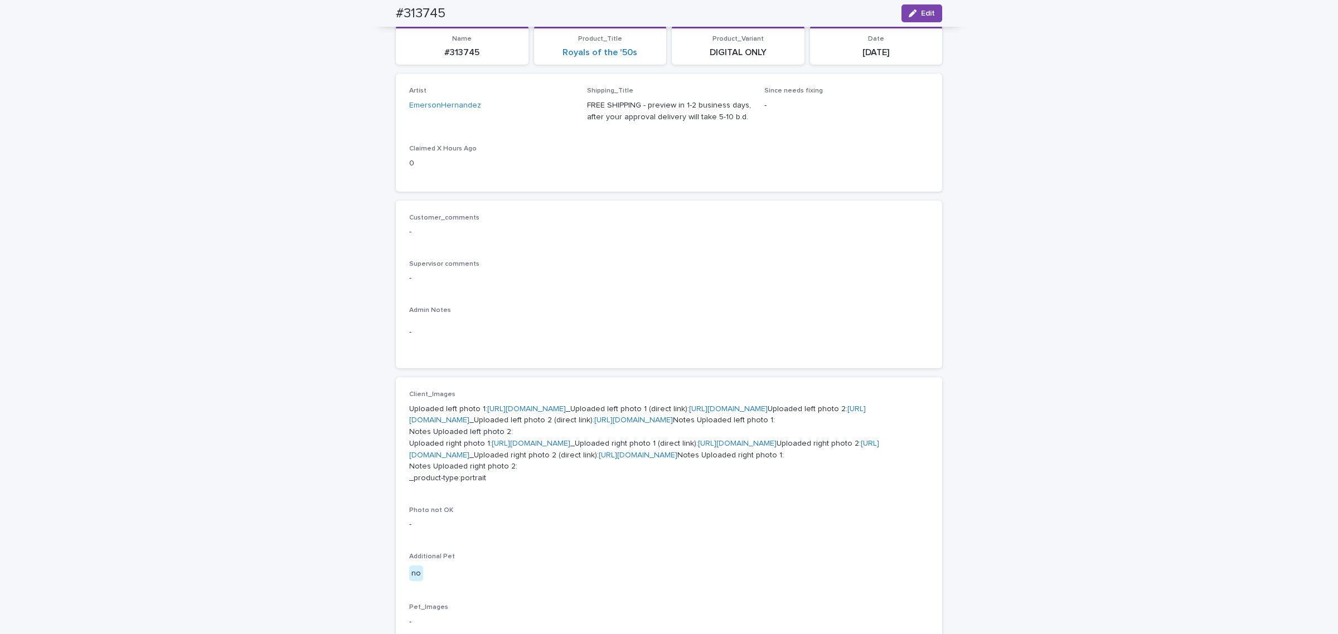
scroll to position [93, 0]
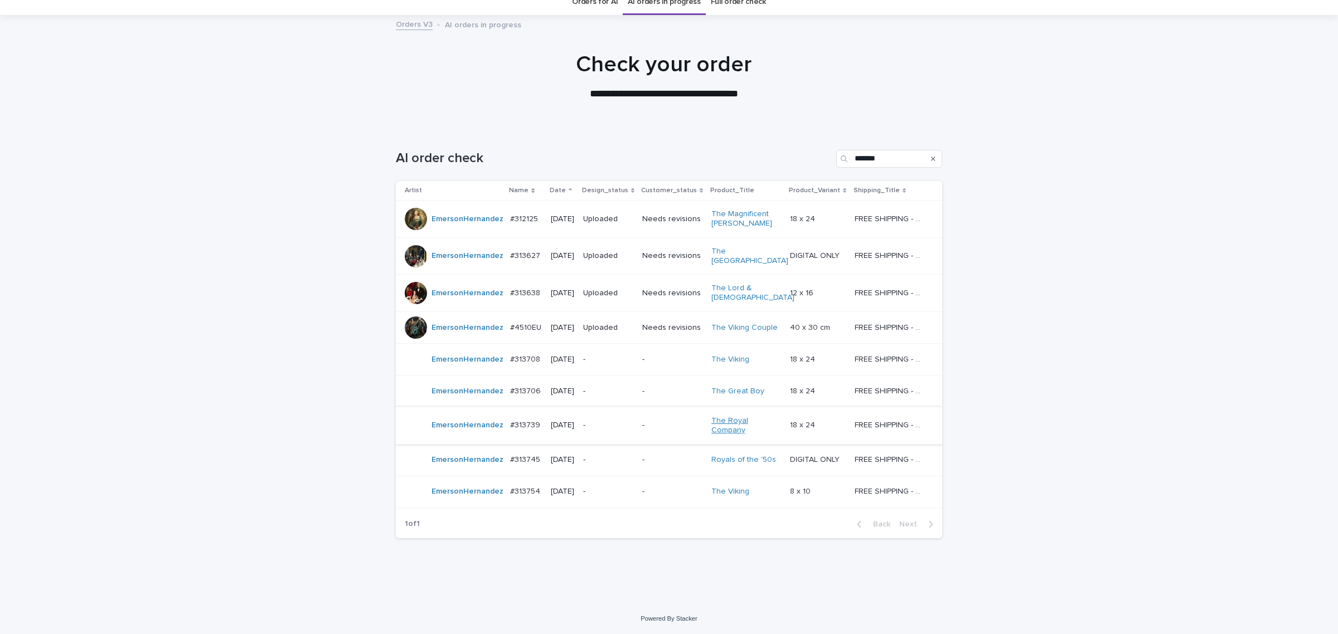
scroll to position [35, 0]
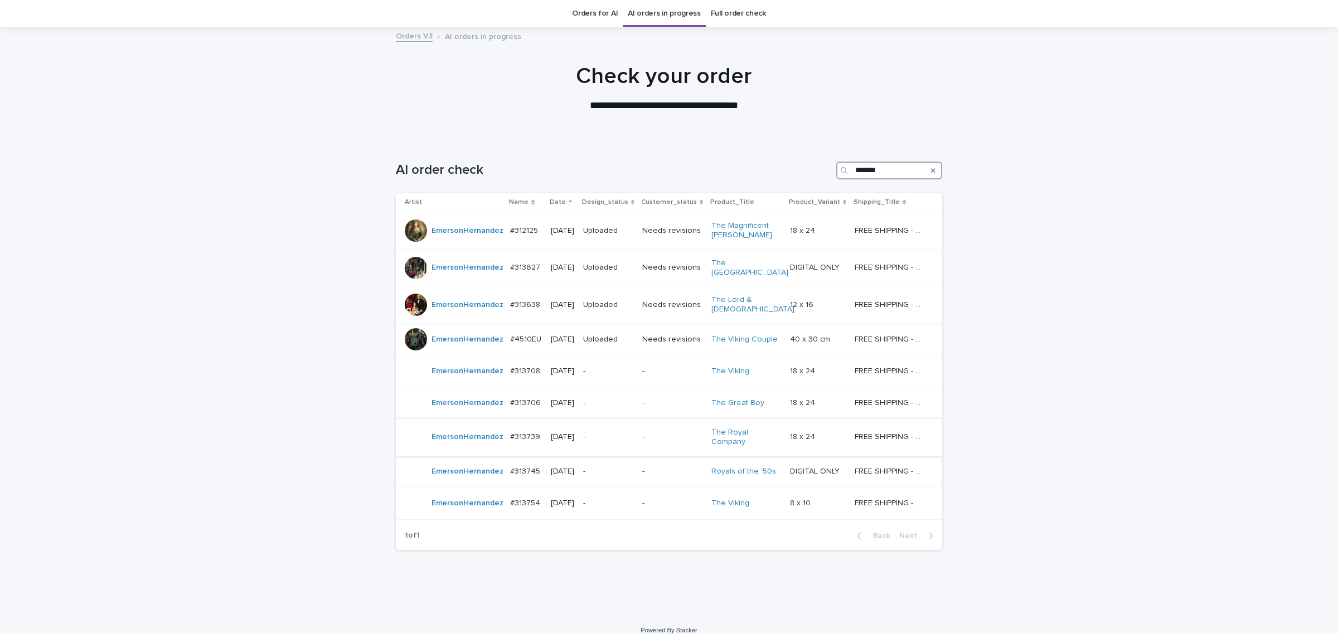
click at [906, 171] on input "*******" at bounding box center [889, 171] width 106 height 18
paste input "Search"
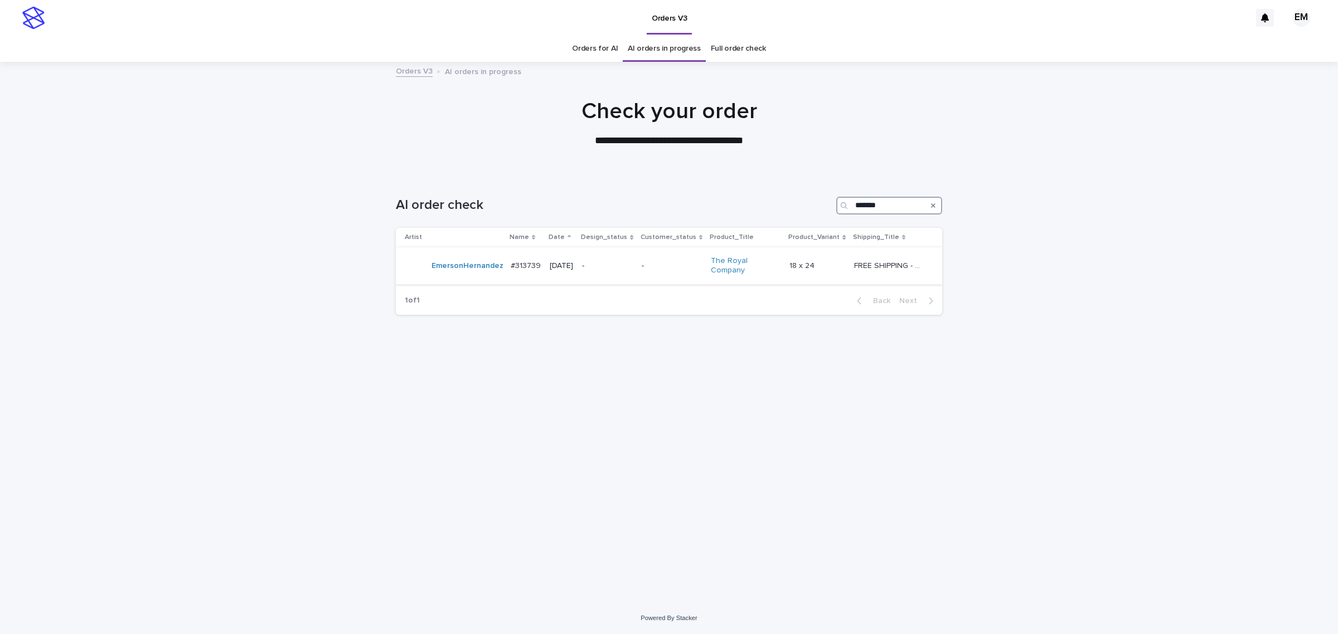
drag, startPoint x: 887, startPoint y: 203, endPoint x: 896, endPoint y: 212, distance: 12.2
click at [887, 203] on input "*******" at bounding box center [889, 206] width 106 height 18
paste input "Search"
click at [881, 197] on input "*******" at bounding box center [889, 206] width 106 height 18
paste input "Search"
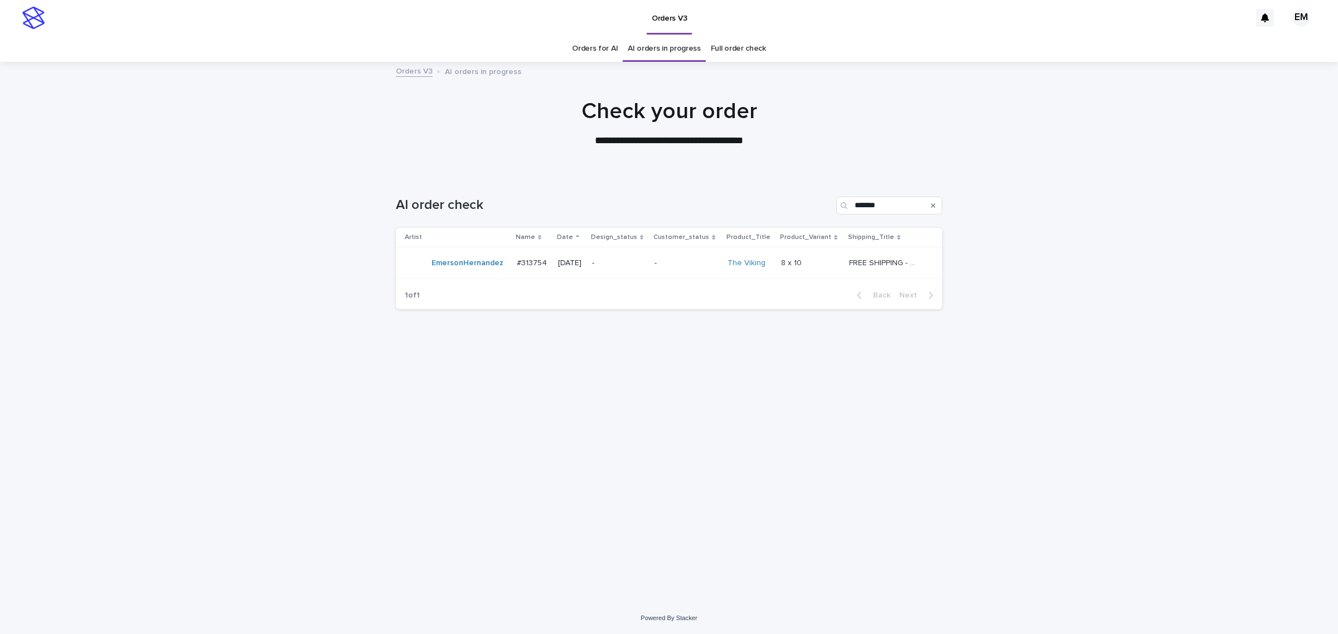
click at [952, 134] on div "**********" at bounding box center [669, 123] width 1338 height 50
drag, startPoint x: 712, startPoint y: 211, endPoint x: 569, endPoint y: 215, distance: 142.7
click at [569, 215] on div "AI order check *******" at bounding box center [669, 201] width 546 height 54
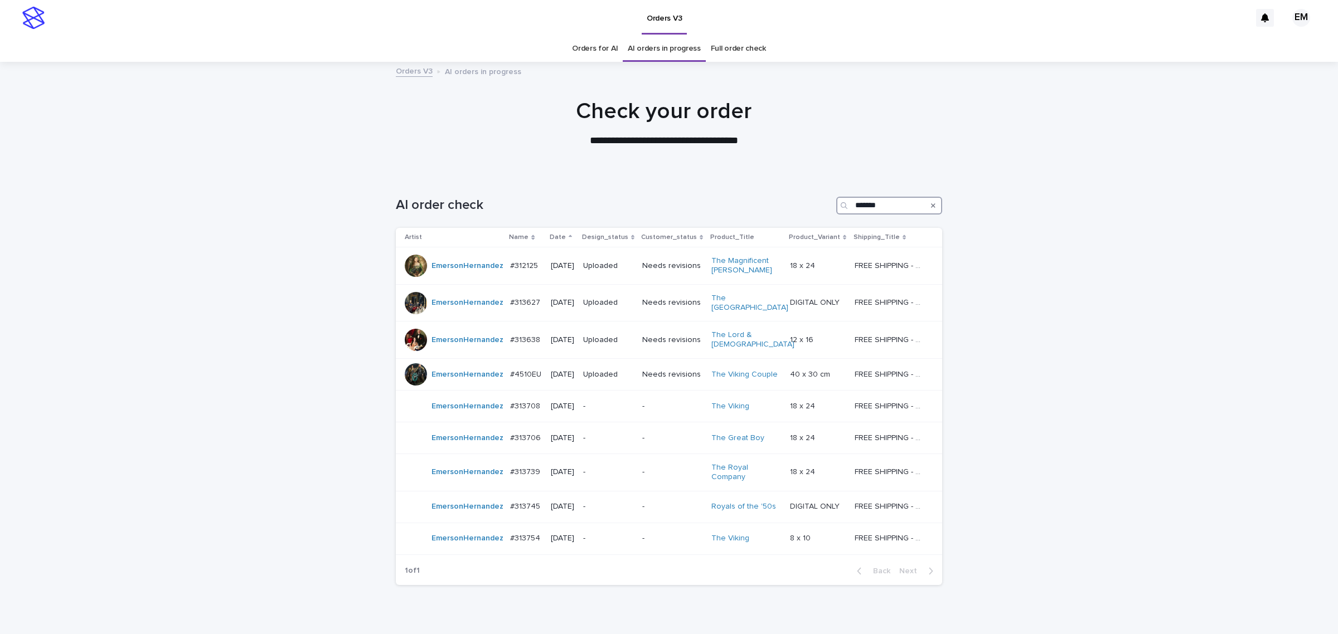
type input "*******"
click at [667, 563] on div "1 of 1 Back Next" at bounding box center [669, 571] width 546 height 28
click at [673, 555] on td "-" at bounding box center [672, 539] width 69 height 32
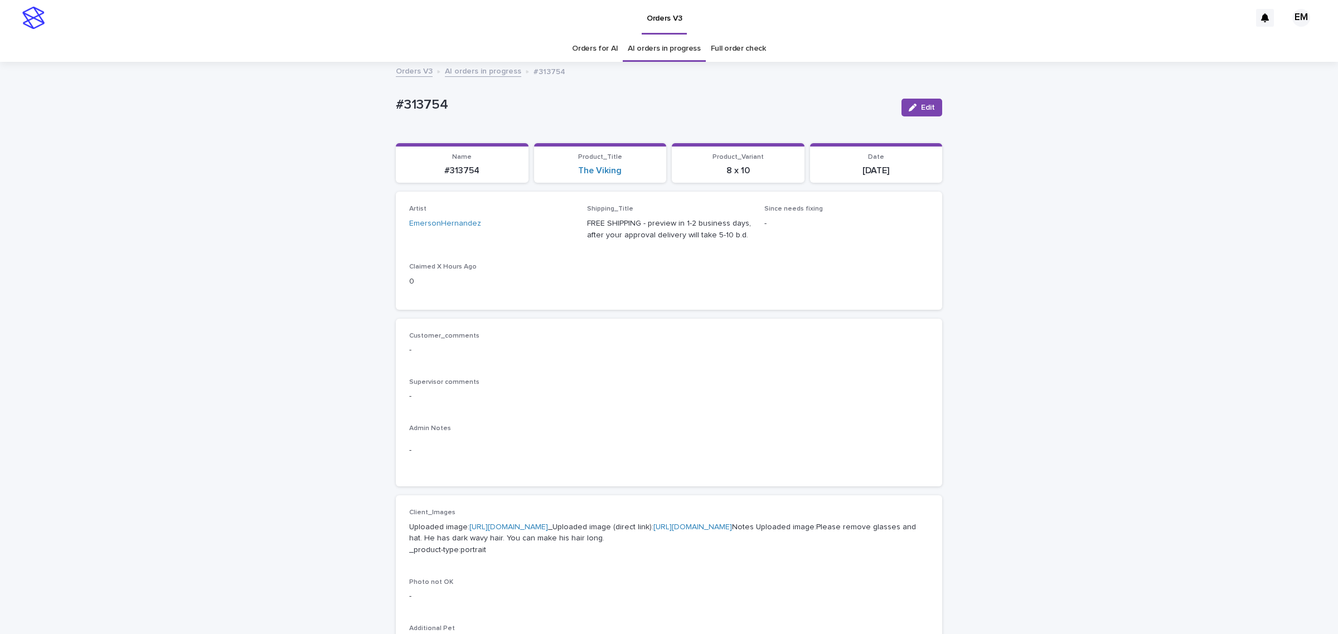
click at [553, 544] on p "Uploaded image: [URL][DOMAIN_NAME] _Uploaded image (direct link): [URL][DOMAIN_…" at bounding box center [668, 539] width 519 height 35
click at [547, 531] on link "[URL][DOMAIN_NAME]" at bounding box center [508, 527] width 79 height 8
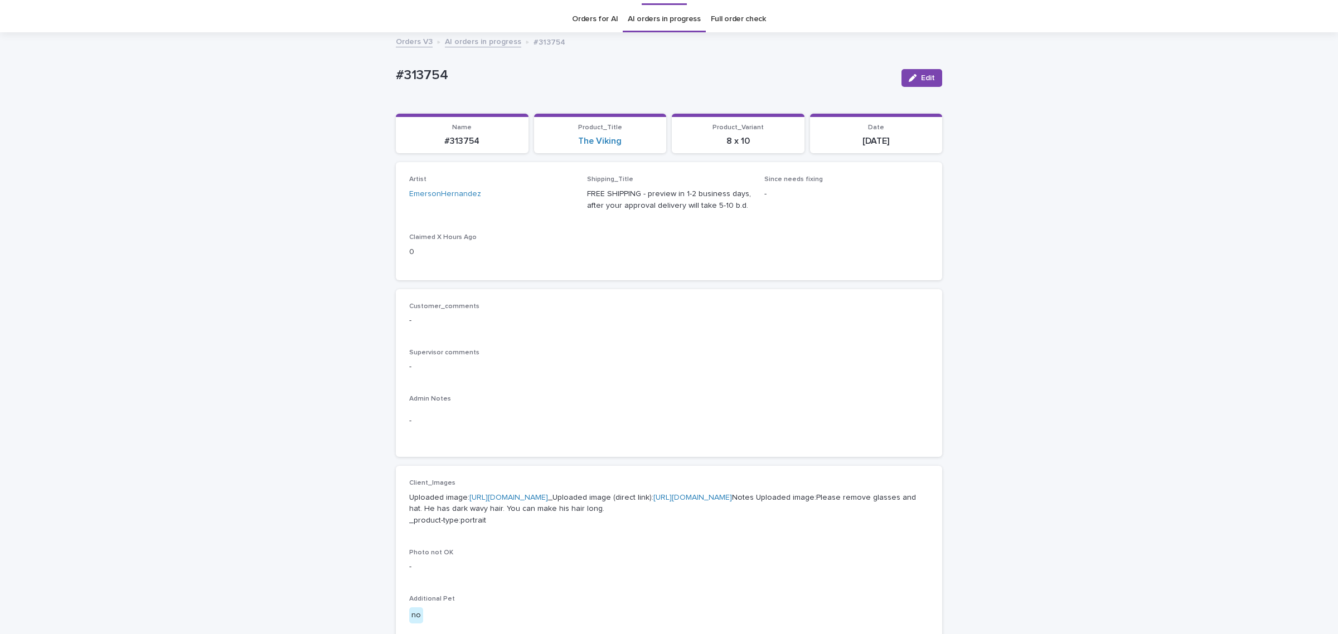
scroll to position [93, 0]
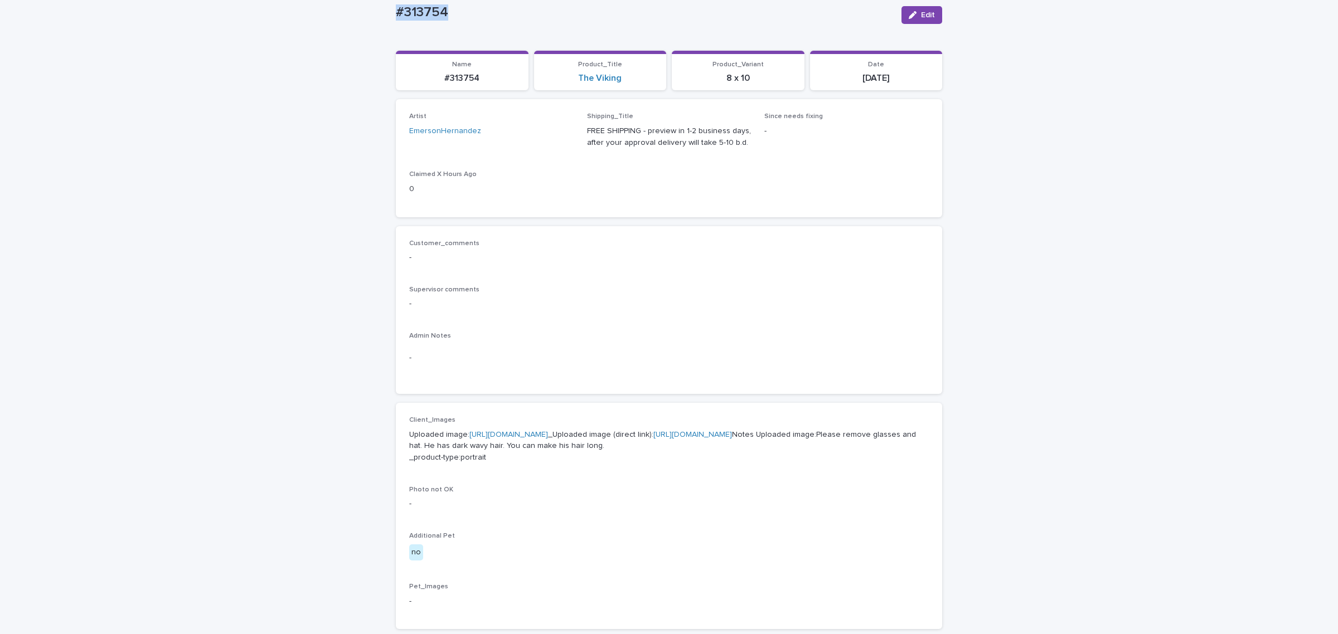
drag, startPoint x: 432, startPoint y: 17, endPoint x: 365, endPoint y: 18, distance: 66.9
click at [365, 18] on div "Loading... Saving… Loading... Saving… #313754 Edit #313754 Edit Sorry, there wa…" at bounding box center [669, 483] width 1338 height 1027
copy p "#313754"
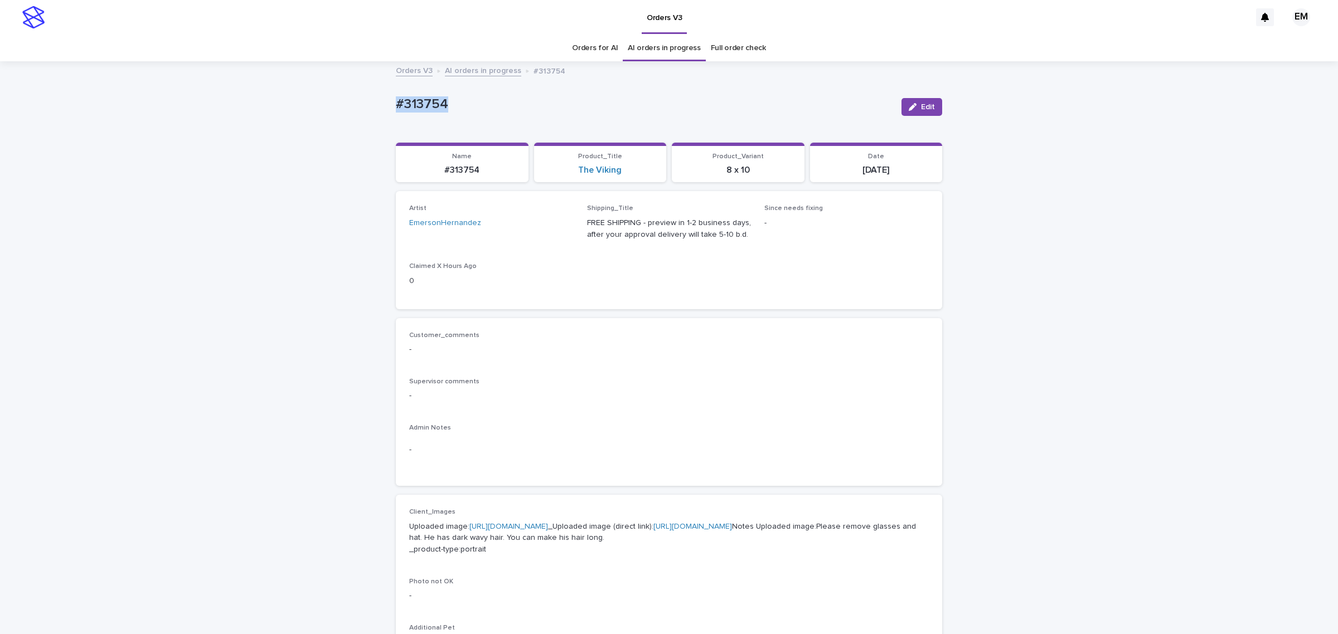
scroll to position [0, 0]
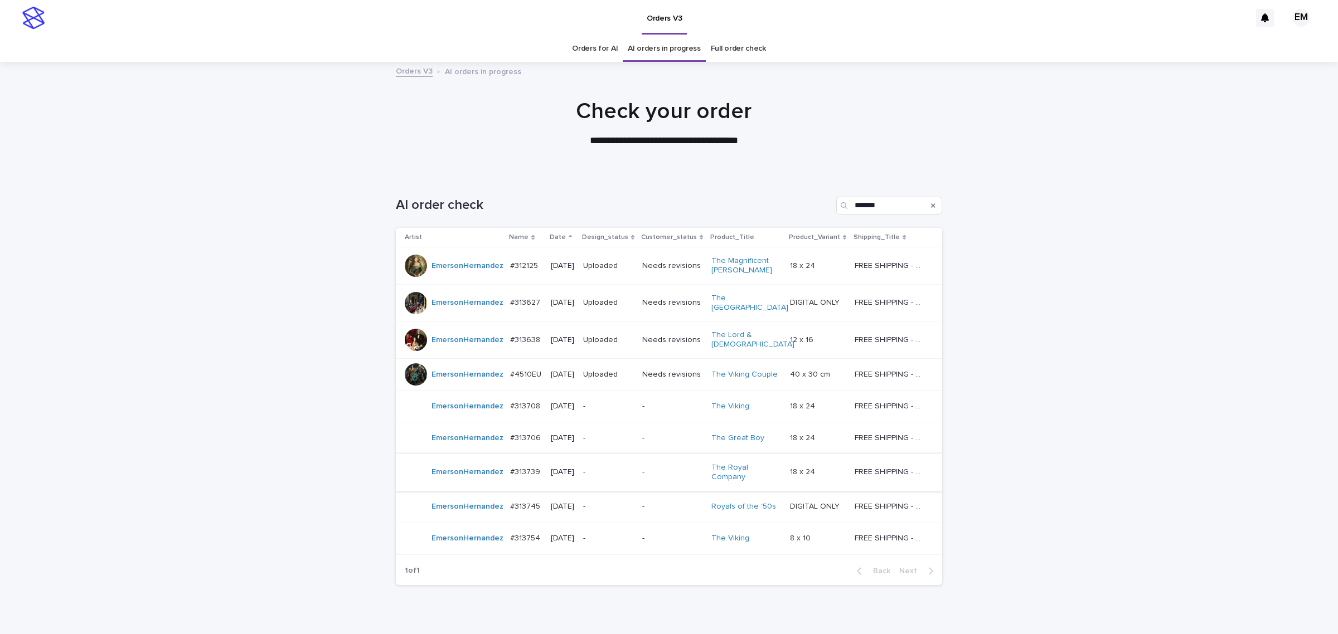
scroll to position [35, 0]
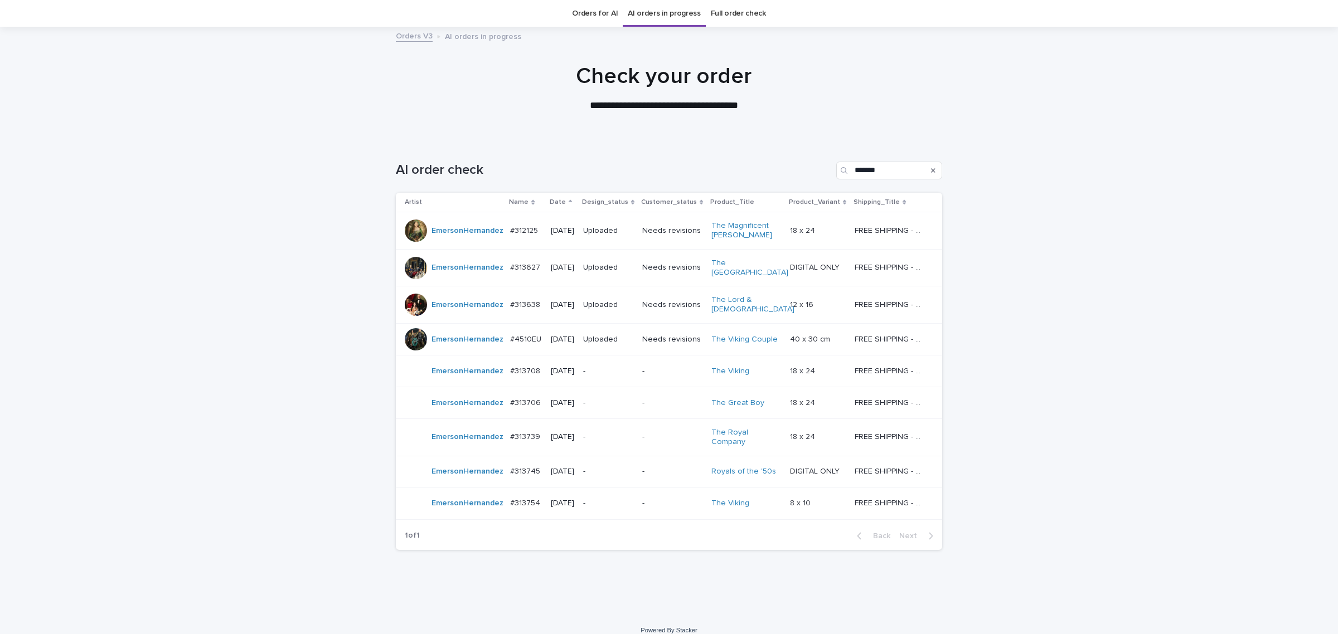
click at [633, 441] on p "-" at bounding box center [608, 436] width 50 height 9
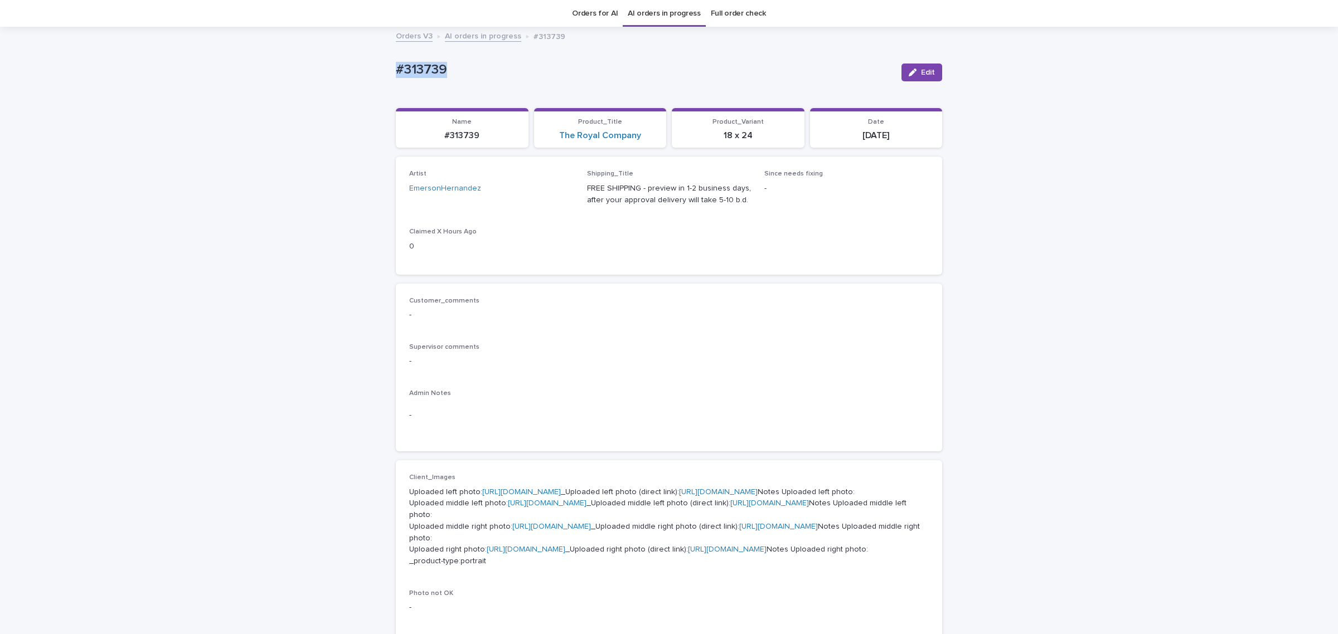
drag, startPoint x: 483, startPoint y: 76, endPoint x: 324, endPoint y: 70, distance: 159.0
click at [324, 70] on div "Loading... Saving… Loading... Saving… #313739 Edit #313739 Edit Sorry, there wa…" at bounding box center [669, 564] width 1338 height 1073
click at [507, 371] on div "Supervisor comments -" at bounding box center [668, 359] width 519 height 33
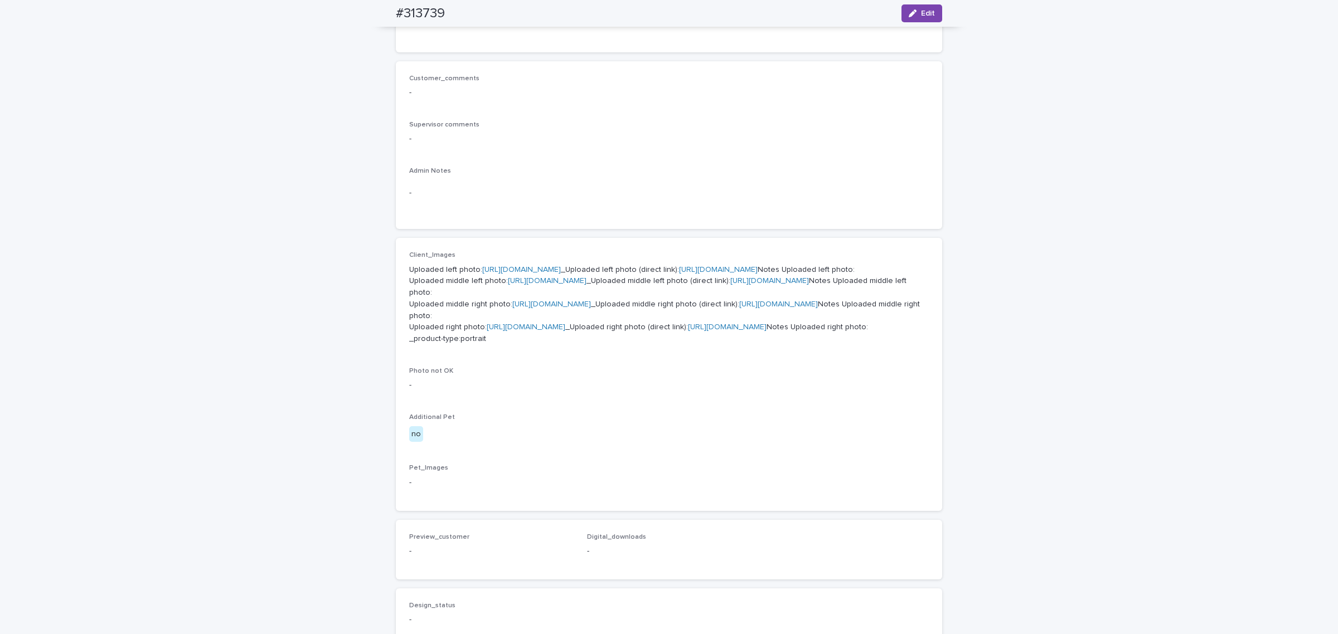
scroll to position [268, 0]
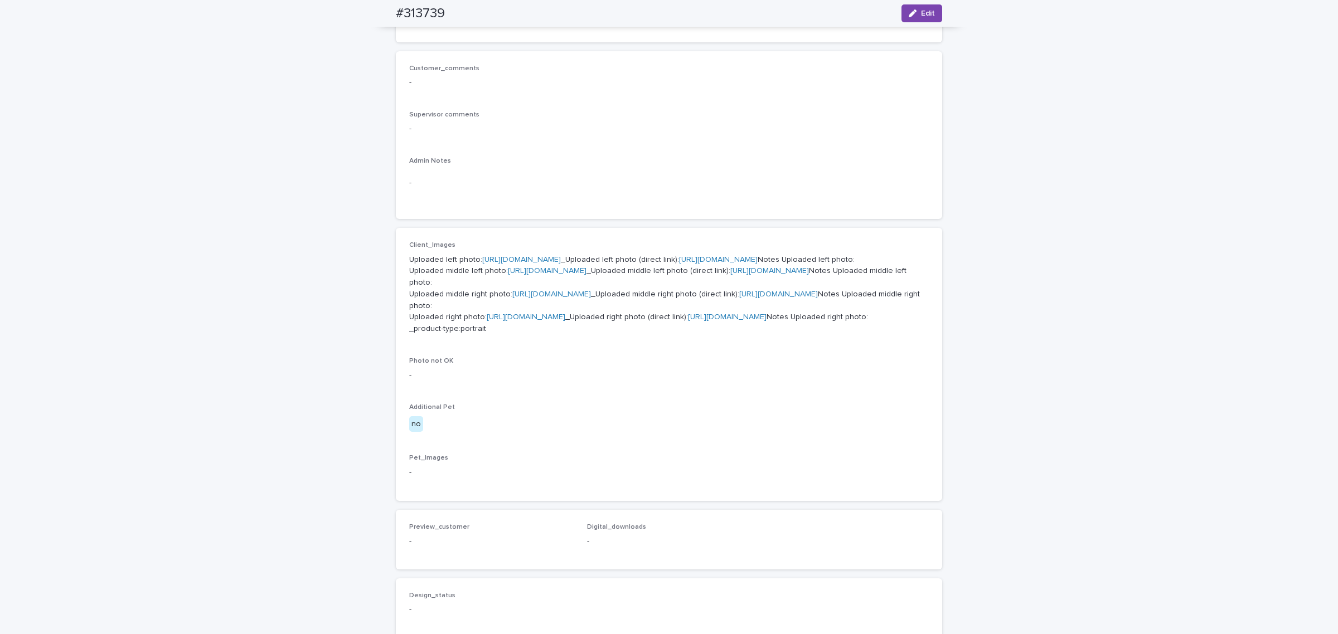
drag, startPoint x: 512, startPoint y: 432, endPoint x: 519, endPoint y: 431, distance: 7.4
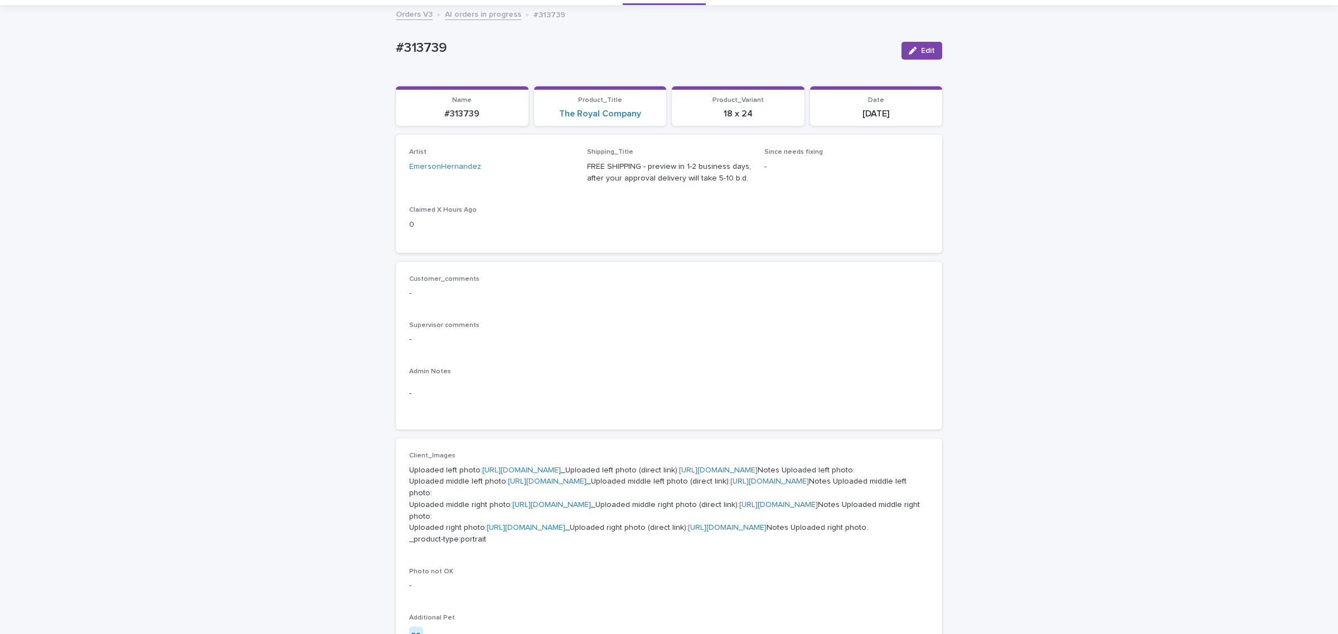
scroll to position [0, 0]
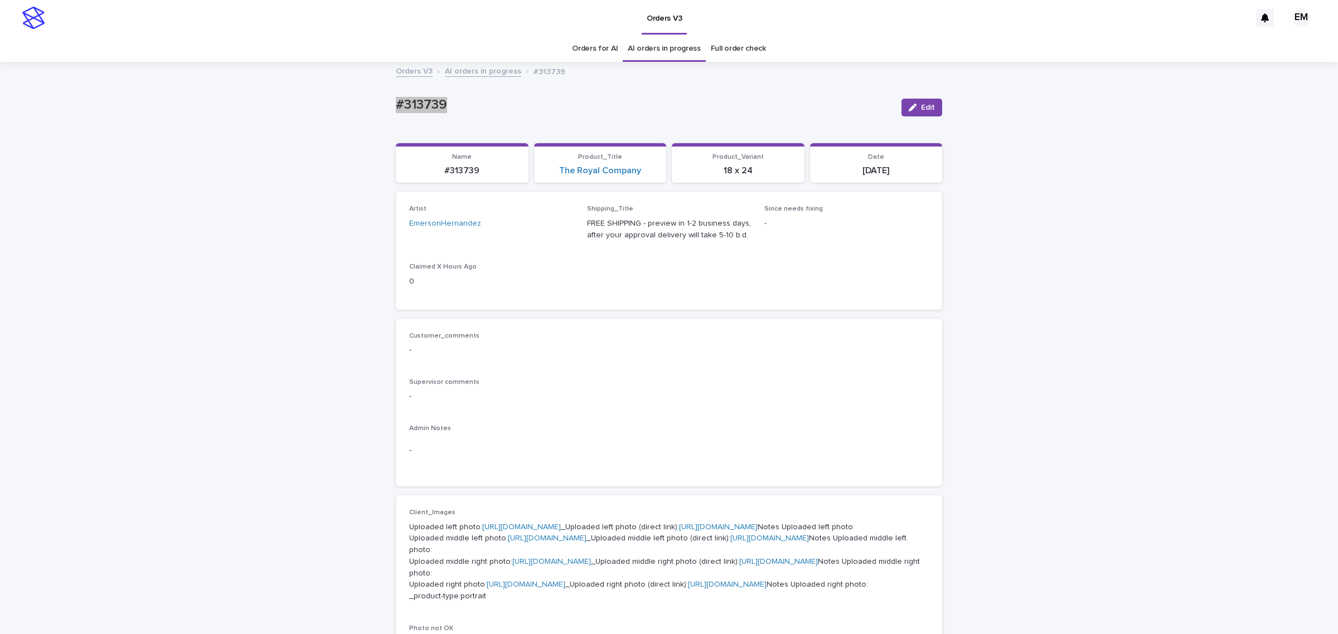
drag, startPoint x: 444, startPoint y: 110, endPoint x: 336, endPoint y: 115, distance: 108.2
click at [337, 114] on div "Loading... Saving… Loading... Saving… #313739 Edit #313739 Edit Sorry, there wa…" at bounding box center [669, 599] width 1338 height 1073
click at [435, 127] on div "#313739 Edit" at bounding box center [669, 107] width 546 height 45
drag, startPoint x: 314, startPoint y: 113, endPoint x: 305, endPoint y: 115, distance: 9.1
click at [305, 115] on div "Loading... Saving… Loading... Saving… #313739 Edit #313739 Edit Sorry, there wa…" at bounding box center [669, 599] width 1338 height 1073
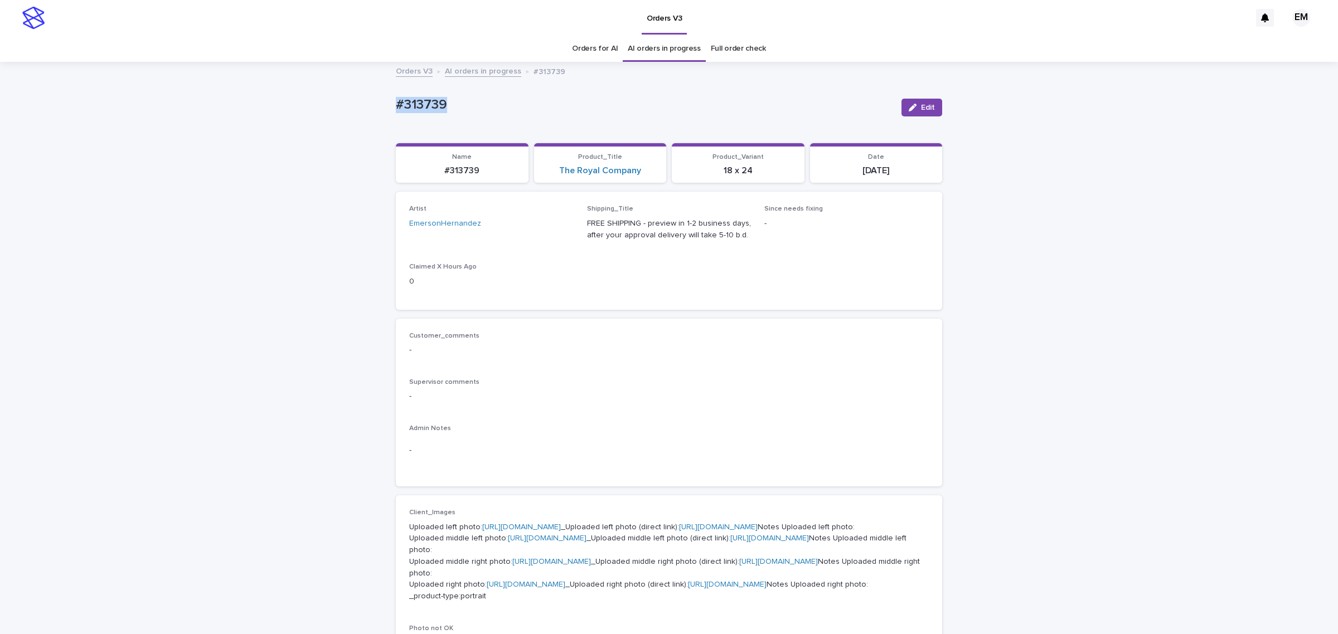
click at [502, 531] on link "[URL][DOMAIN_NAME]" at bounding box center [521, 527] width 79 height 8
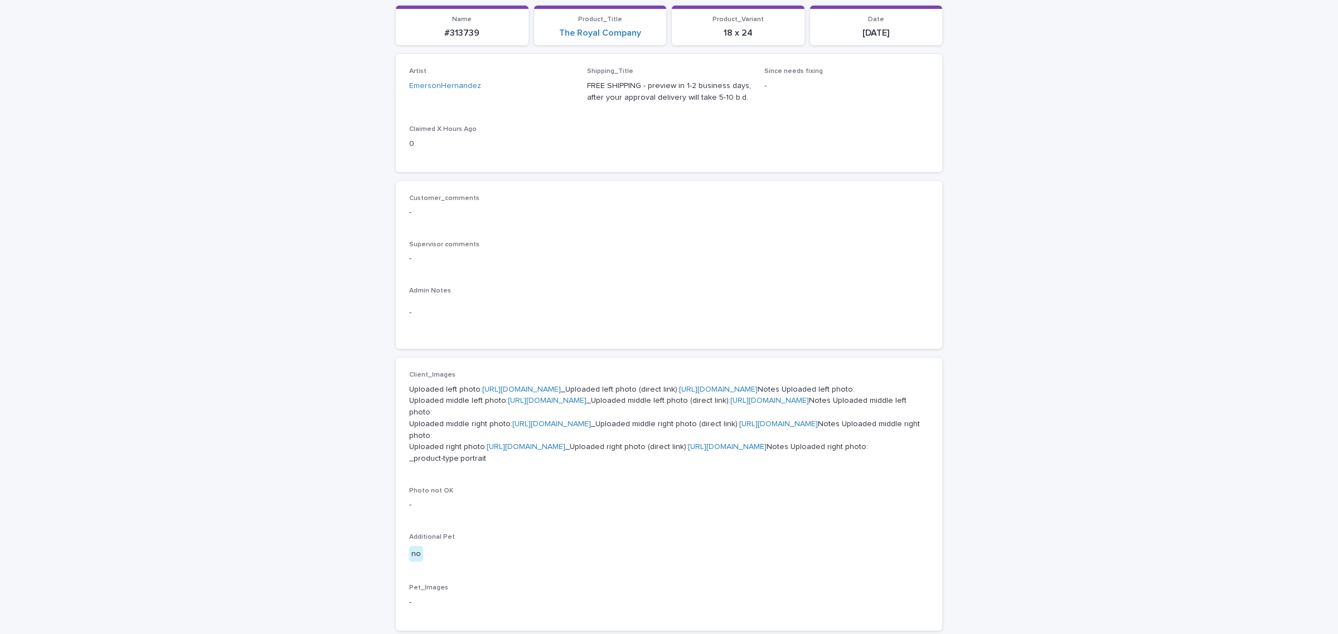
scroll to position [139, 0]
click at [524, 403] on link "[URL][DOMAIN_NAME]" at bounding box center [547, 399] width 79 height 8
click at [518, 426] on link "[URL][DOMAIN_NAME]" at bounding box center [551, 423] width 79 height 8
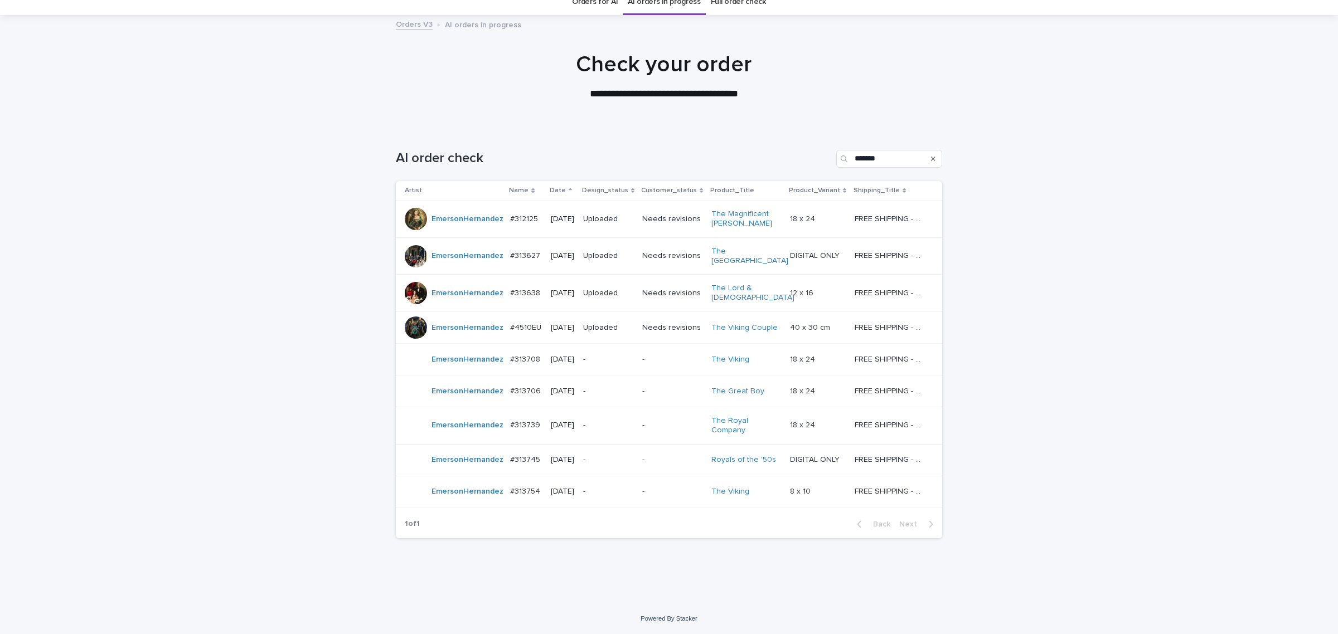
scroll to position [35, 0]
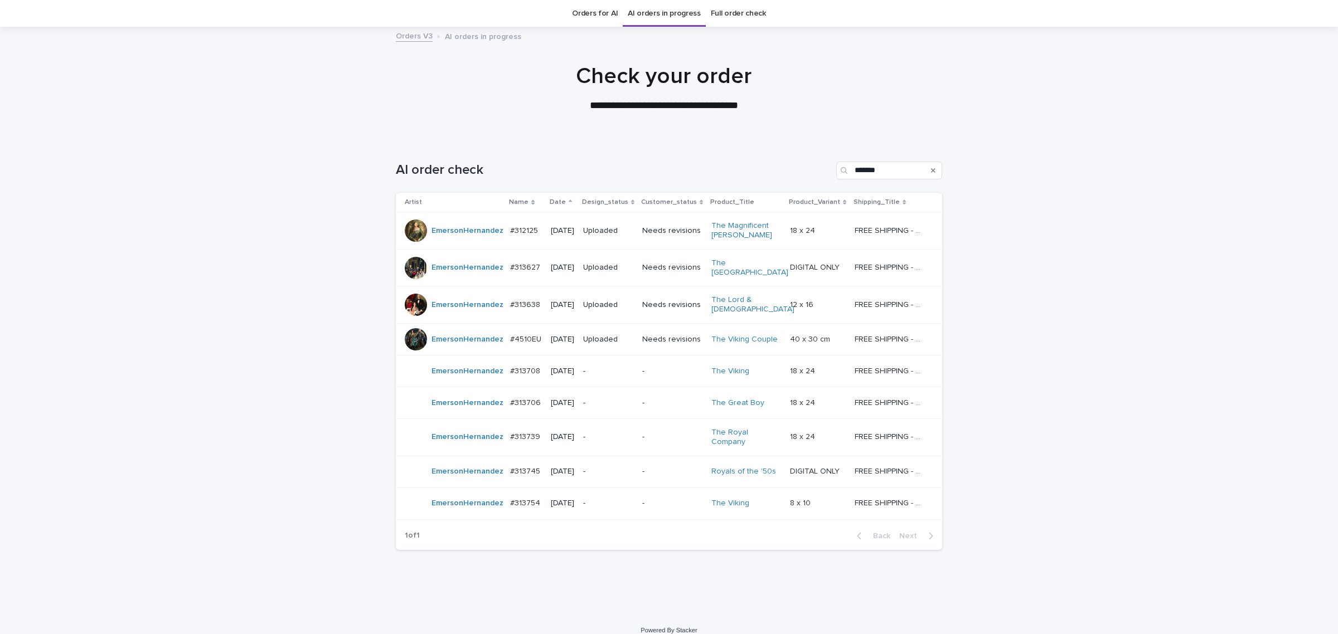
click at [1063, 391] on div "Loading... Saving… Loading... Saving… AI order check ******* Artist Name Date D…" at bounding box center [669, 376] width 1338 height 475
click at [625, 471] on div "-" at bounding box center [608, 471] width 50 height 12
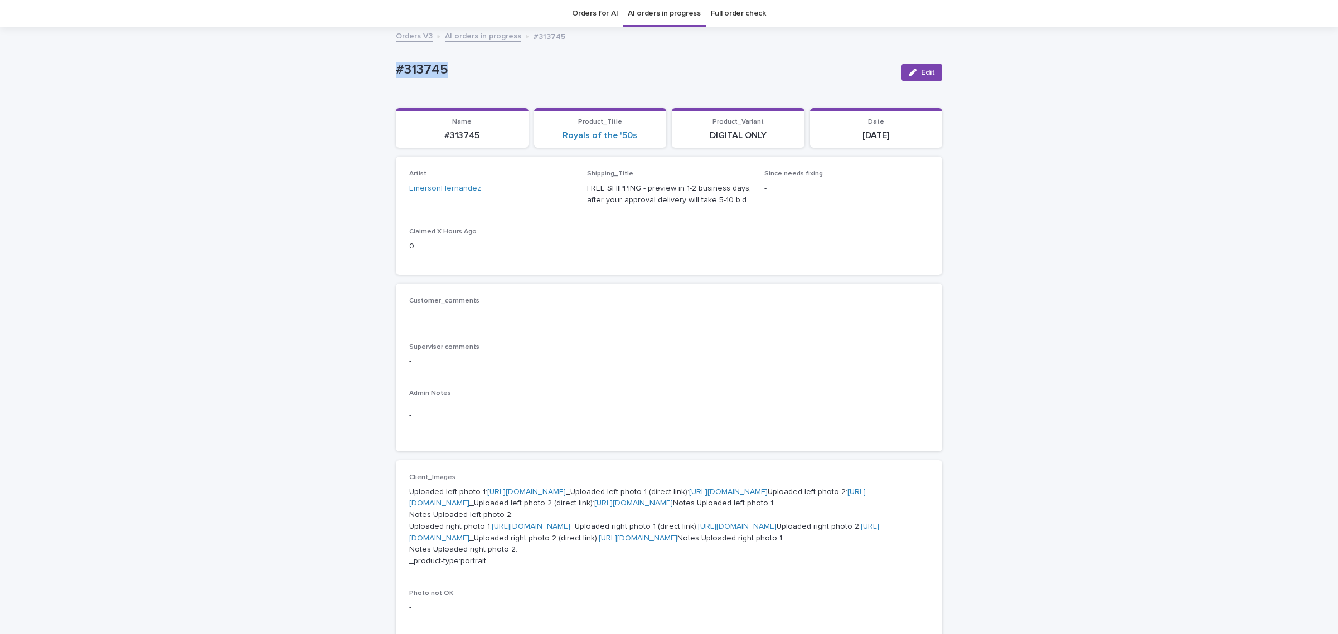
drag, startPoint x: 488, startPoint y: 79, endPoint x: 275, endPoint y: 87, distance: 213.6
click at [275, 87] on div "Loading... Saving… Loading... Saving… #313745 Edit #313745 Edit Sorry, there wa…" at bounding box center [669, 564] width 1338 height 1073
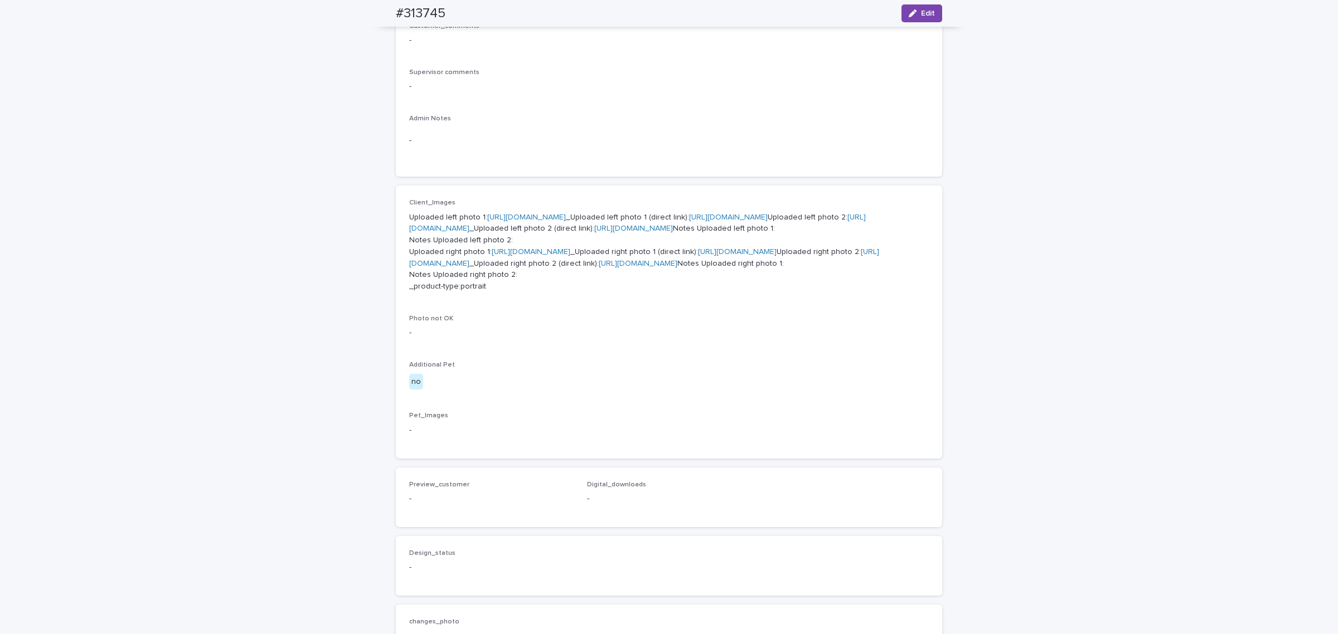
scroll to position [314, 0]
drag, startPoint x: 527, startPoint y: 410, endPoint x: 523, endPoint y: 362, distance: 48.1
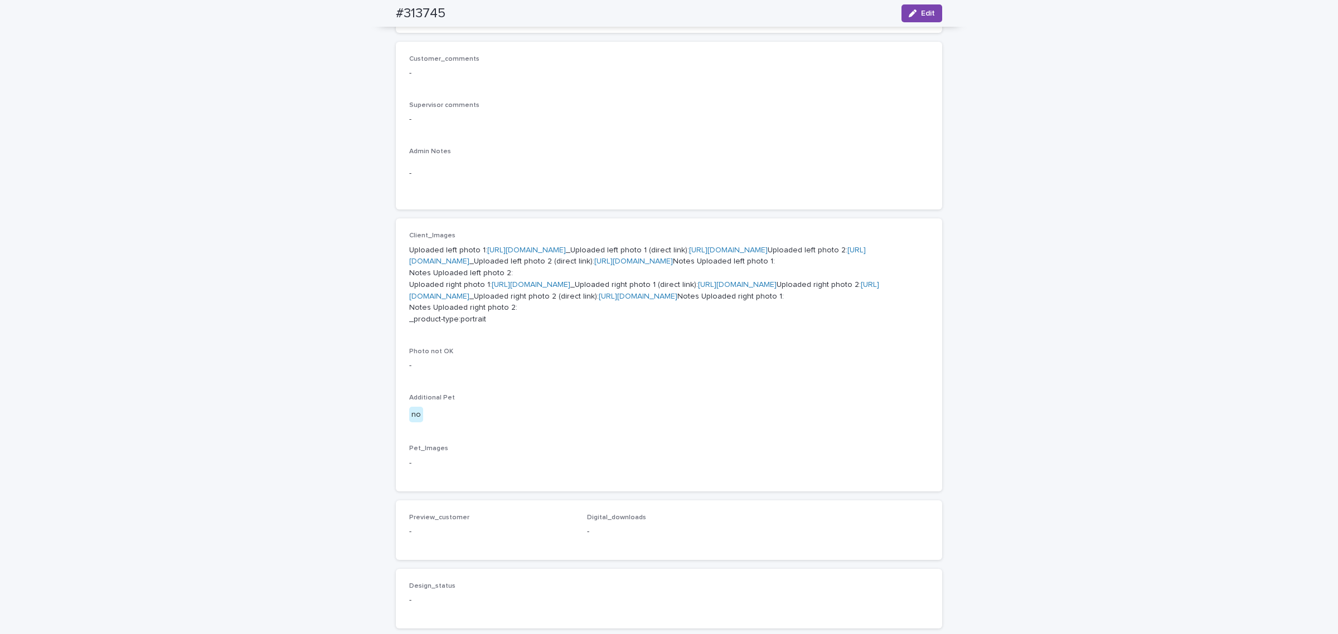
scroll to position [82, 0]
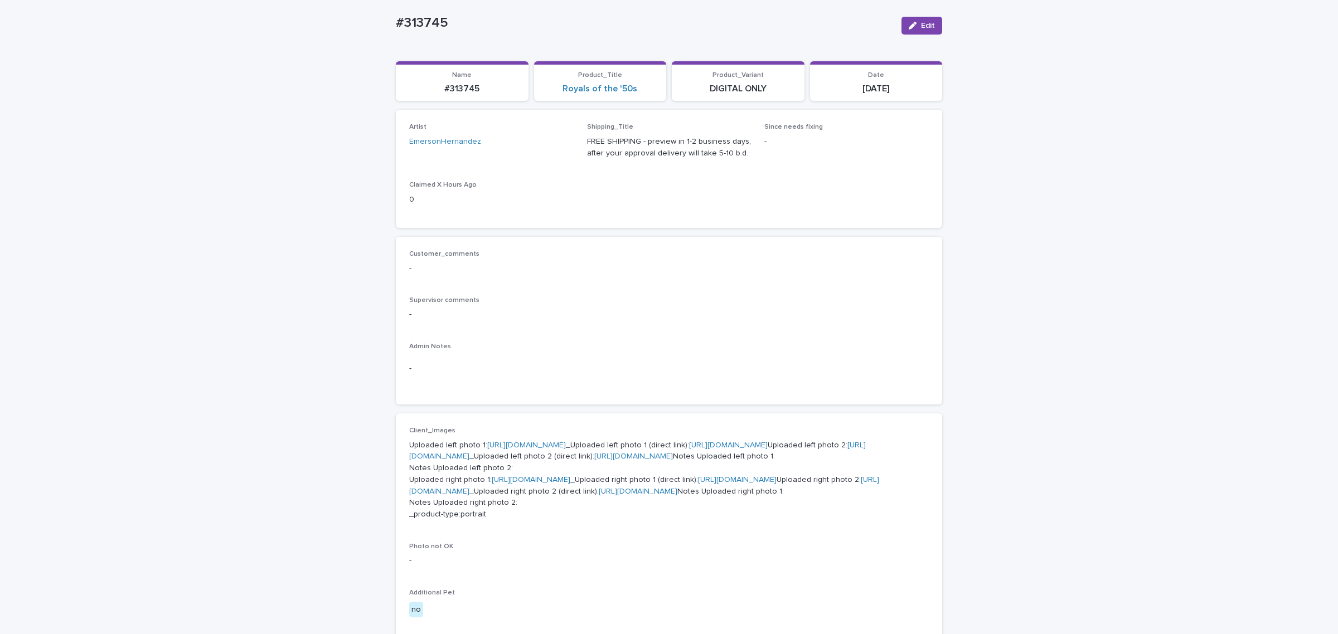
click at [533, 390] on div "Admin Notes -" at bounding box center [668, 367] width 519 height 48
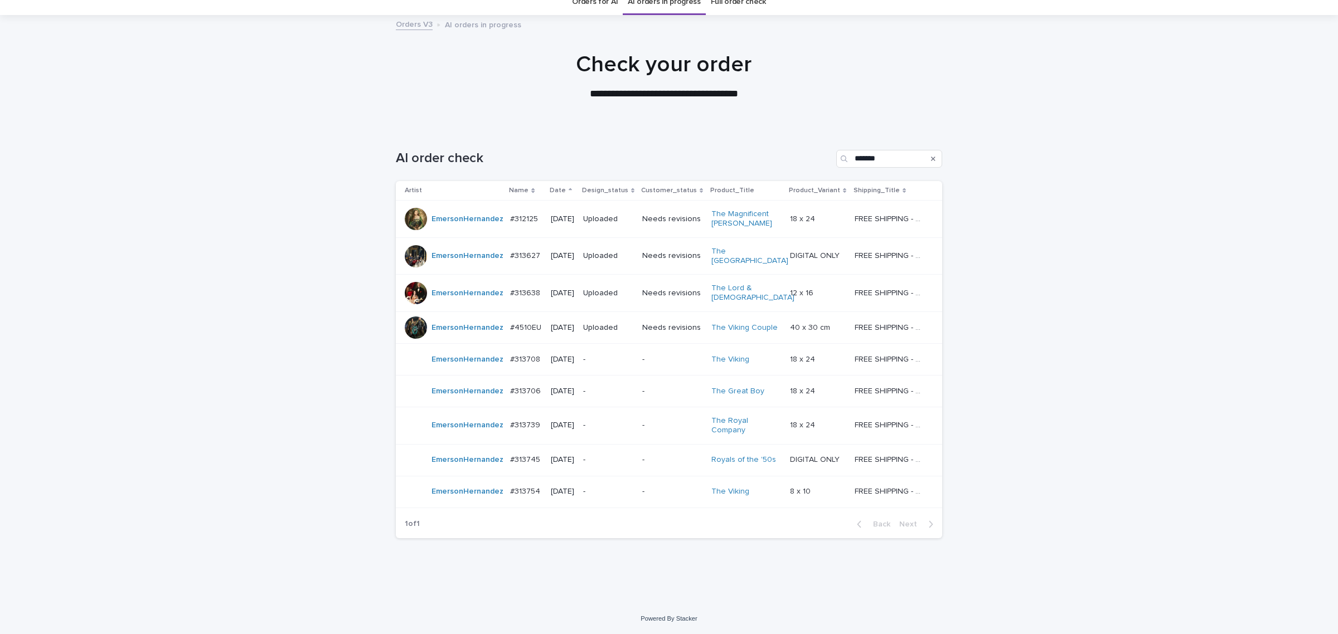
click at [628, 487] on p "-" at bounding box center [608, 491] width 50 height 9
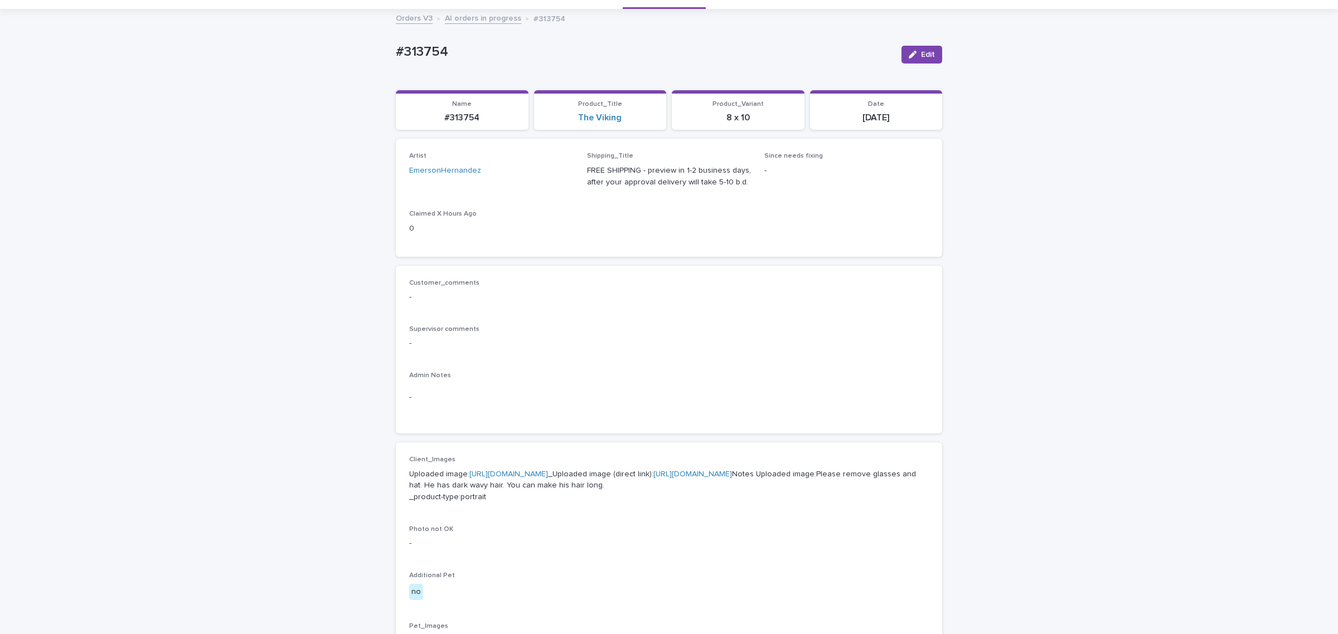
scroll to position [35, 0]
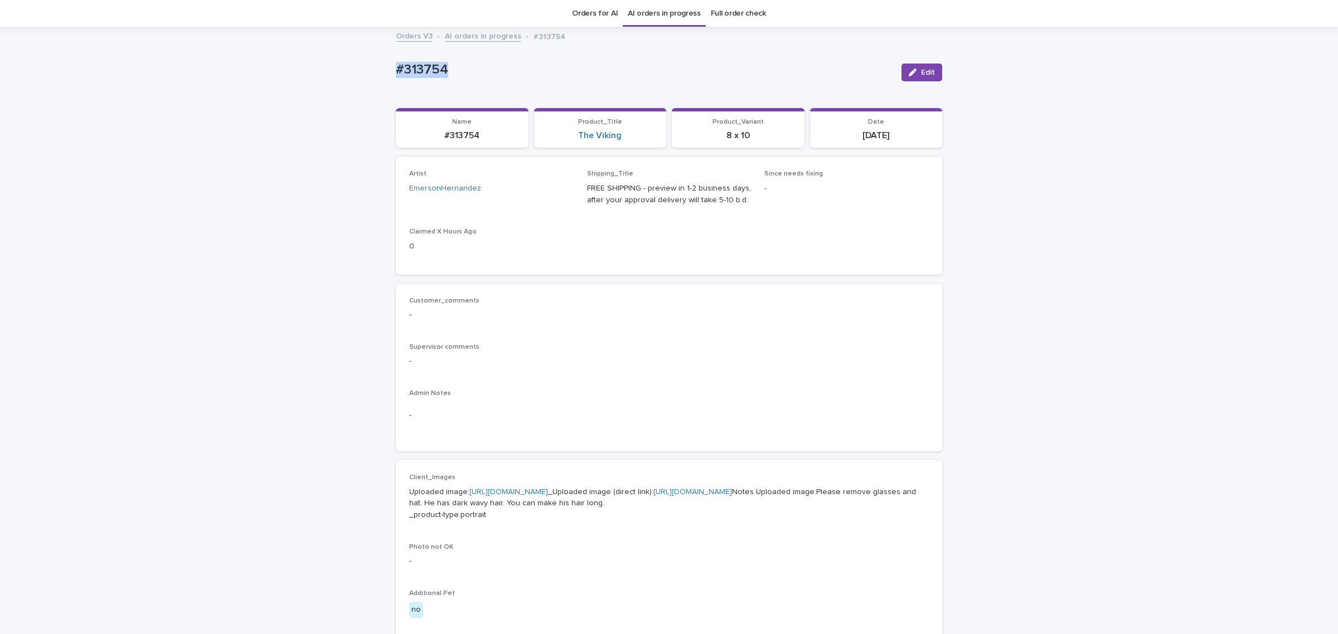
drag, startPoint x: 514, startPoint y: 84, endPoint x: 279, endPoint y: 106, distance: 236.2
click at [250, 80] on div "Loading... Saving… Loading... Saving… #313754 Edit #313754 Edit Sorry, there wa…" at bounding box center [669, 541] width 1338 height 1027
click at [703, 321] on div "Customer_comments -" at bounding box center [668, 313] width 519 height 33
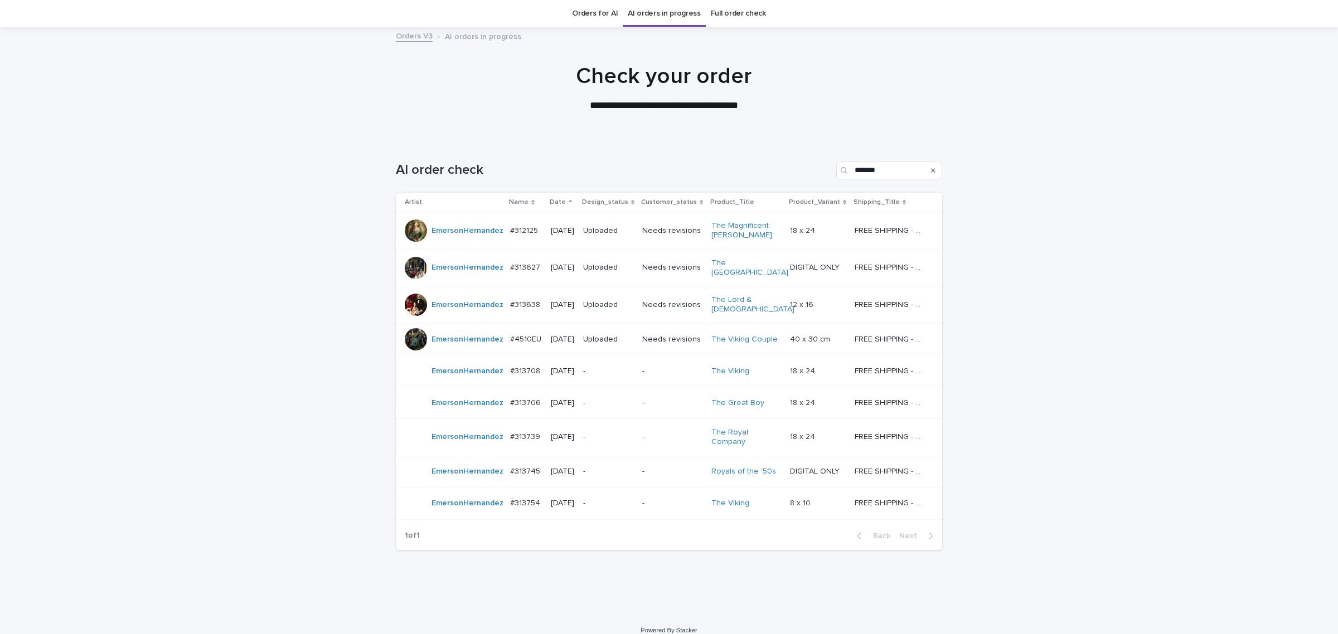
scroll to position [35, 0]
click at [890, 174] on input "*******" at bounding box center [889, 171] width 106 height 18
type input "****"
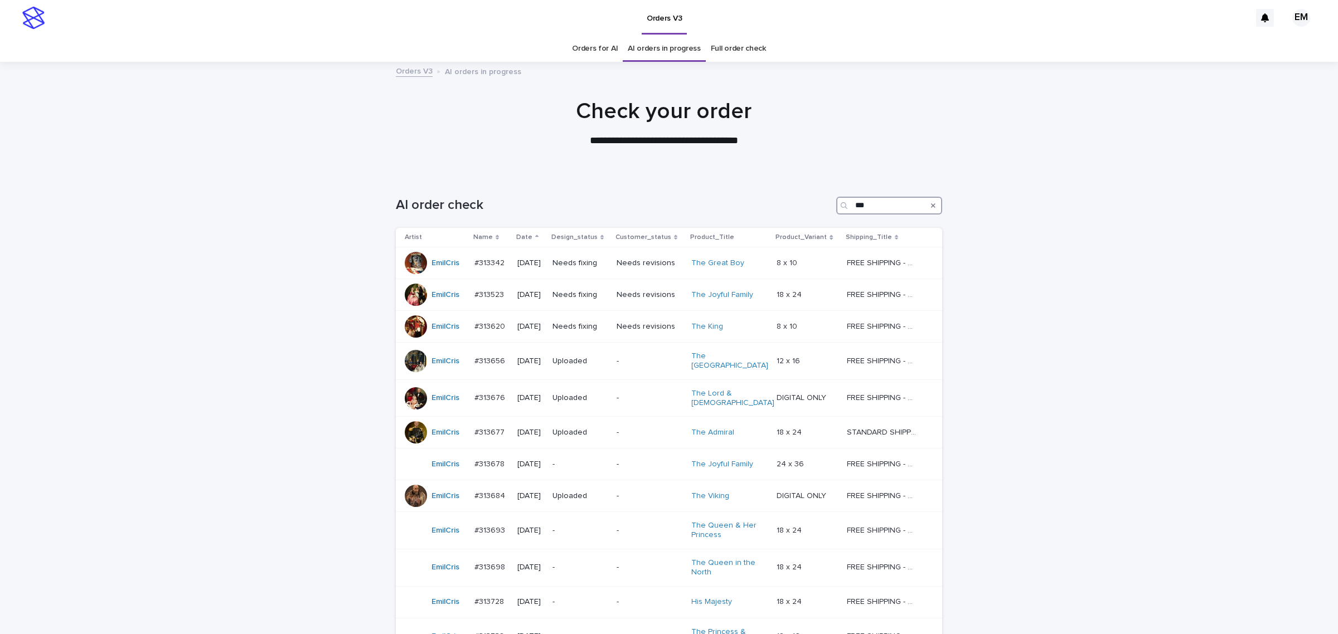
type input "****"
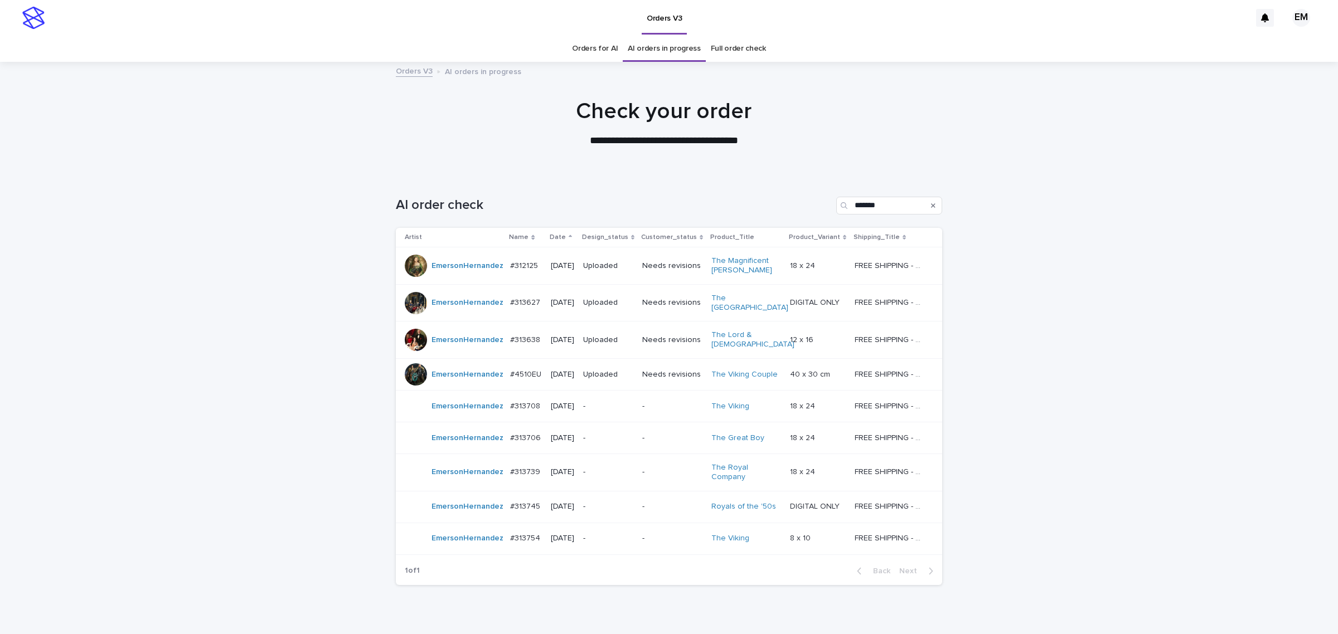
click at [623, 437] on div "-" at bounding box center [608, 437] width 50 height 12
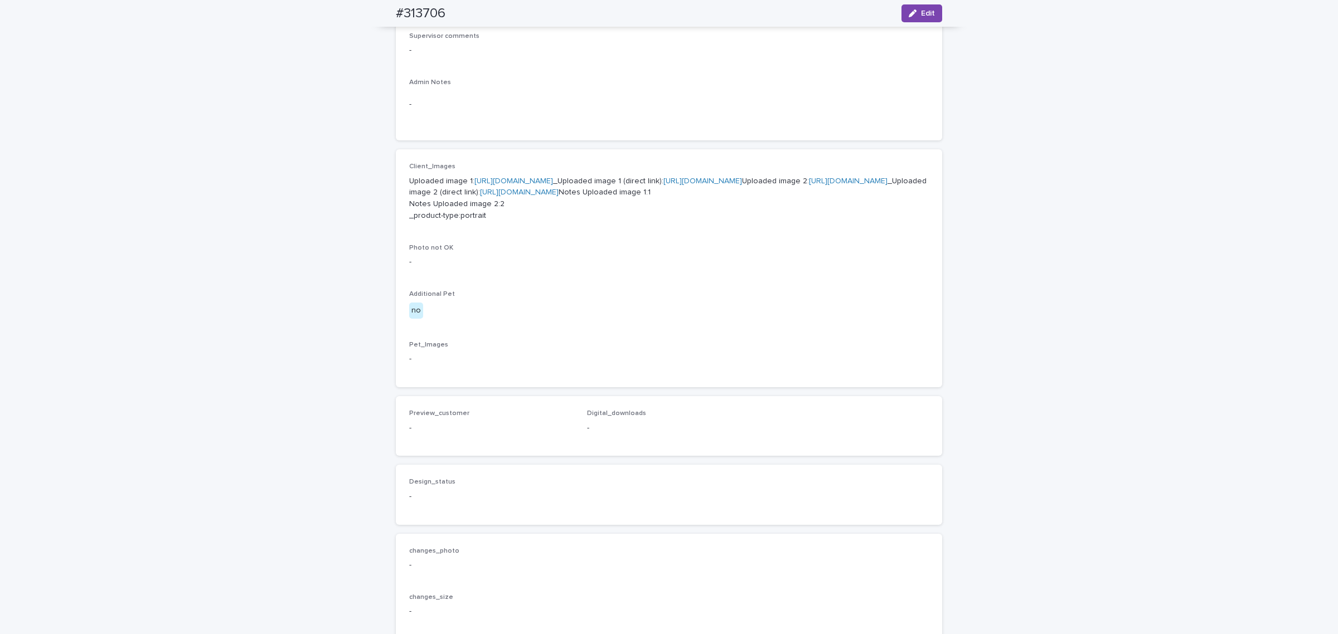
scroll to position [21, 0]
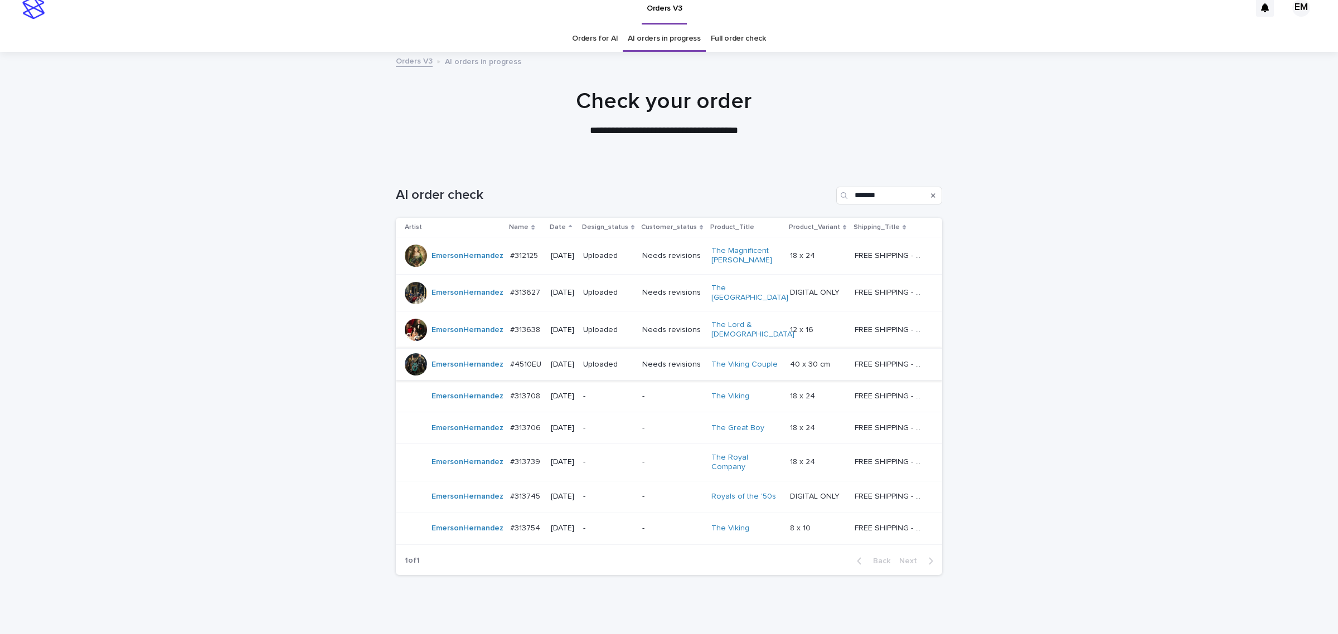
scroll to position [35, 0]
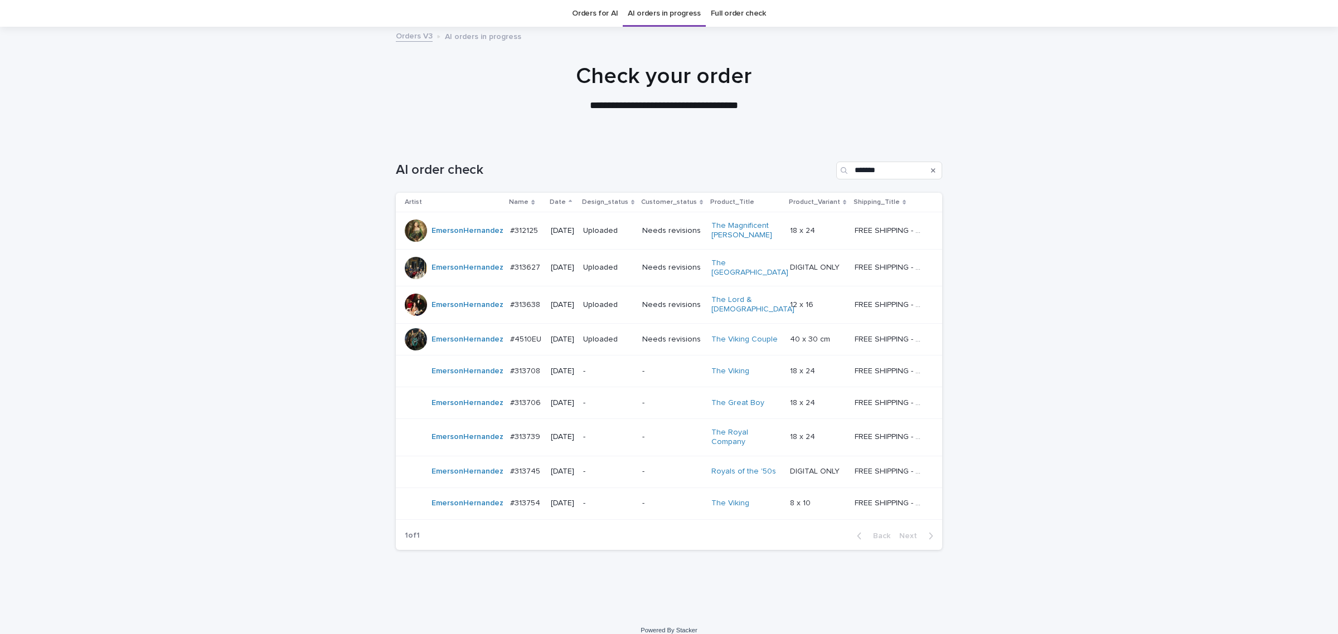
click at [617, 412] on div "-" at bounding box center [608, 403] width 50 height 18
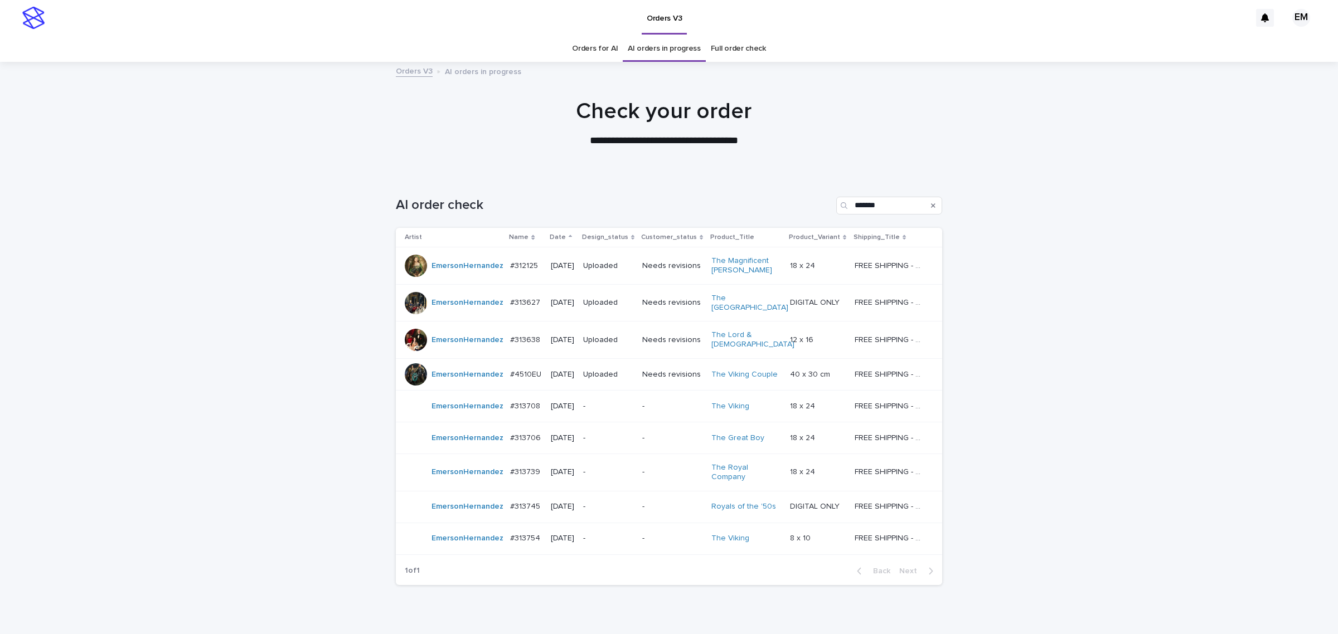
click at [612, 407] on div "-" at bounding box center [608, 406] width 50 height 12
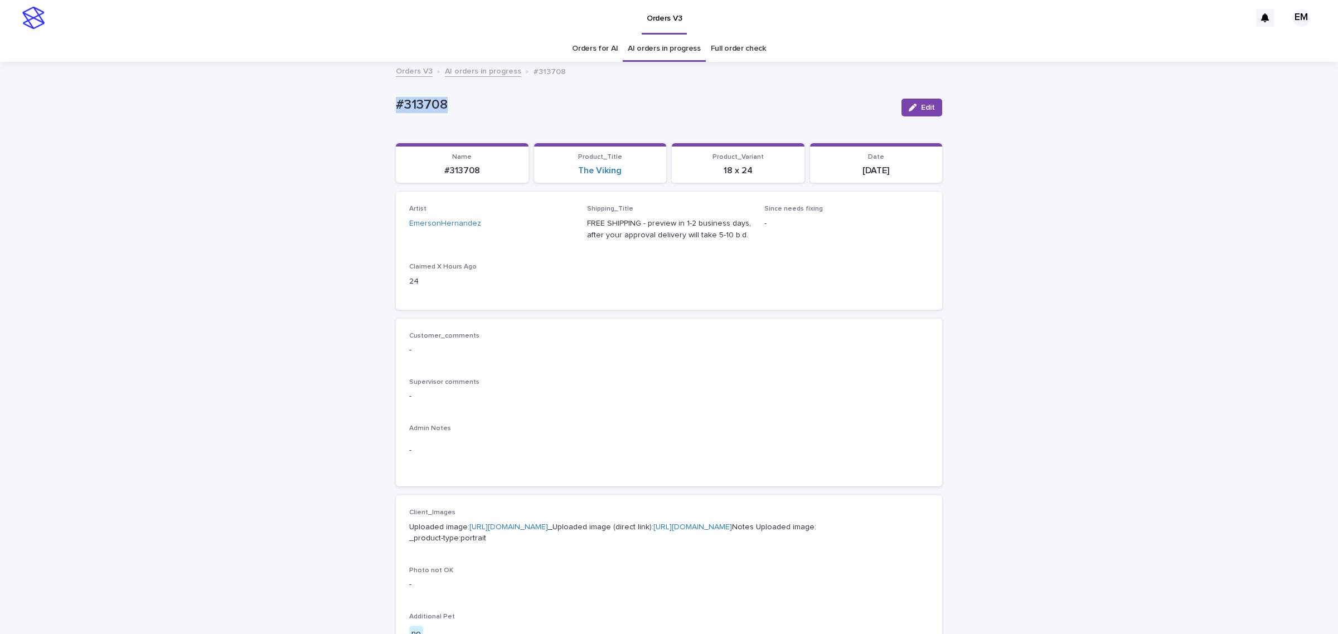
drag, startPoint x: 305, startPoint y: 101, endPoint x: 567, endPoint y: 82, distance: 262.6
click at [299, 100] on div "Loading... Saving… Loading... Saving… #313708 Edit #313708 Edit Sorry, there wa…" at bounding box center [669, 570] width 1338 height 1015
copy p "#313708"
drag, startPoint x: 920, startPoint y: 100, endPoint x: 631, endPoint y: 271, distance: 335.6
click at [921, 100] on button "Edit" at bounding box center [921, 108] width 41 height 18
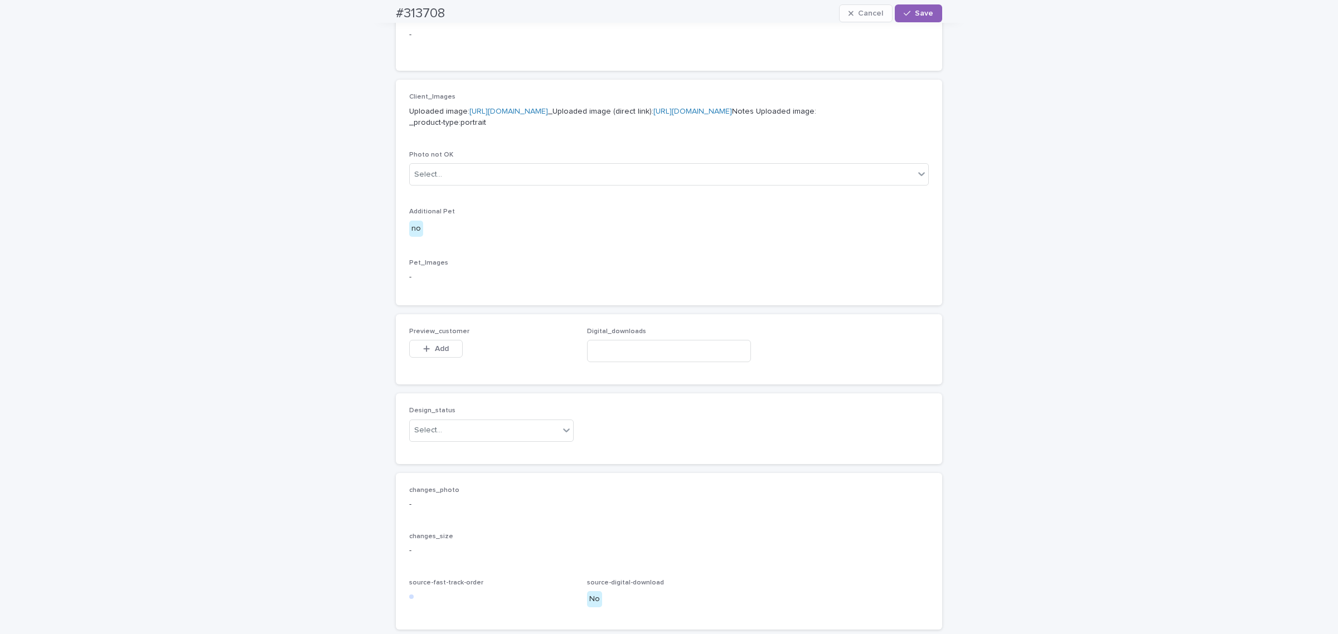
scroll to position [418, 0]
click at [435, 351] on span "Add" at bounding box center [442, 347] width 14 height 8
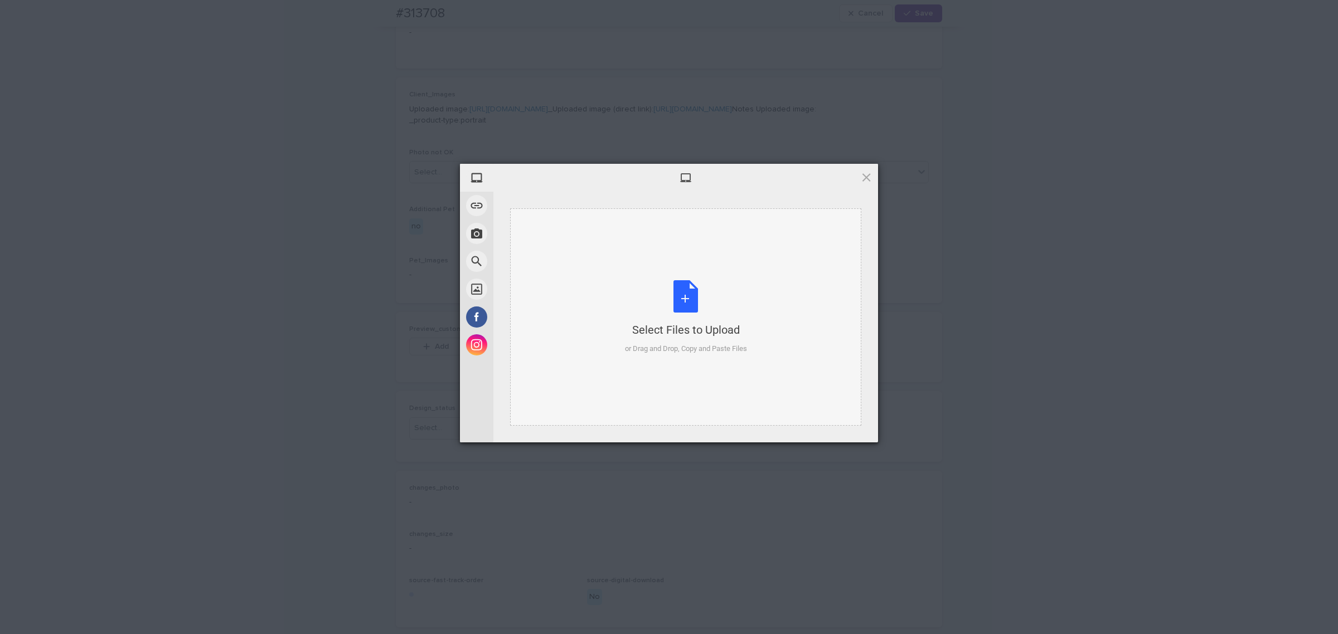
click at [595, 301] on div "Select Files to Upload or Drag and Drop, Copy and Paste Files" at bounding box center [685, 316] width 351 height 217
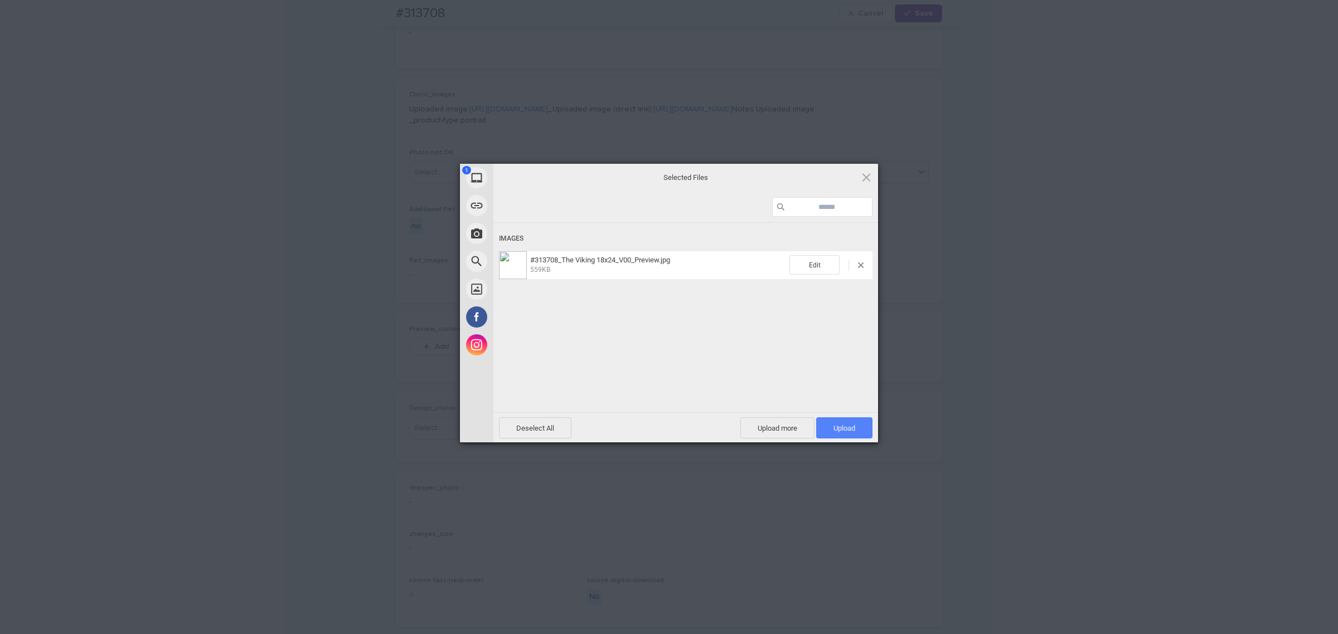
click at [850, 425] on span "Upload 1" at bounding box center [844, 428] width 22 height 8
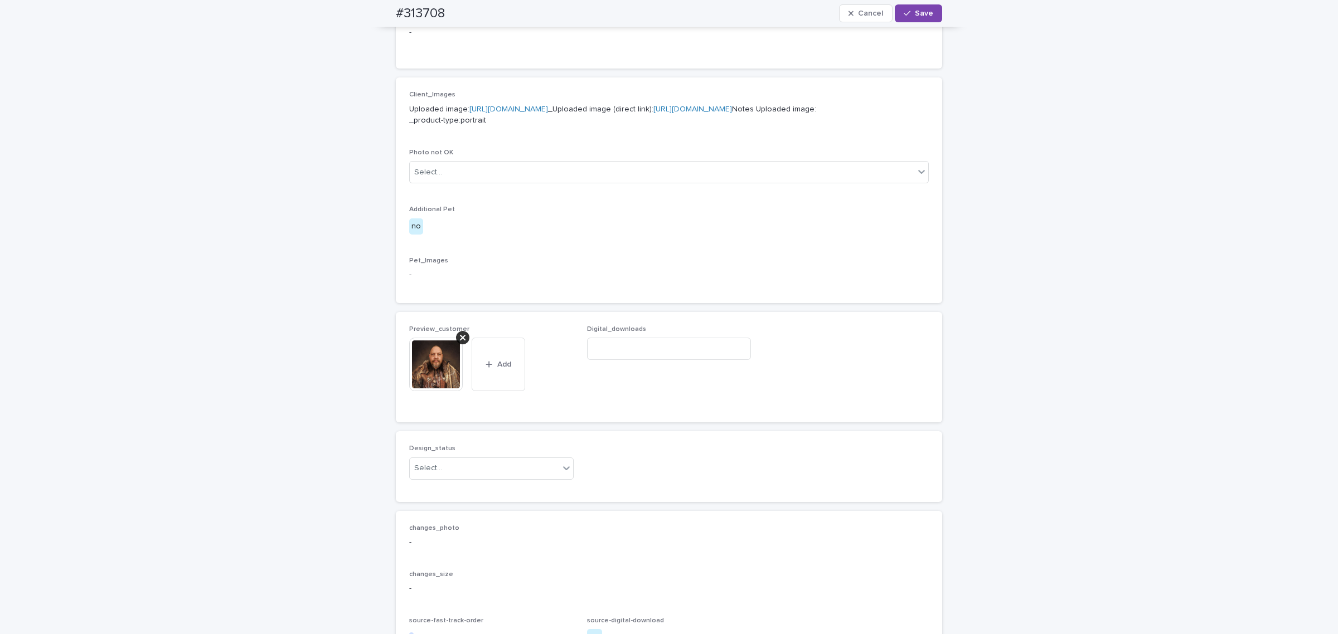
scroll to position [437, 0]
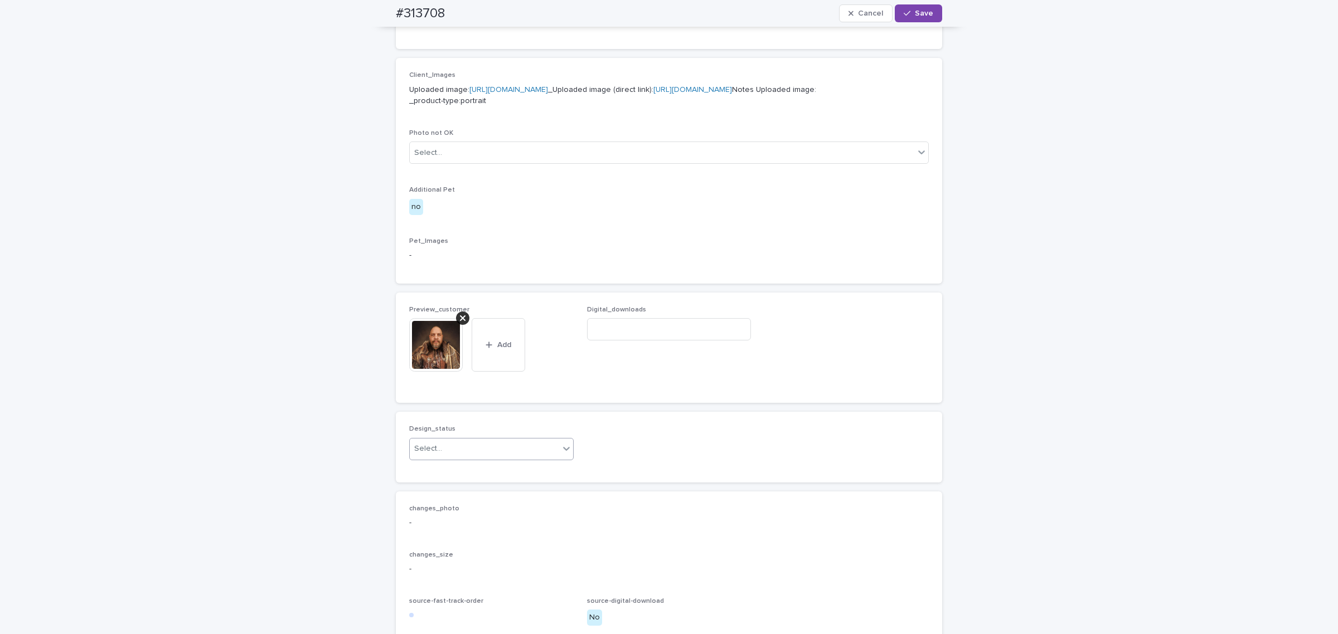
click at [449, 458] on div "Select..." at bounding box center [484, 449] width 149 height 18
click at [449, 536] on div "Uploaded" at bounding box center [486, 540] width 163 height 20
click at [915, 12] on span "Save" at bounding box center [924, 13] width 18 height 8
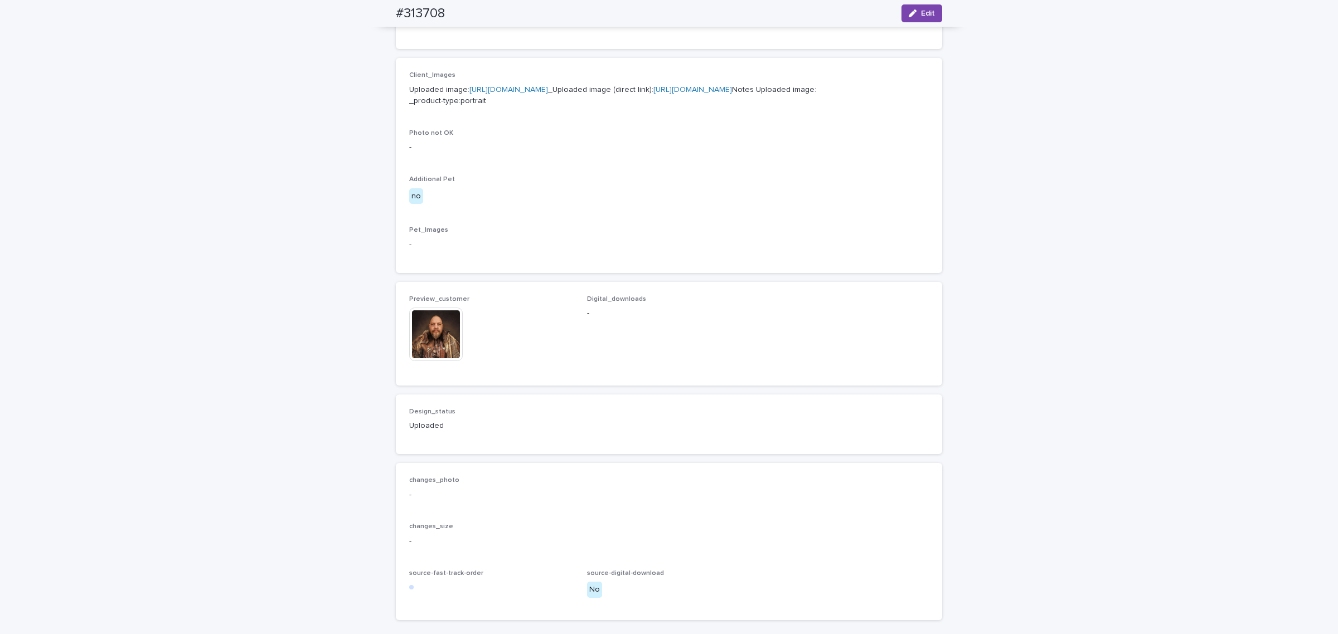
scroll to position [424, 0]
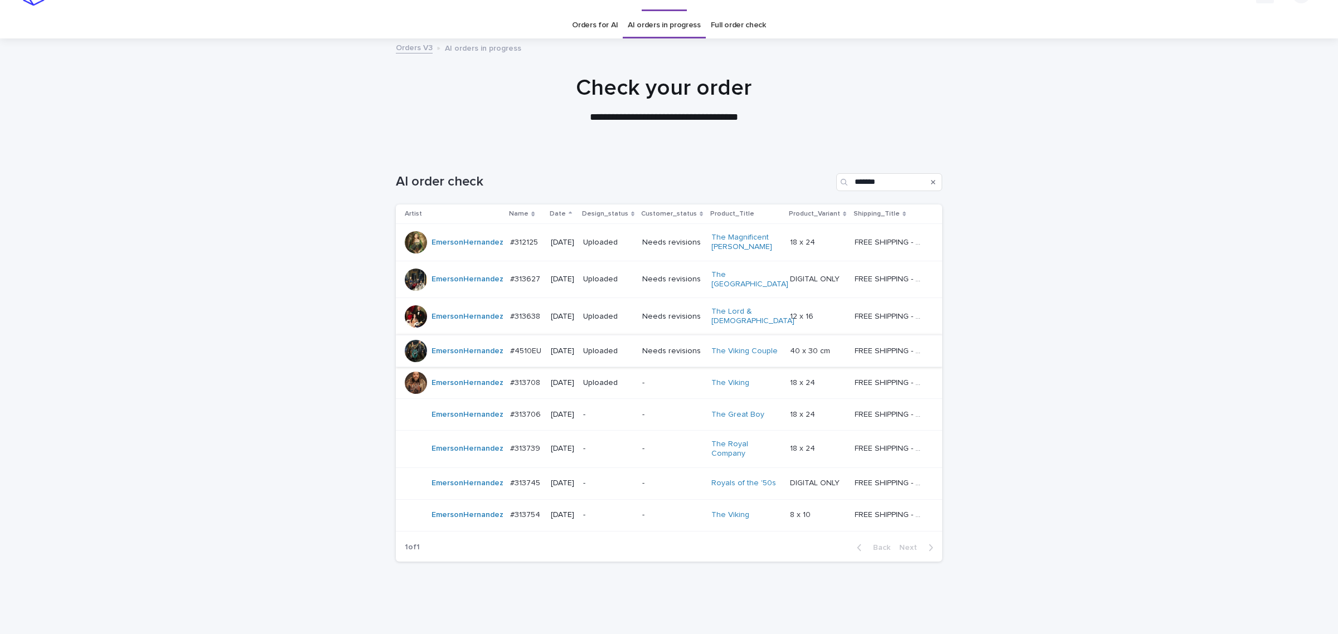
scroll to position [35, 0]
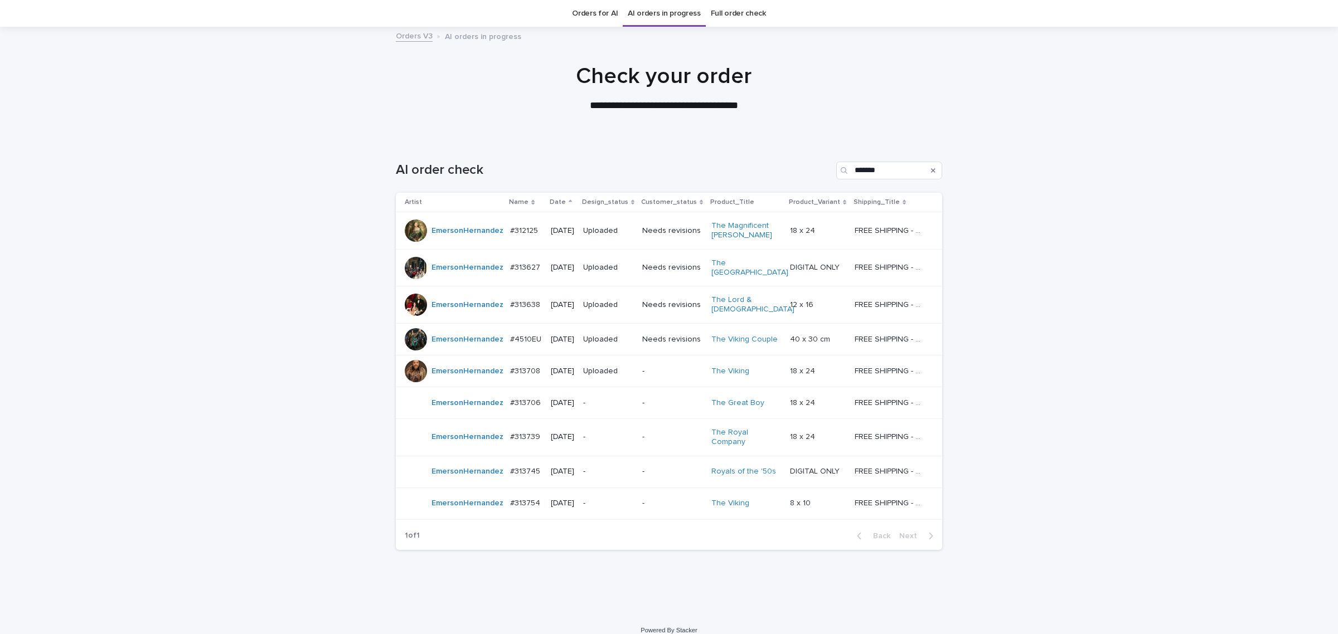
click at [620, 400] on div "-" at bounding box center [608, 403] width 50 height 18
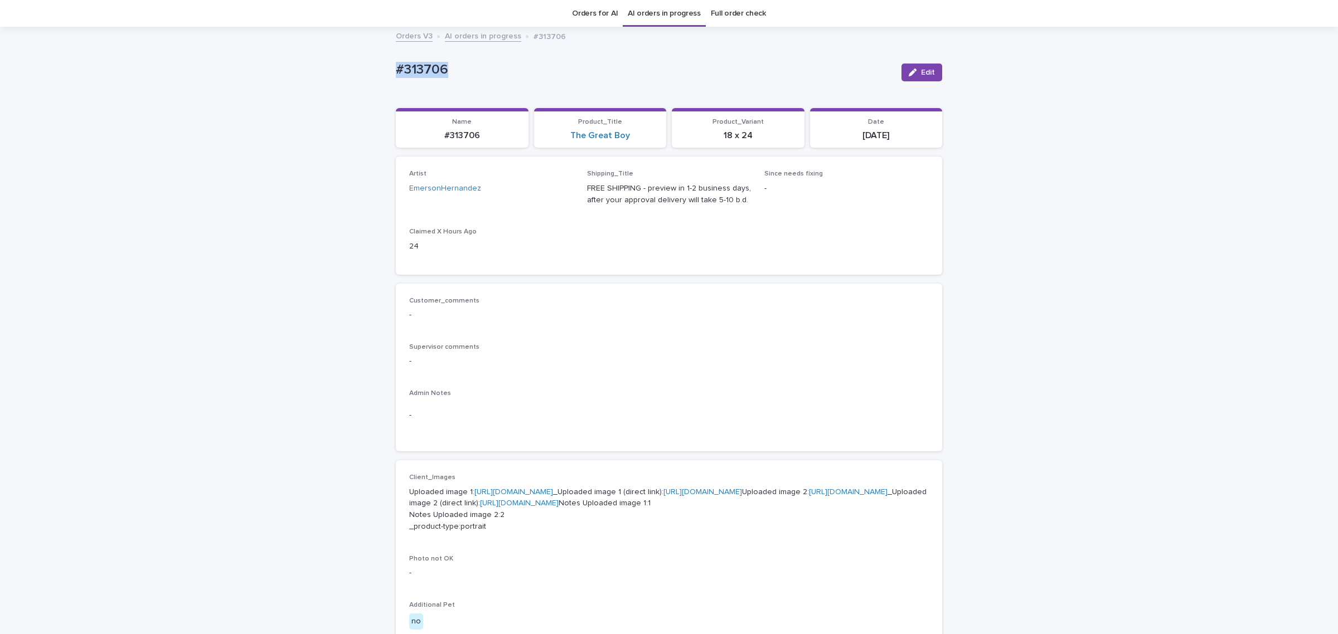
drag, startPoint x: 380, startPoint y: 80, endPoint x: 285, endPoint y: 75, distance: 95.4
click at [285, 75] on div "Loading... Saving… Loading... Saving… #313706 Edit #313706 Edit Sorry, there wa…" at bounding box center [669, 547] width 1338 height 1038
copy p "#313706"
click at [921, 74] on span "Edit" at bounding box center [928, 73] width 14 height 8
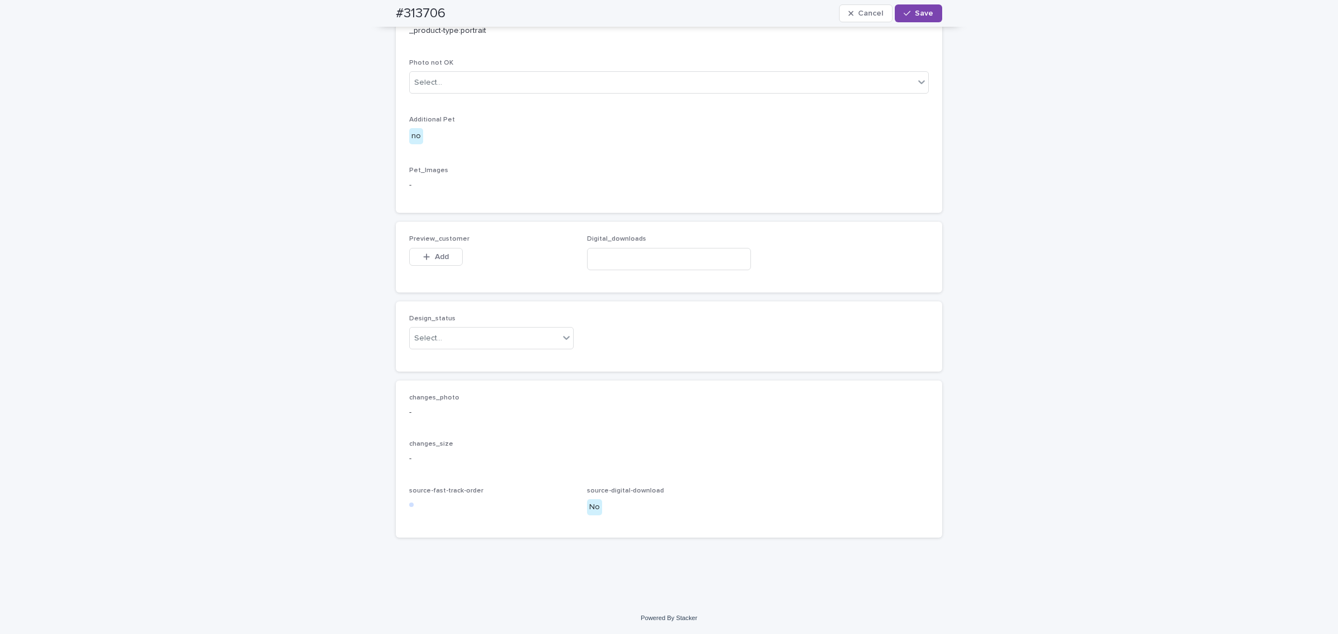
scroll to position [592, 0]
click at [441, 261] on span "Add" at bounding box center [442, 257] width 14 height 8
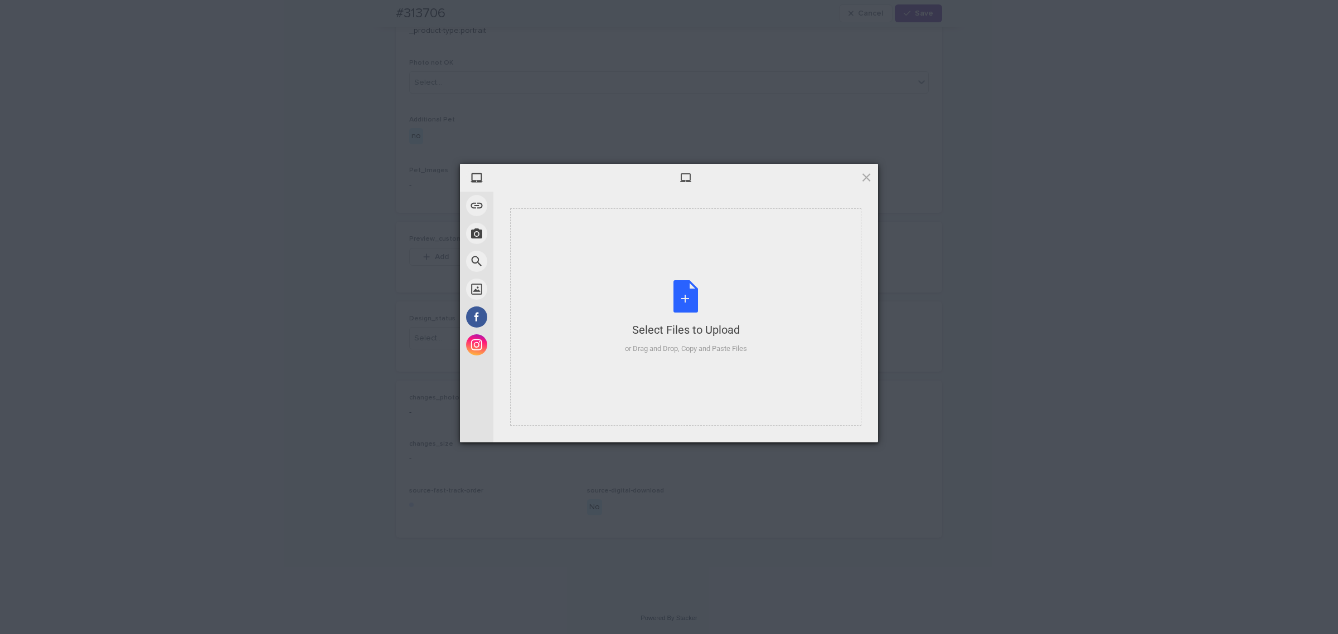
click at [628, 269] on div "Select Files to Upload or Drag and Drop, Copy and Paste Files" at bounding box center [685, 316] width 351 height 217
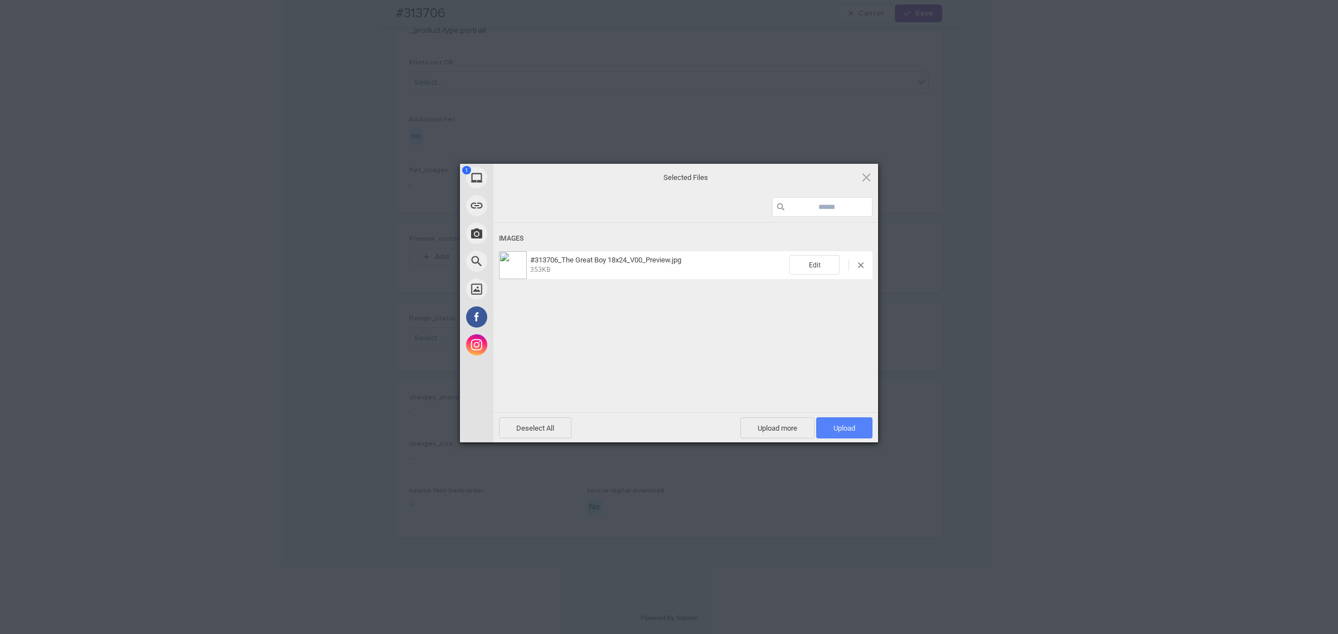
click at [855, 428] on span "Upload 1" at bounding box center [844, 427] width 56 height 21
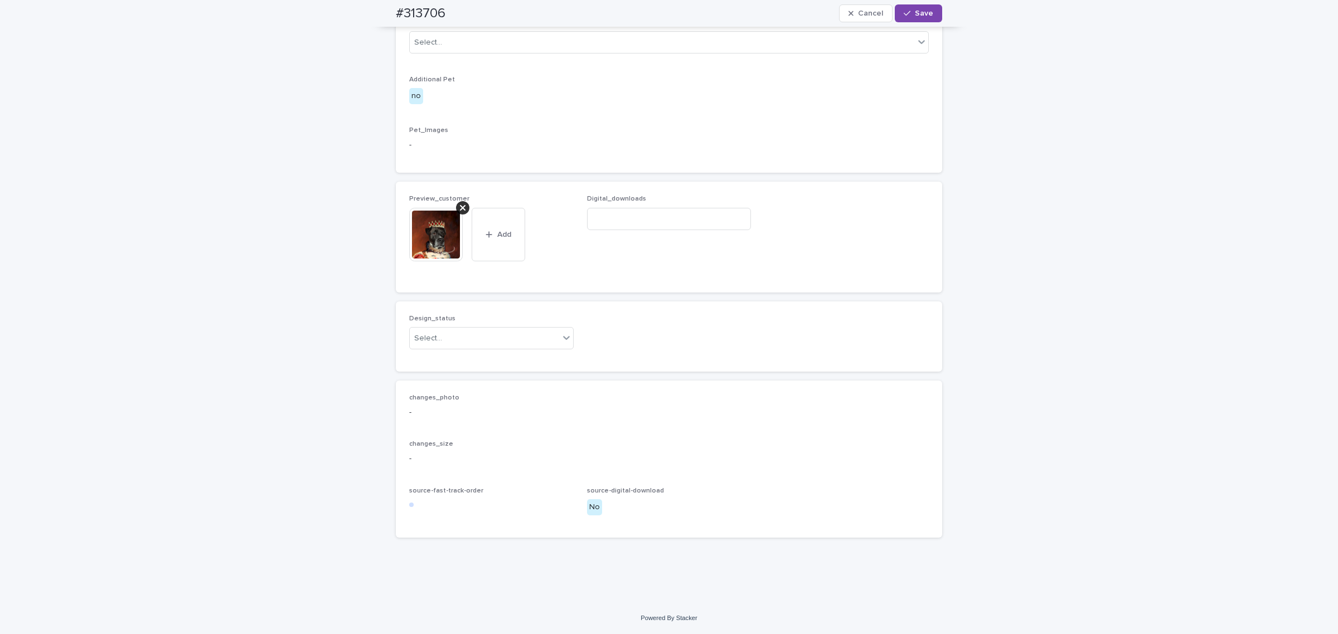
scroll to position [613, 0]
drag, startPoint x: 517, startPoint y: 420, endPoint x: 502, endPoint y: 432, distance: 19.0
click at [516, 348] on div "Select..." at bounding box center [484, 338] width 149 height 18
drag, startPoint x: 491, startPoint y: 453, endPoint x: 488, endPoint y: 444, distance: 8.8
click at [489, 450] on div "Uploaded" at bounding box center [486, 446] width 163 height 20
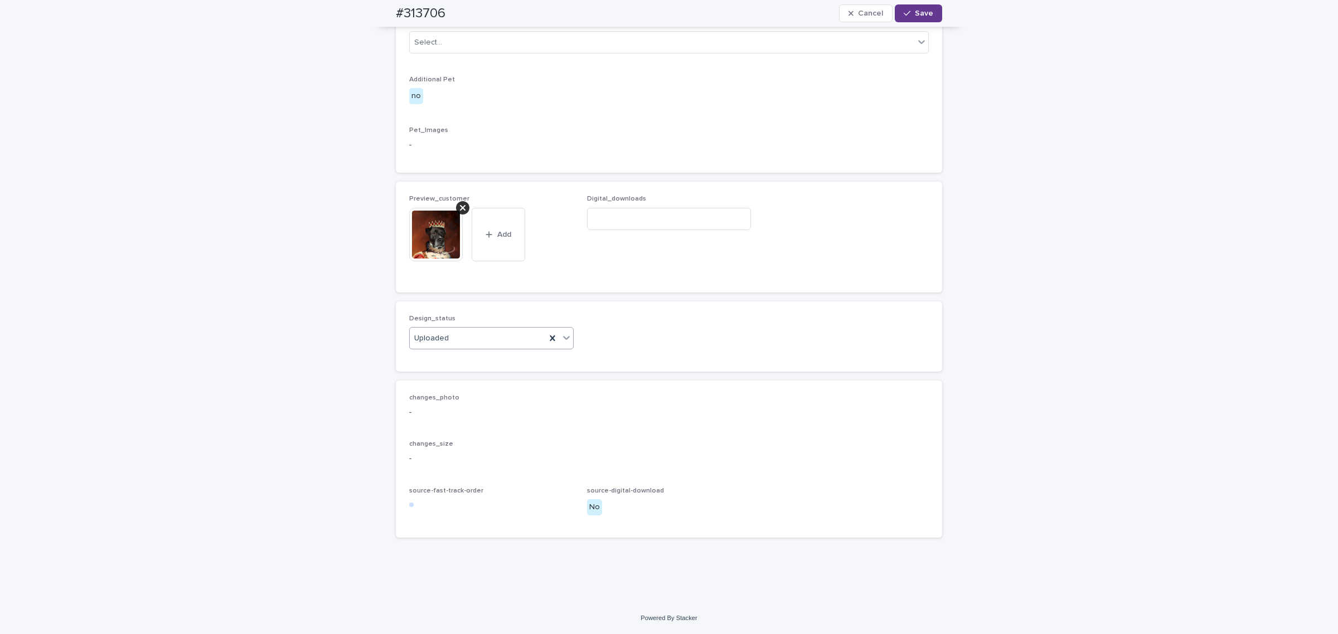
click at [914, 18] on button "Save" at bounding box center [917, 13] width 47 height 18
drag, startPoint x: 502, startPoint y: 201, endPoint x: 503, endPoint y: 195, distance: 5.7
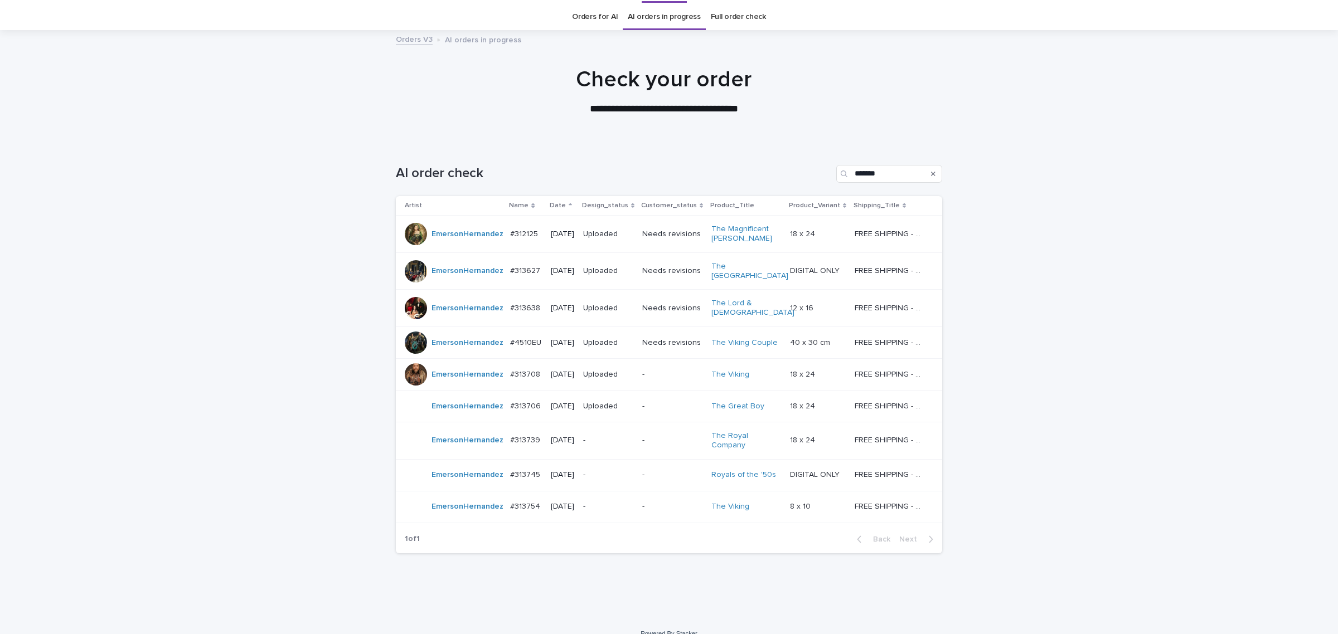
scroll to position [35, 0]
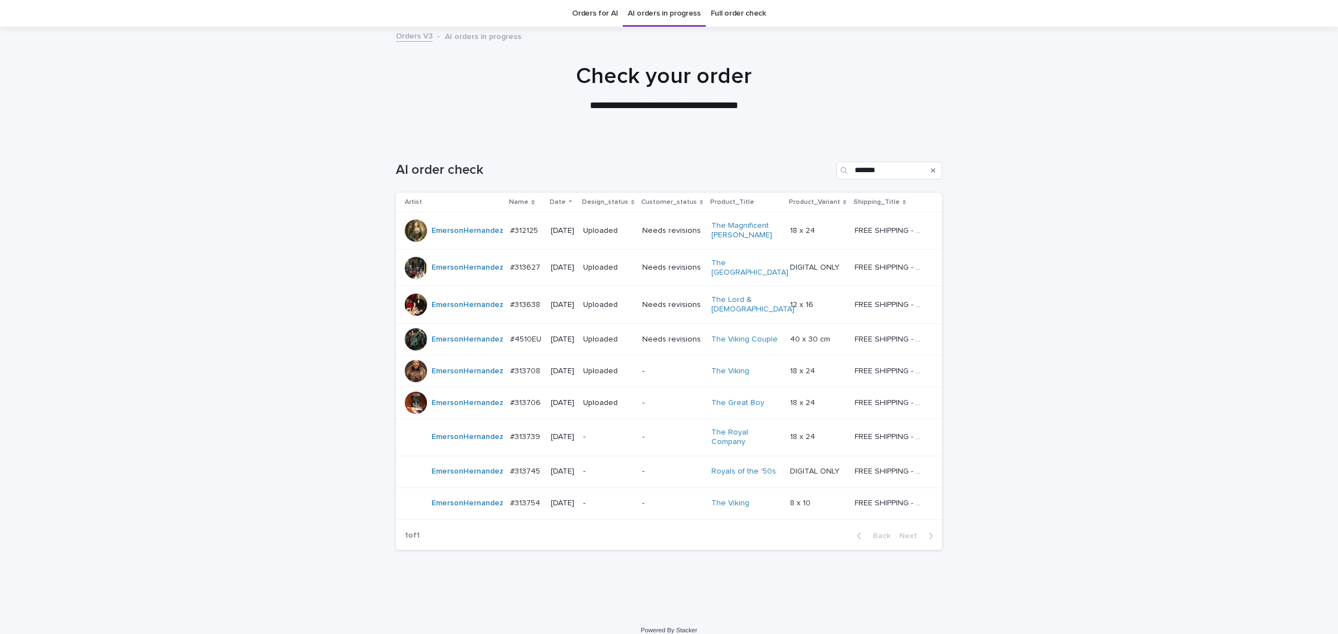
click at [1243, 341] on div "Loading... Saving… Loading... Saving… AI order check ******* Artist Name Date D…" at bounding box center [669, 376] width 1338 height 475
click at [645, 503] on td "-" at bounding box center [672, 504] width 69 height 32
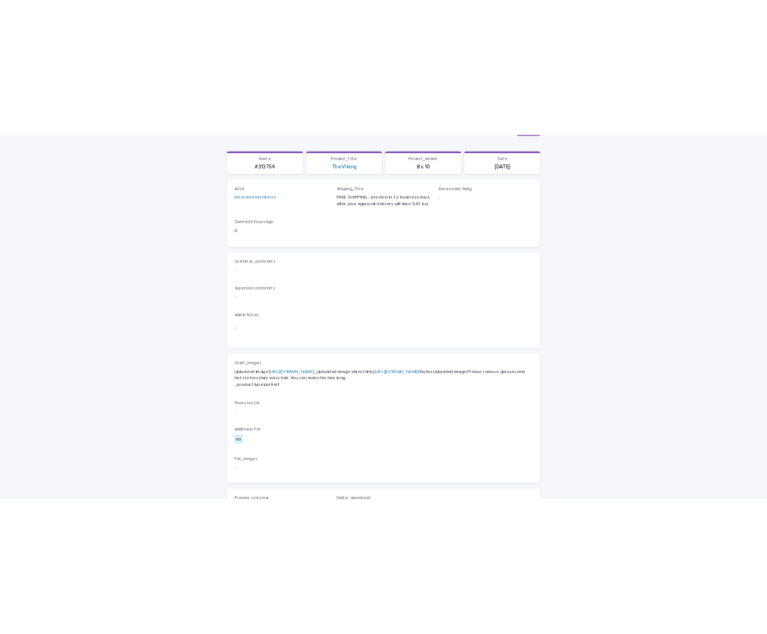
scroll to position [186, 0]
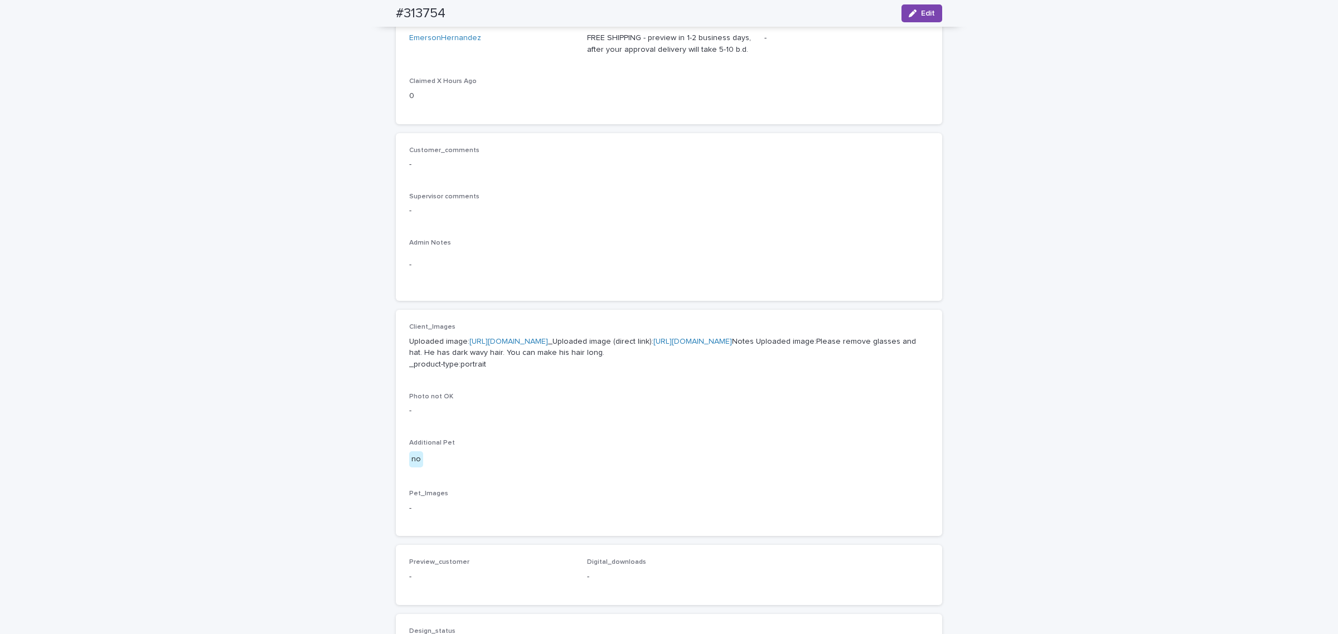
click at [531, 343] on link "[URL][DOMAIN_NAME]" at bounding box center [508, 342] width 79 height 8
